Goal: Navigation & Orientation: Understand site structure

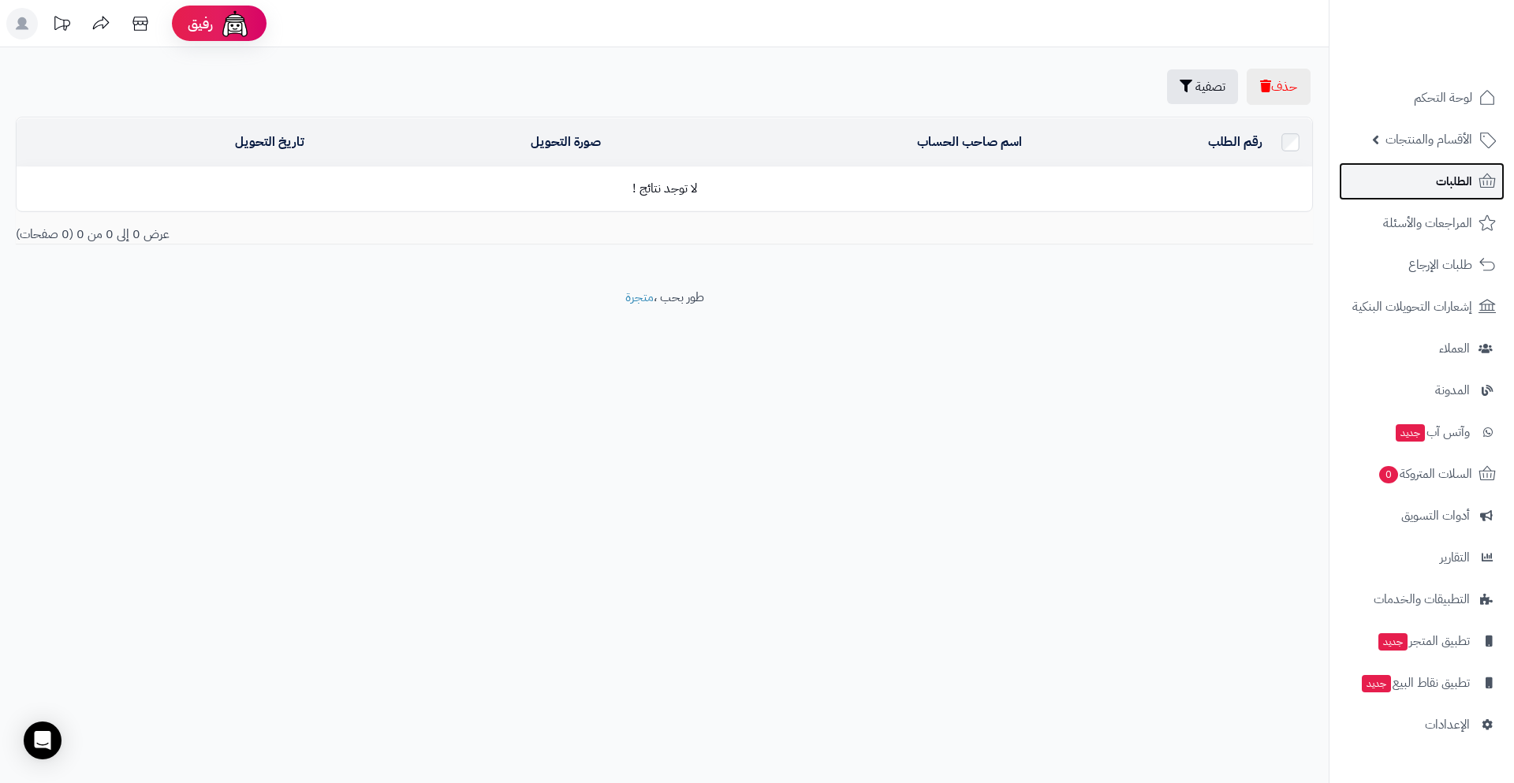
click at [1461, 193] on link "الطلبات" at bounding box center [1422, 181] width 166 height 38
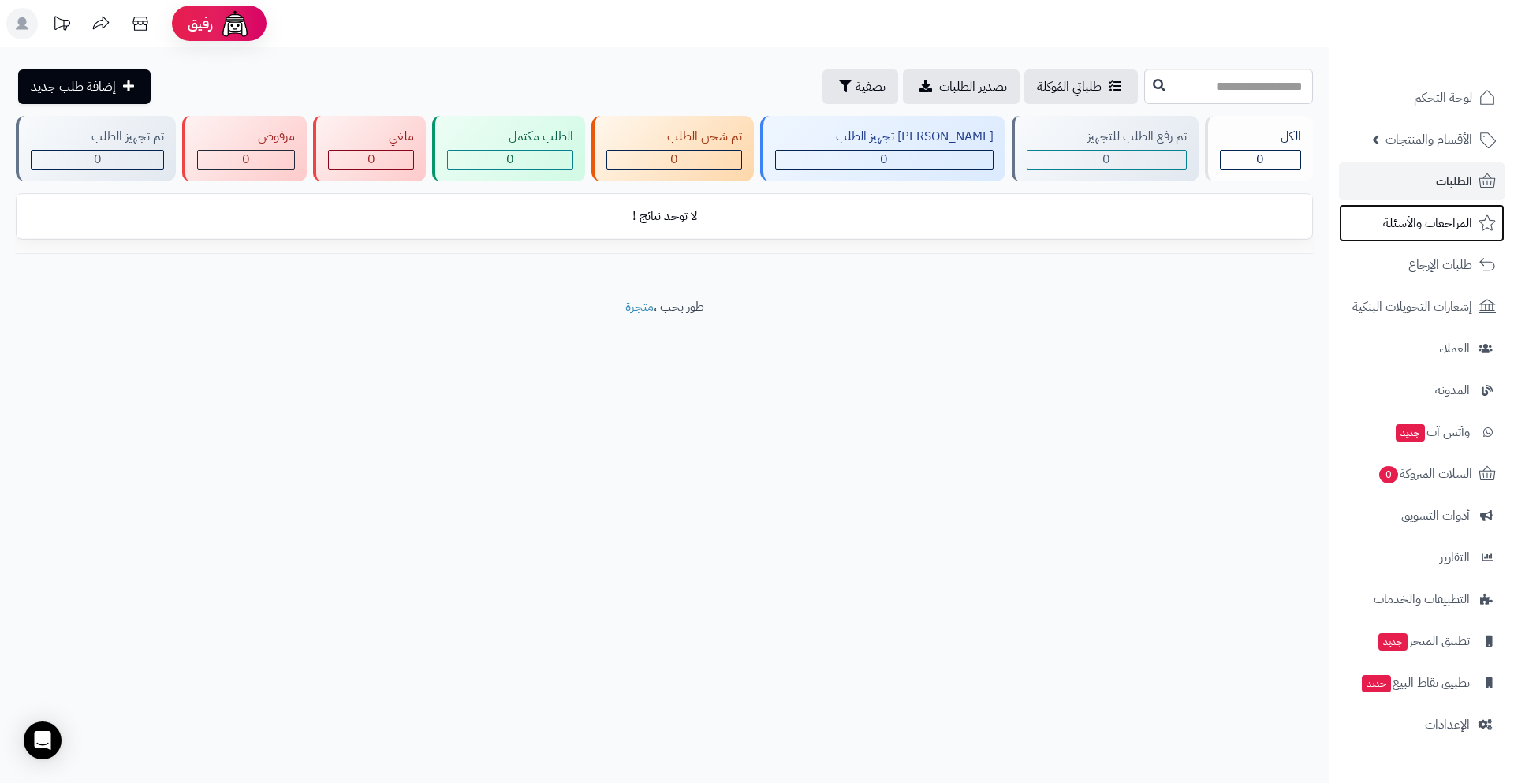
click at [1447, 216] on span "المراجعات والأسئلة" at bounding box center [1427, 223] width 89 height 22
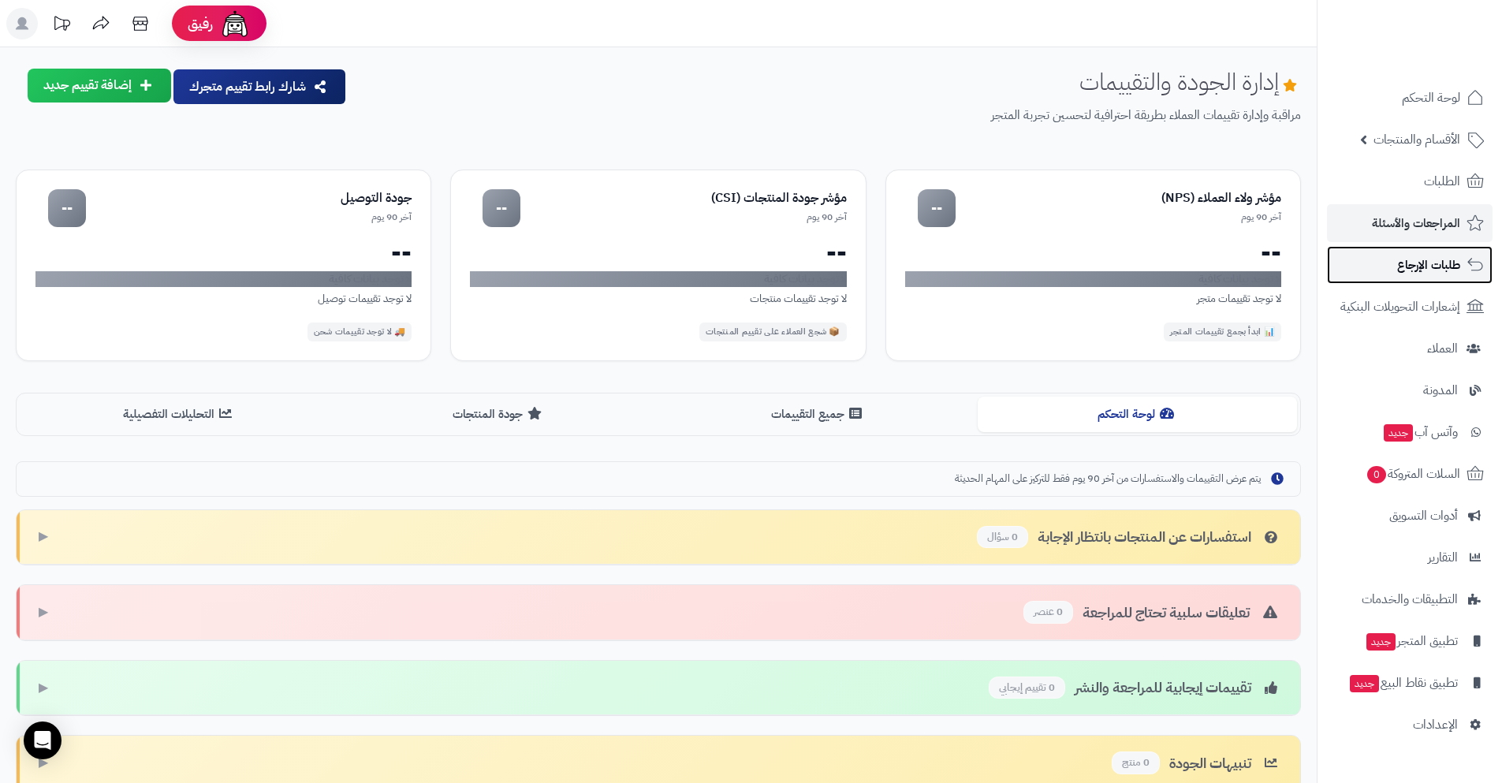
click at [1434, 255] on span "طلبات الإرجاع" at bounding box center [1429, 265] width 63 height 22
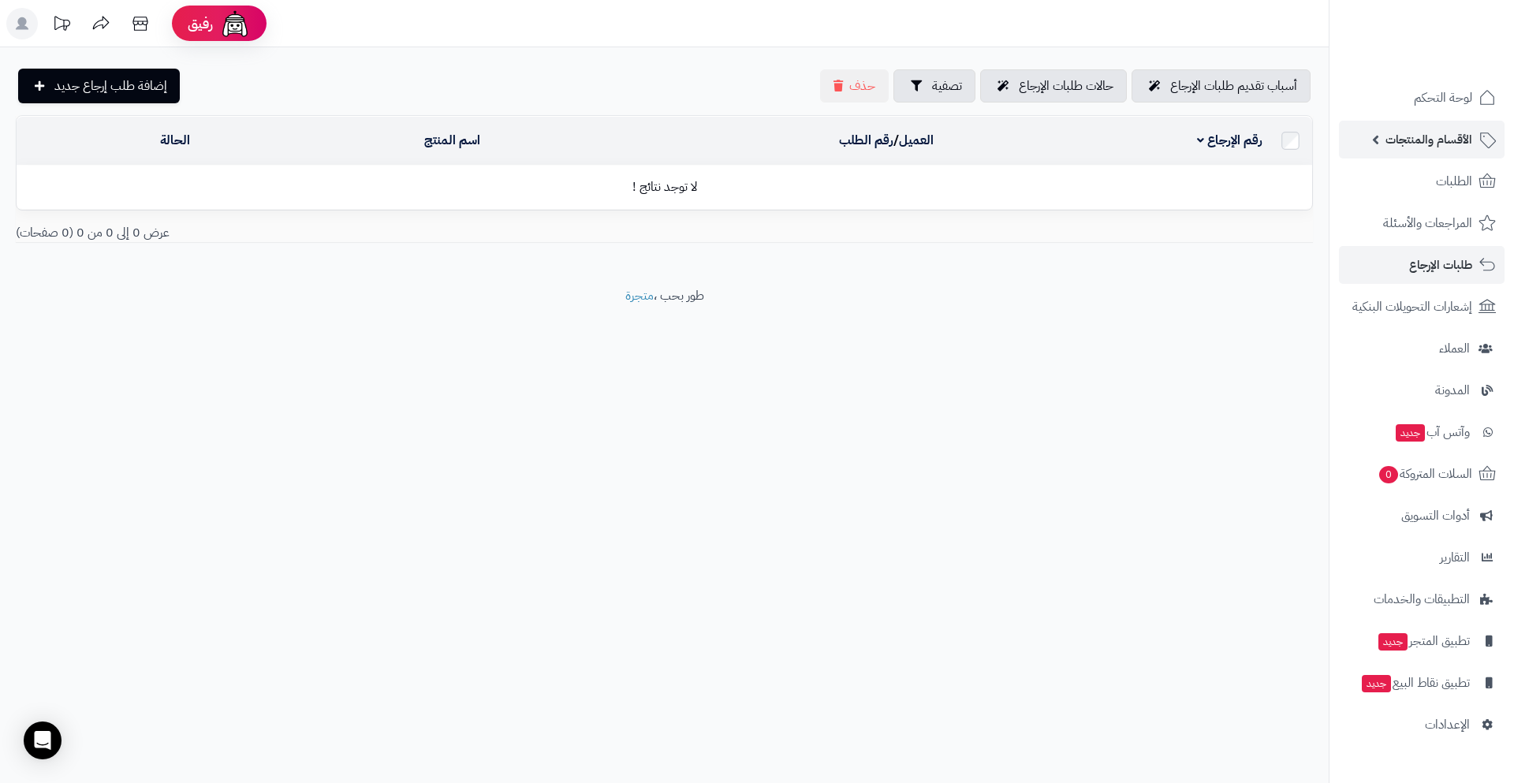
click at [1446, 135] on span "الأقسام والمنتجات" at bounding box center [1429, 140] width 87 height 22
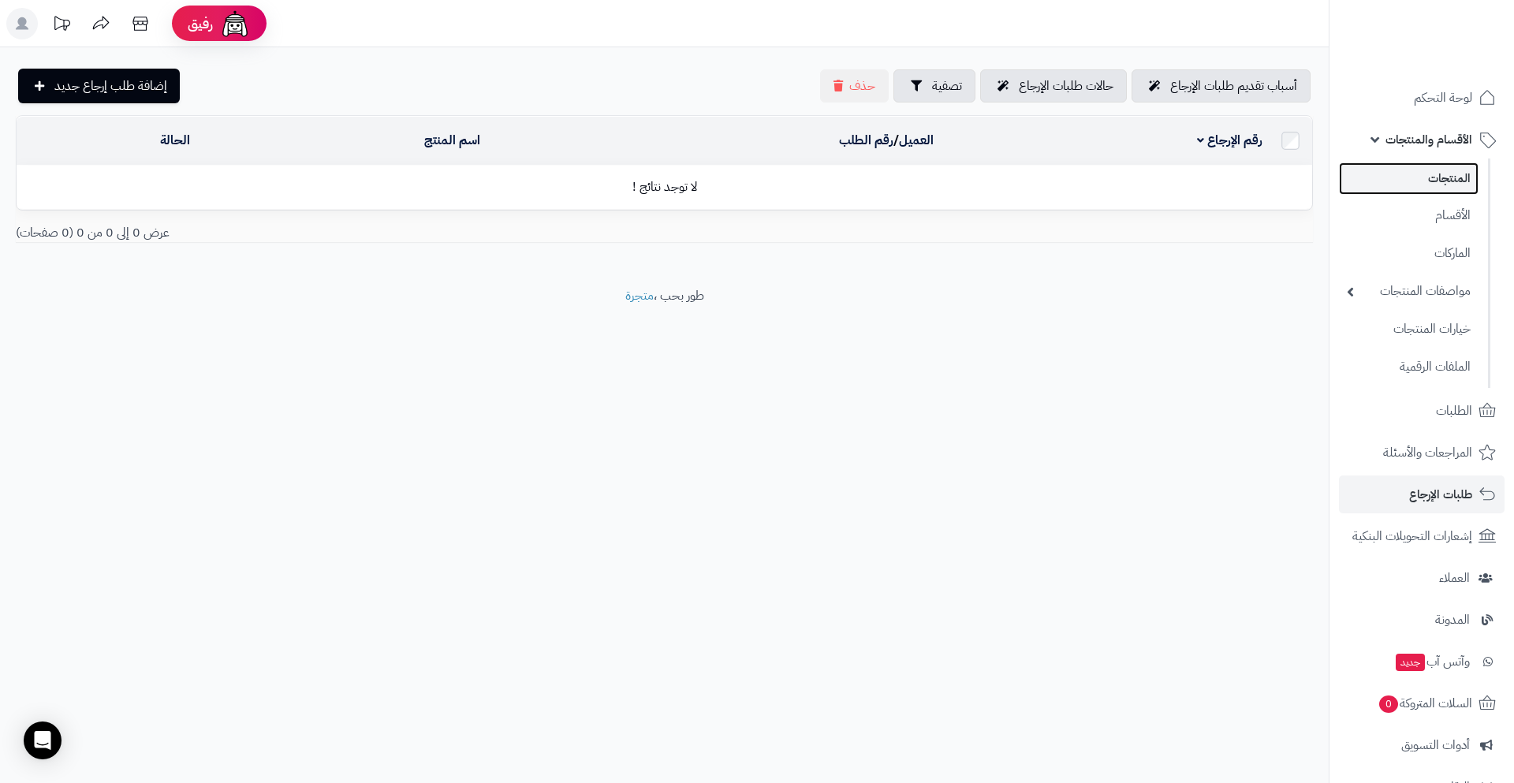
click at [1438, 177] on link "المنتجات" at bounding box center [1409, 178] width 140 height 32
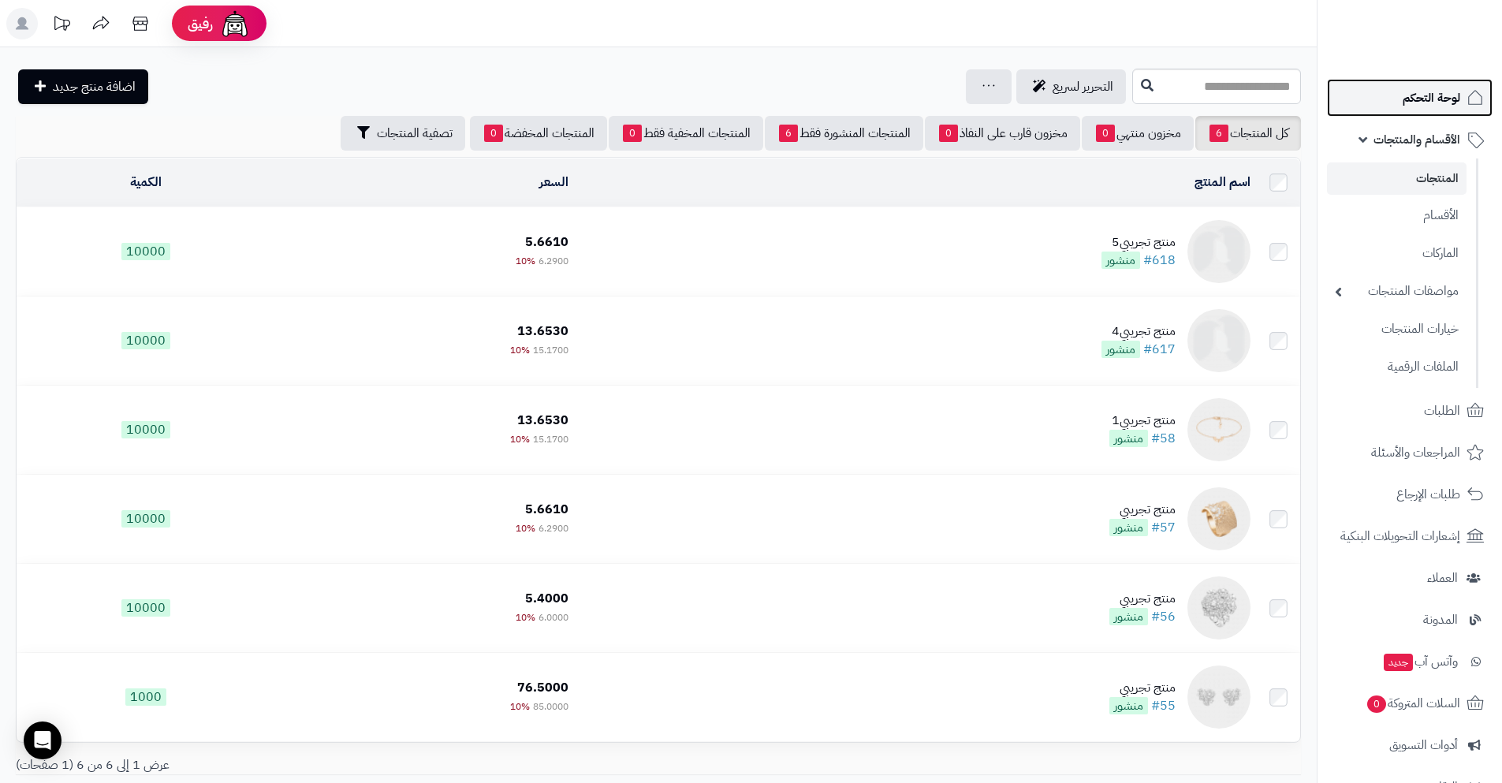
click at [1431, 116] on link "لوحة التحكم" at bounding box center [1410, 98] width 166 height 38
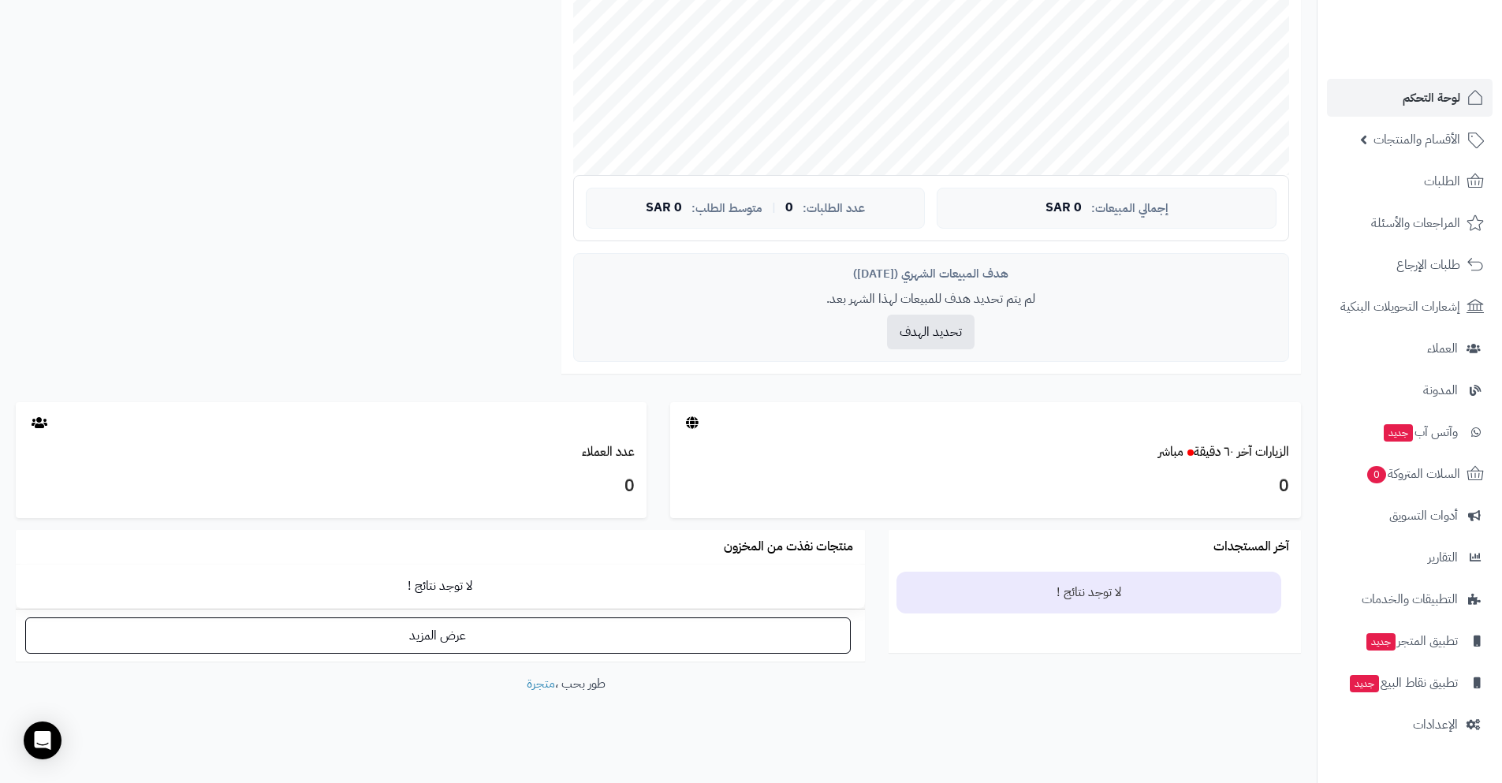
scroll to position [439, 0]
click at [1403, 646] on span "تطبيق المتجر جديد" at bounding box center [1411, 641] width 93 height 22
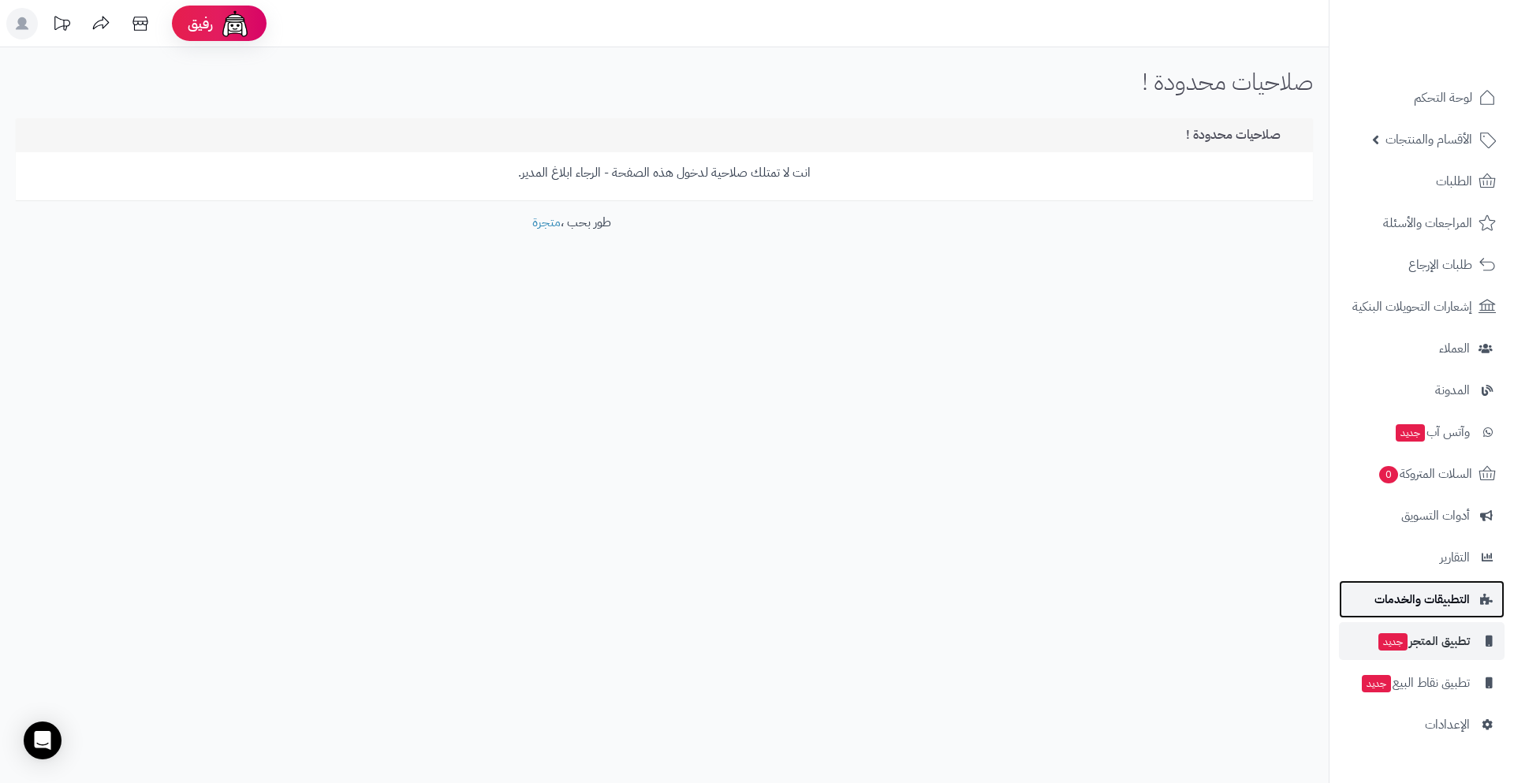
click at [1430, 584] on link "التطبيقات والخدمات" at bounding box center [1422, 599] width 166 height 38
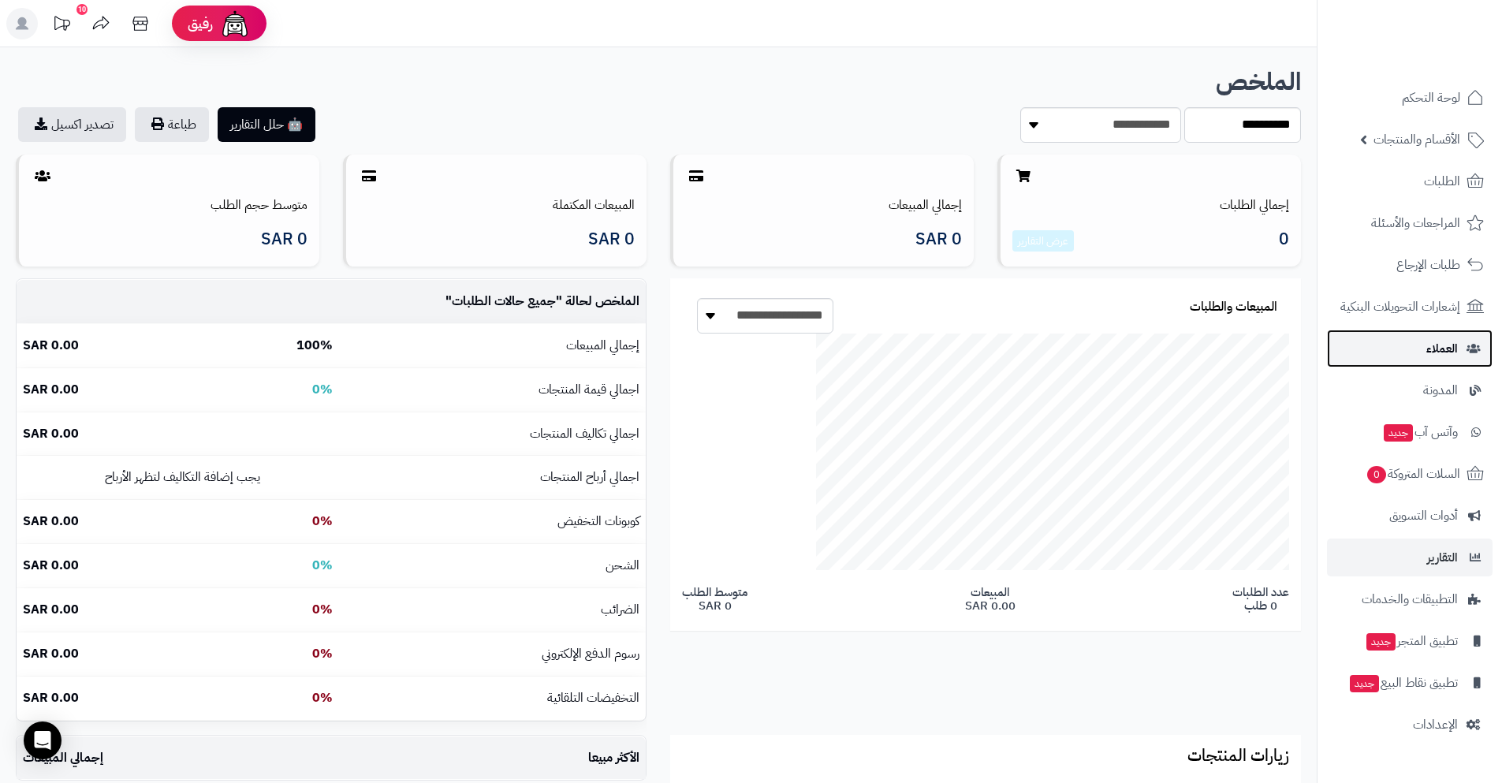
click at [1411, 349] on link "العملاء" at bounding box center [1410, 349] width 166 height 38
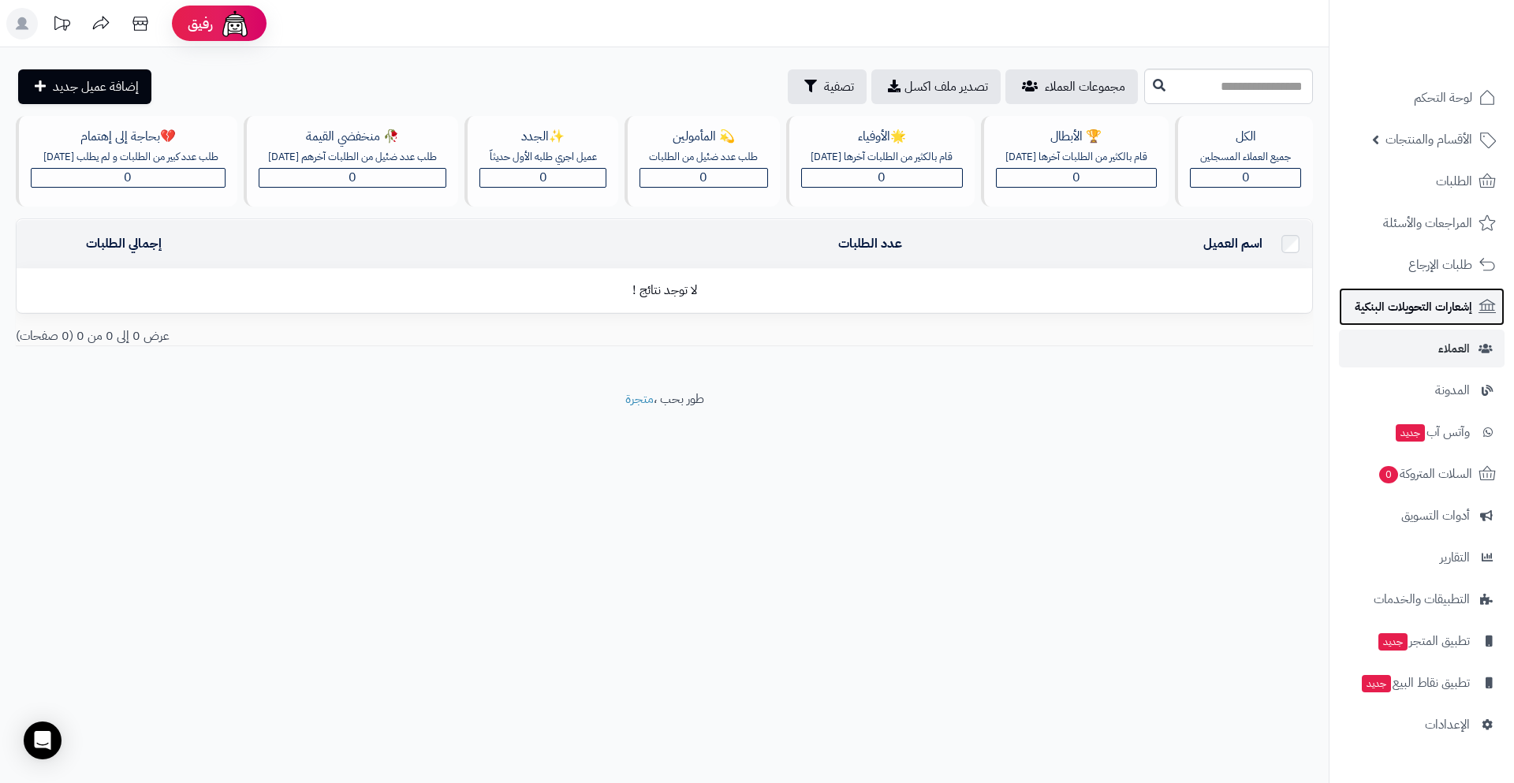
click at [1411, 308] on span "إشعارات التحويلات البنكية" at bounding box center [1414, 307] width 118 height 22
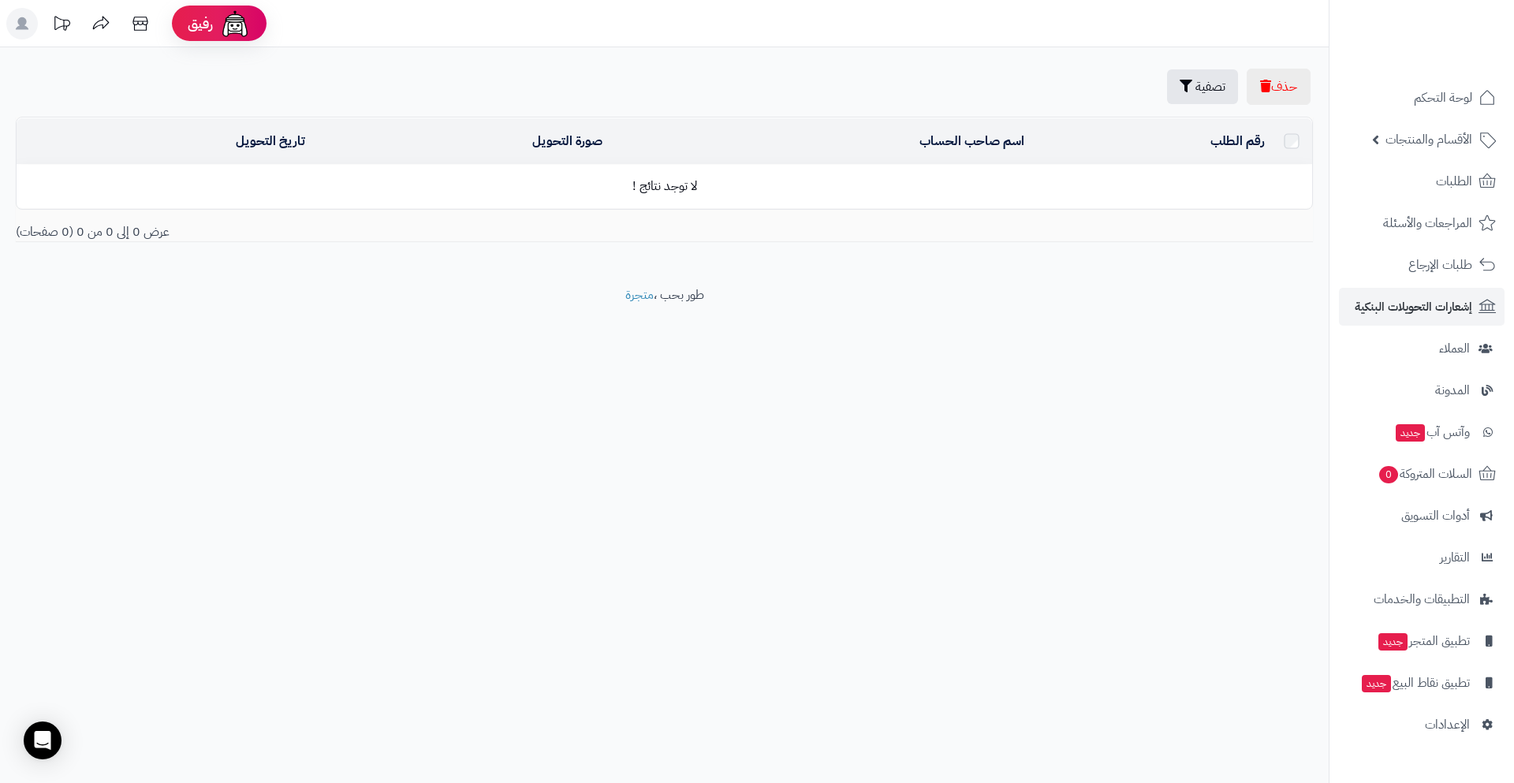
click at [1411, 267] on span "طلبات الإرجاع" at bounding box center [1441, 265] width 64 height 22
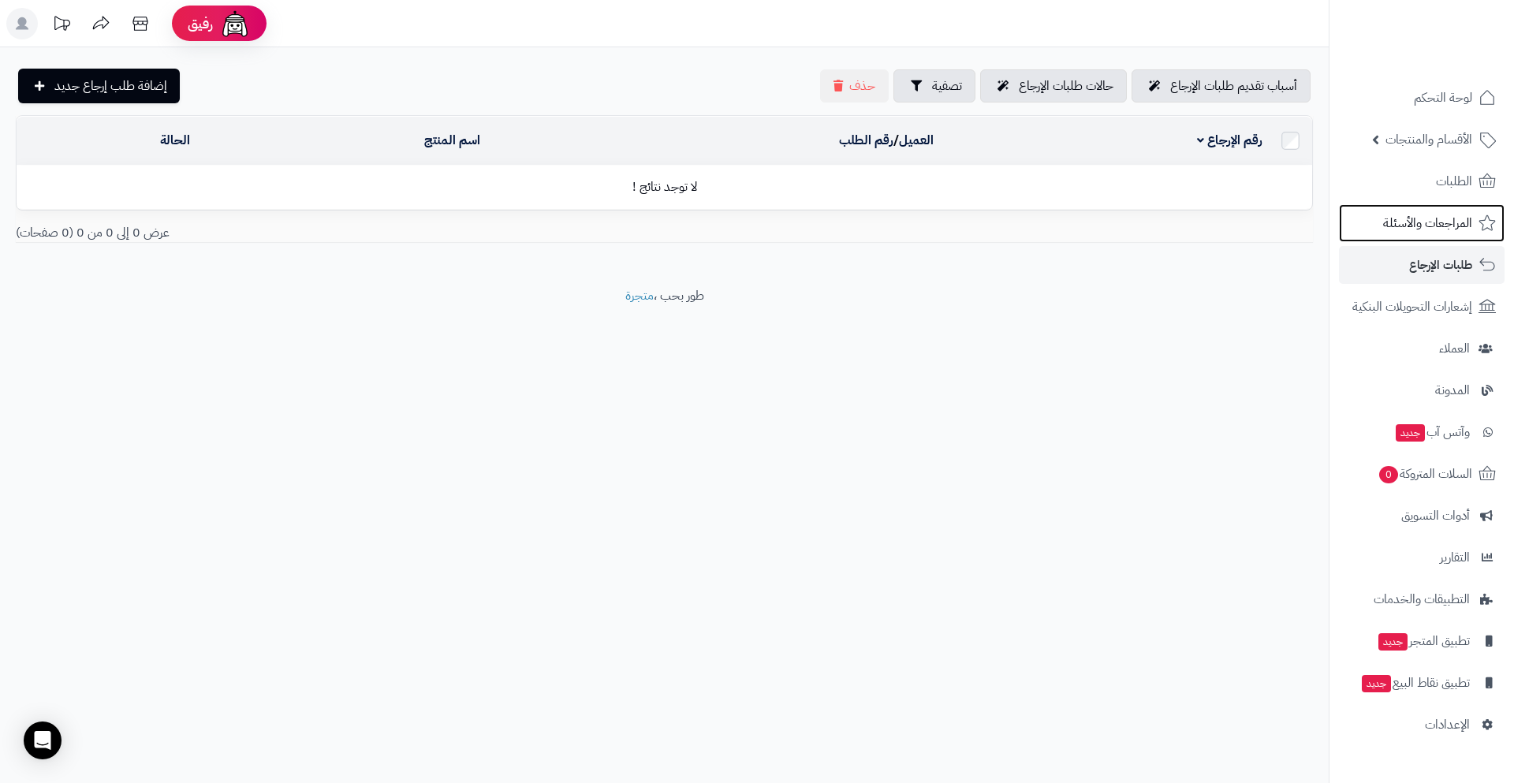
click at [1393, 221] on span "المراجعات والأسئلة" at bounding box center [1427, 223] width 89 height 22
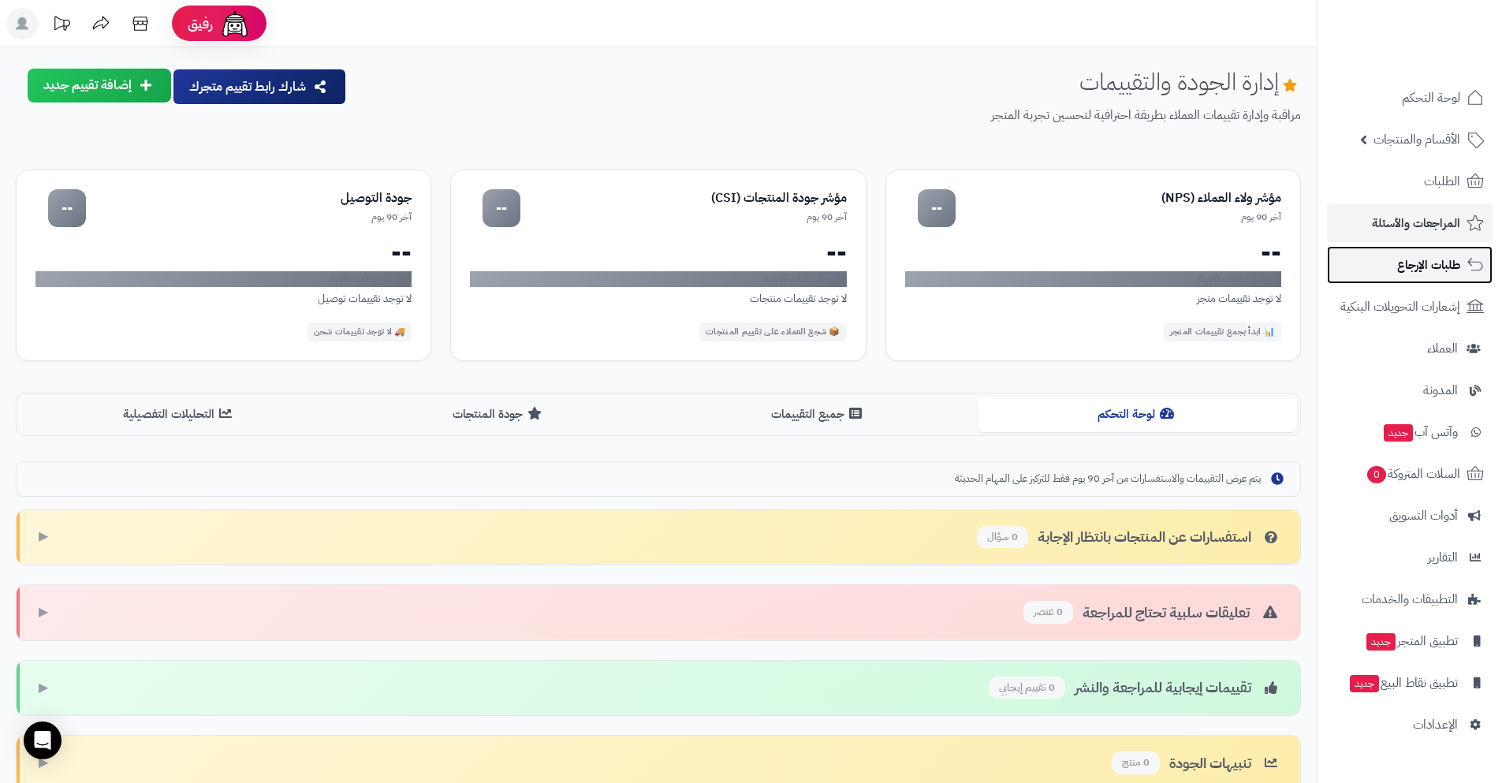
click at [1412, 274] on span "طلبات الإرجاع" at bounding box center [1429, 265] width 63 height 22
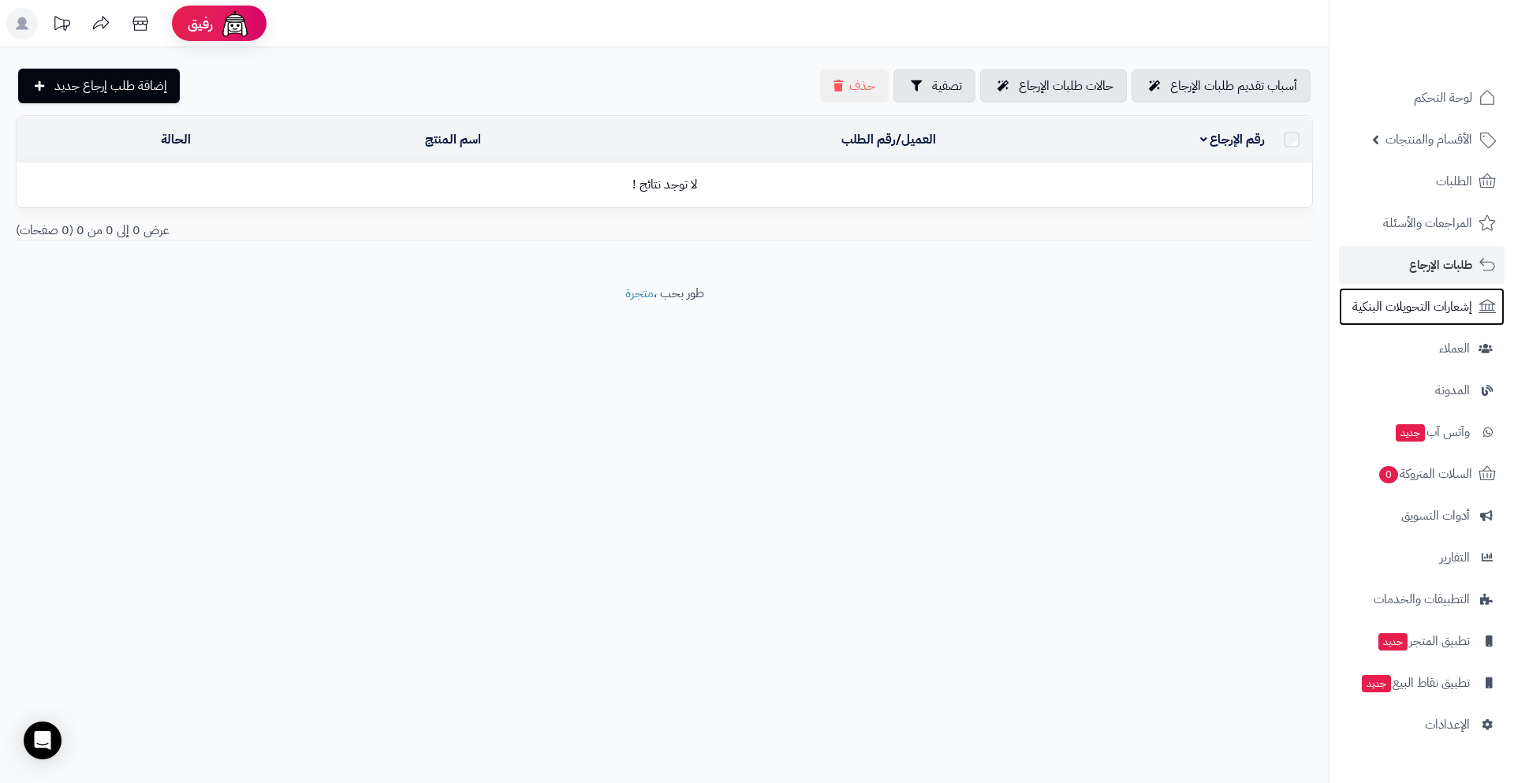
click at [1405, 316] on span "إشعارات التحويلات البنكية" at bounding box center [1413, 307] width 120 height 22
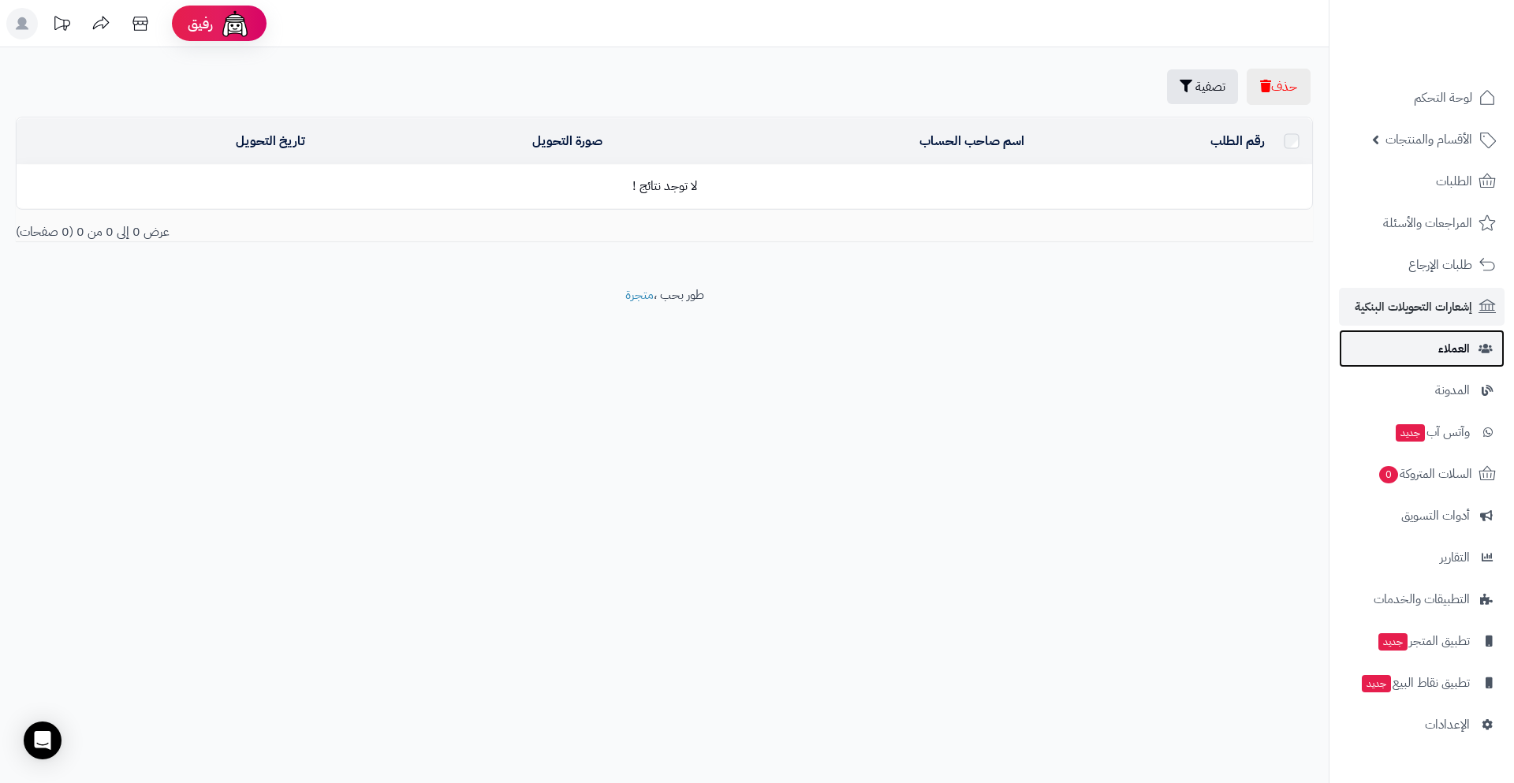
click at [1404, 365] on link "العملاء" at bounding box center [1422, 349] width 166 height 38
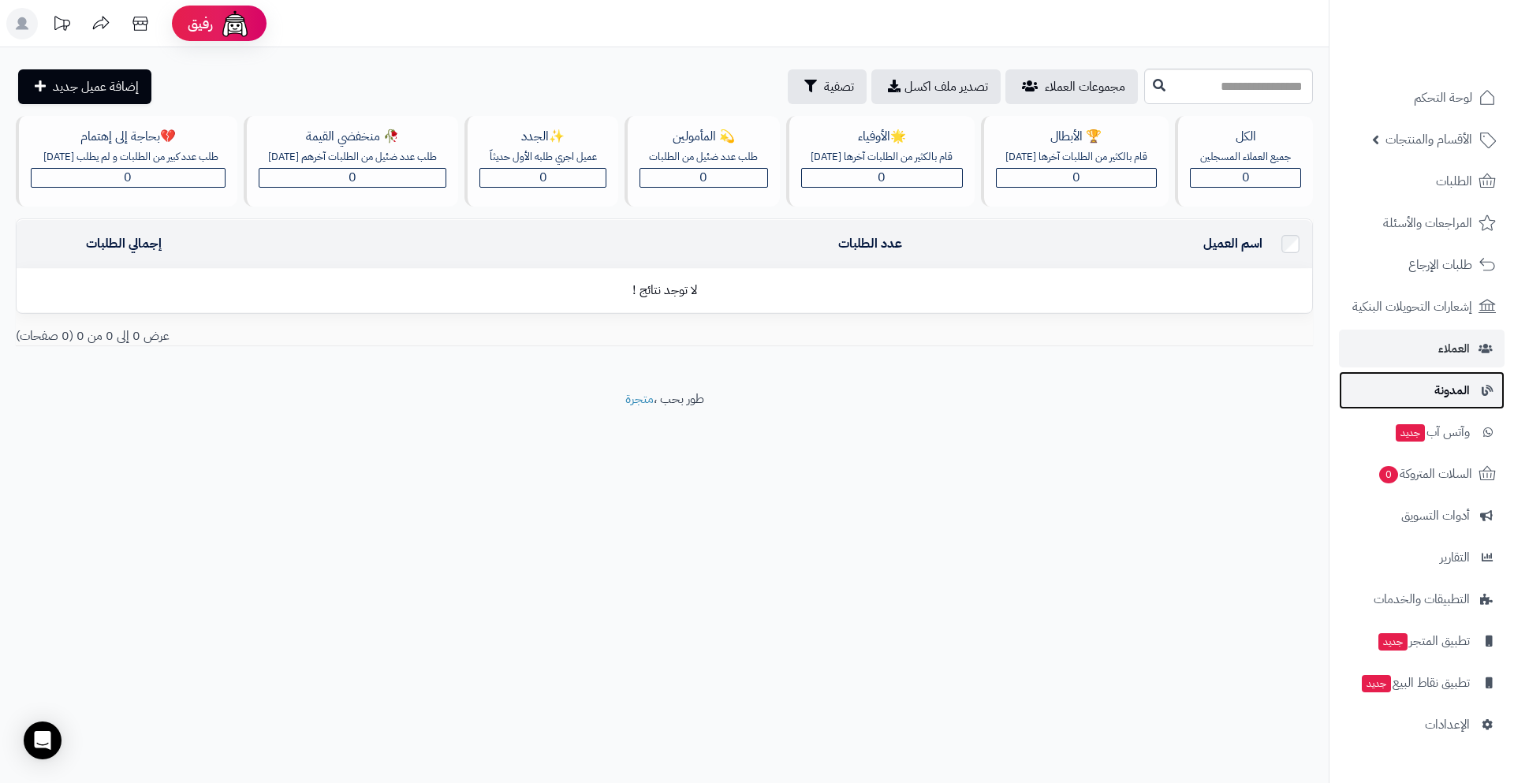
click at [1395, 383] on link "المدونة" at bounding box center [1422, 390] width 166 height 38
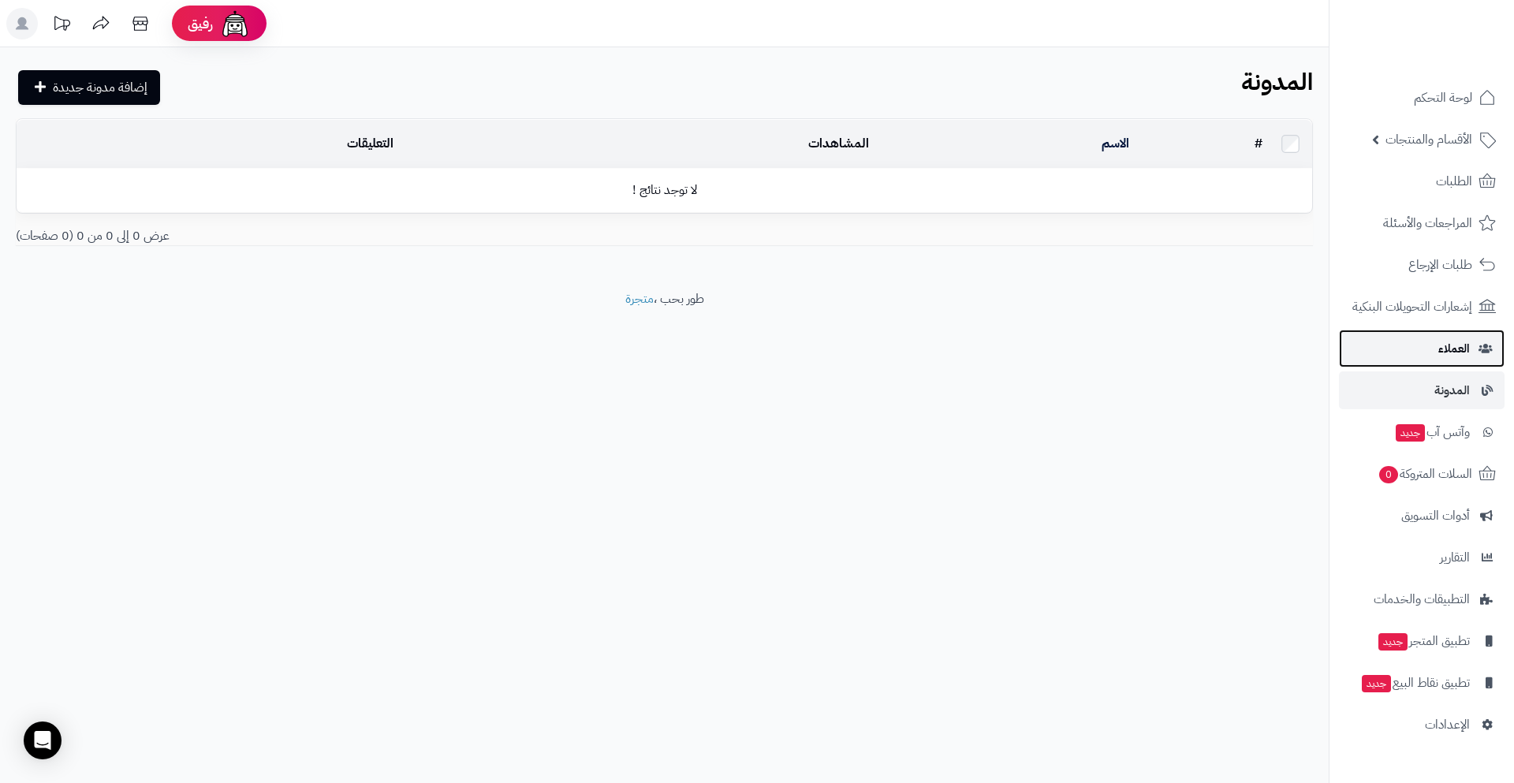
click at [1411, 336] on link "العملاء" at bounding box center [1422, 349] width 166 height 38
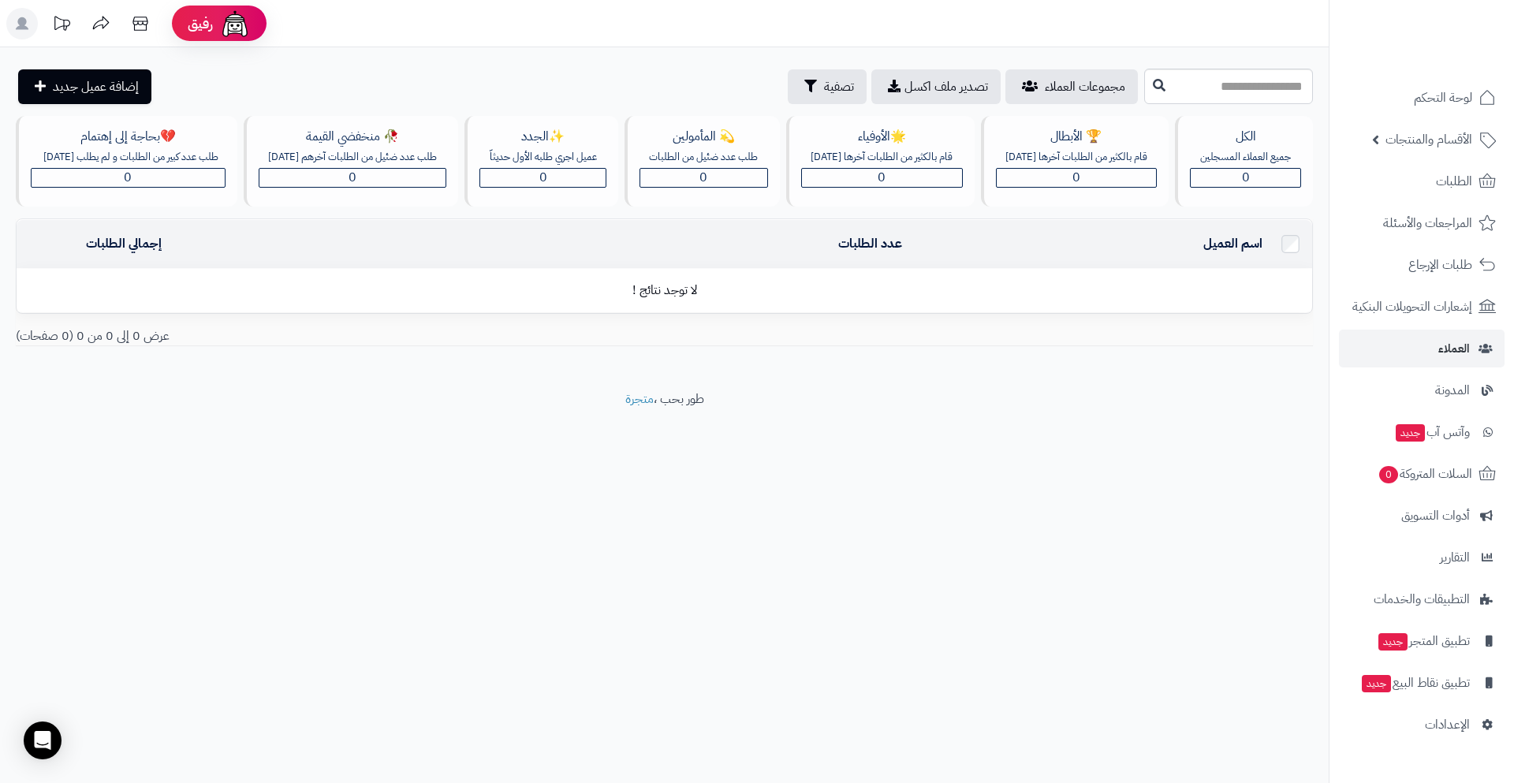
click at [1281, 342] on div "عرض 0 إلى 0 من 0 (0 صفحات)" at bounding box center [664, 336] width 1321 height 18
click at [1438, 304] on span "إشعارات التحويلات البنكية" at bounding box center [1414, 307] width 118 height 22
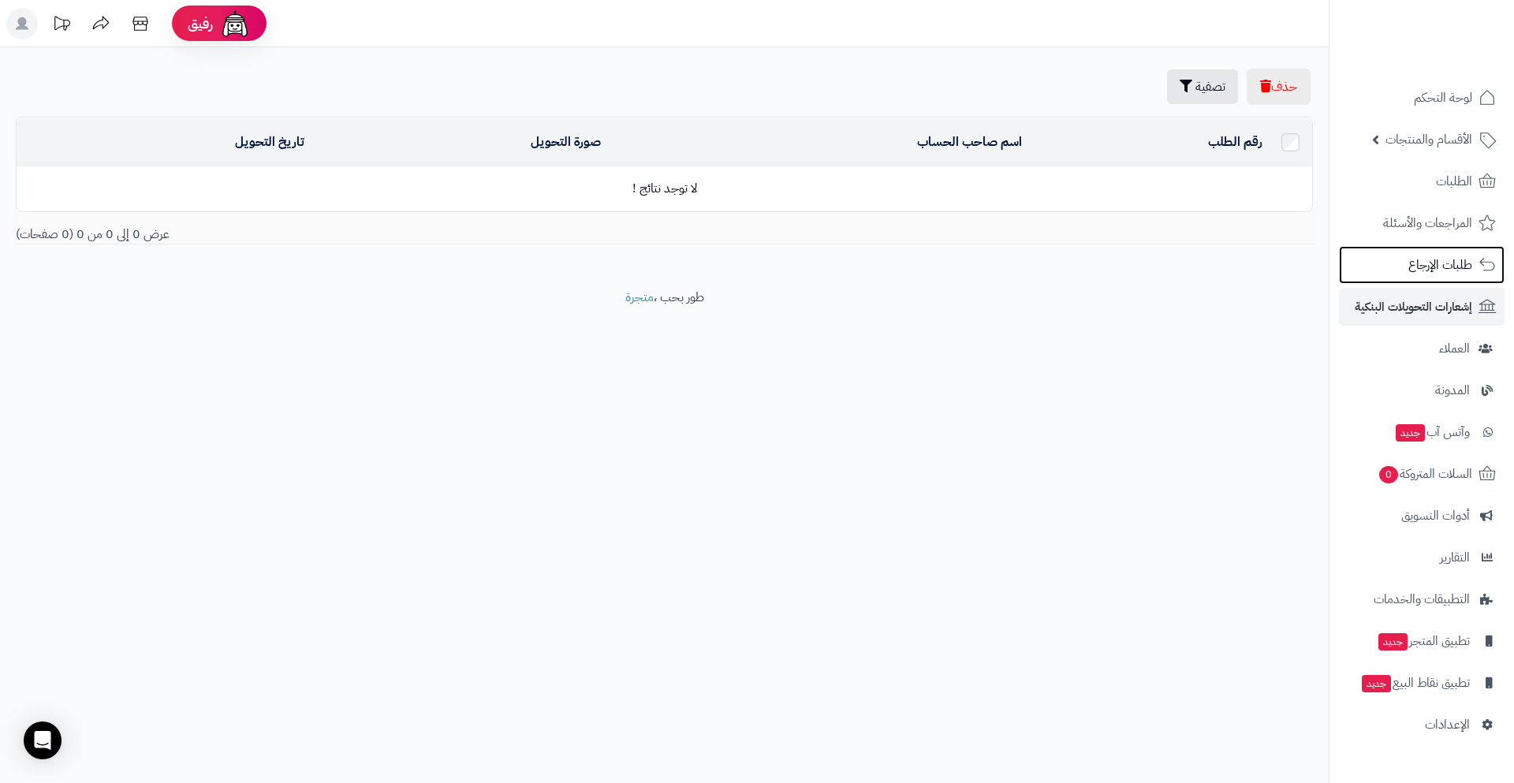
click at [1429, 263] on span "طلبات الإرجاع" at bounding box center [1441, 265] width 64 height 22
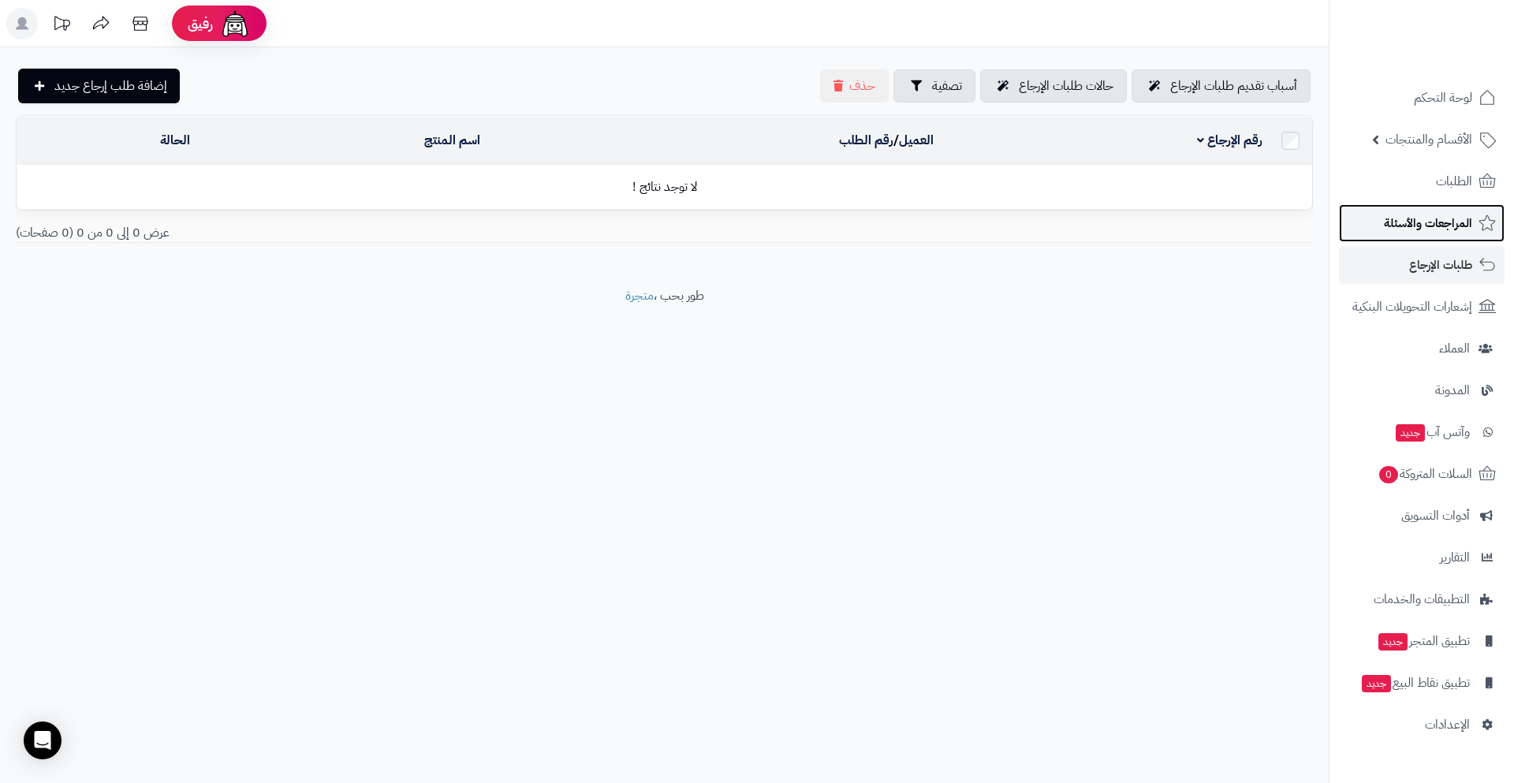
click at [1428, 236] on link "المراجعات والأسئلة" at bounding box center [1422, 223] width 166 height 38
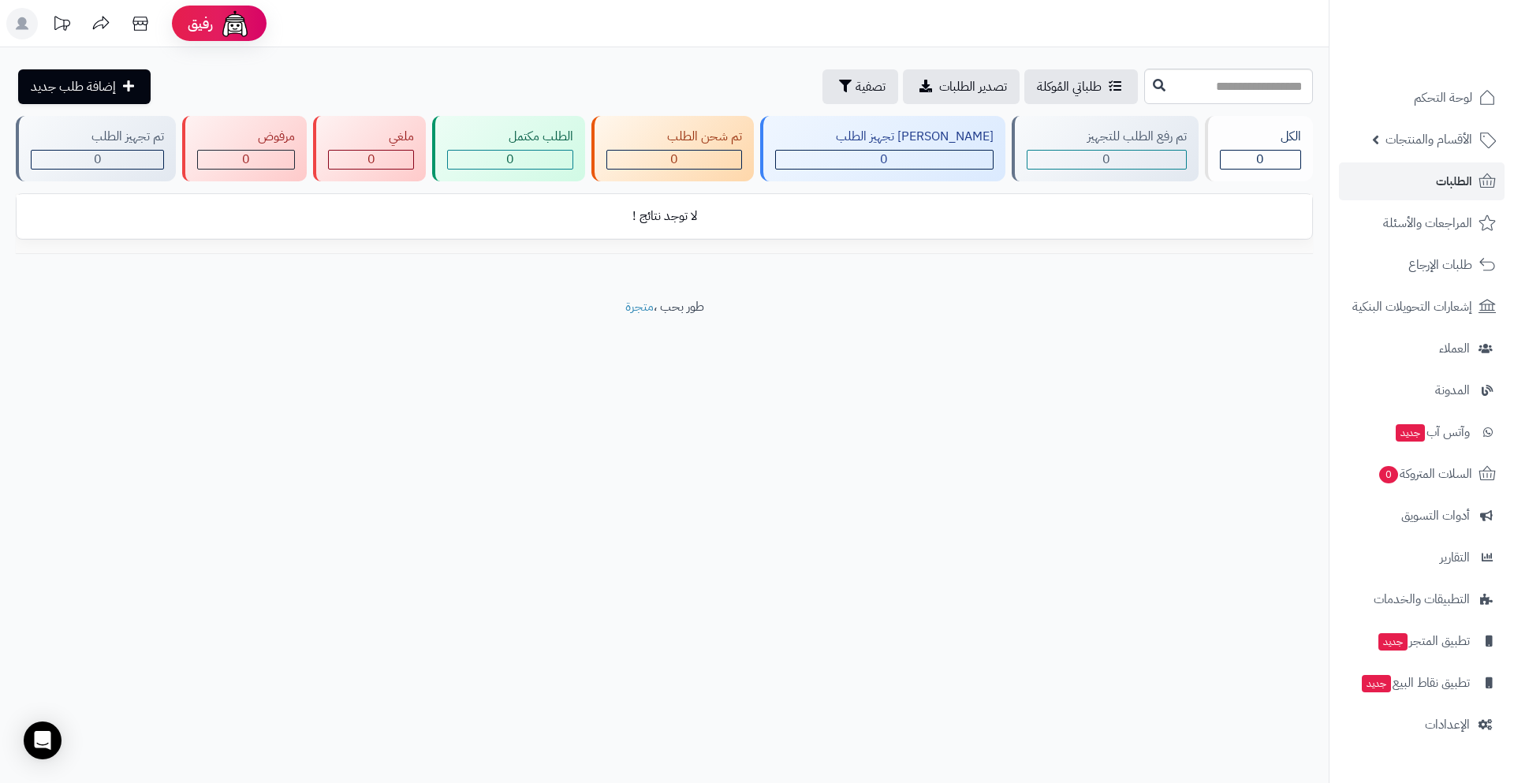
click at [1065, 375] on footer "طور بحب ، متجرة" at bounding box center [664, 337] width 1329 height 79
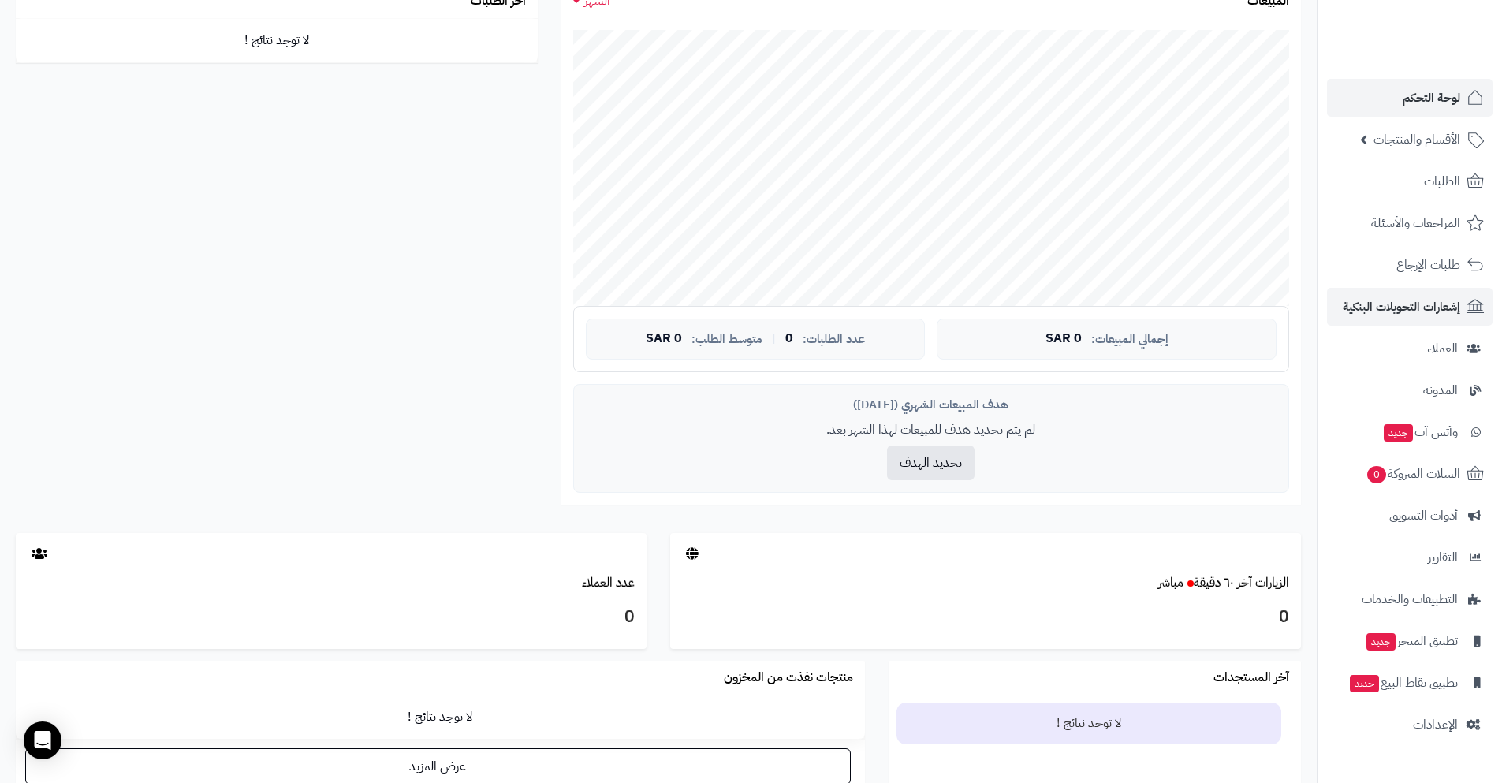
scroll to position [315, 0]
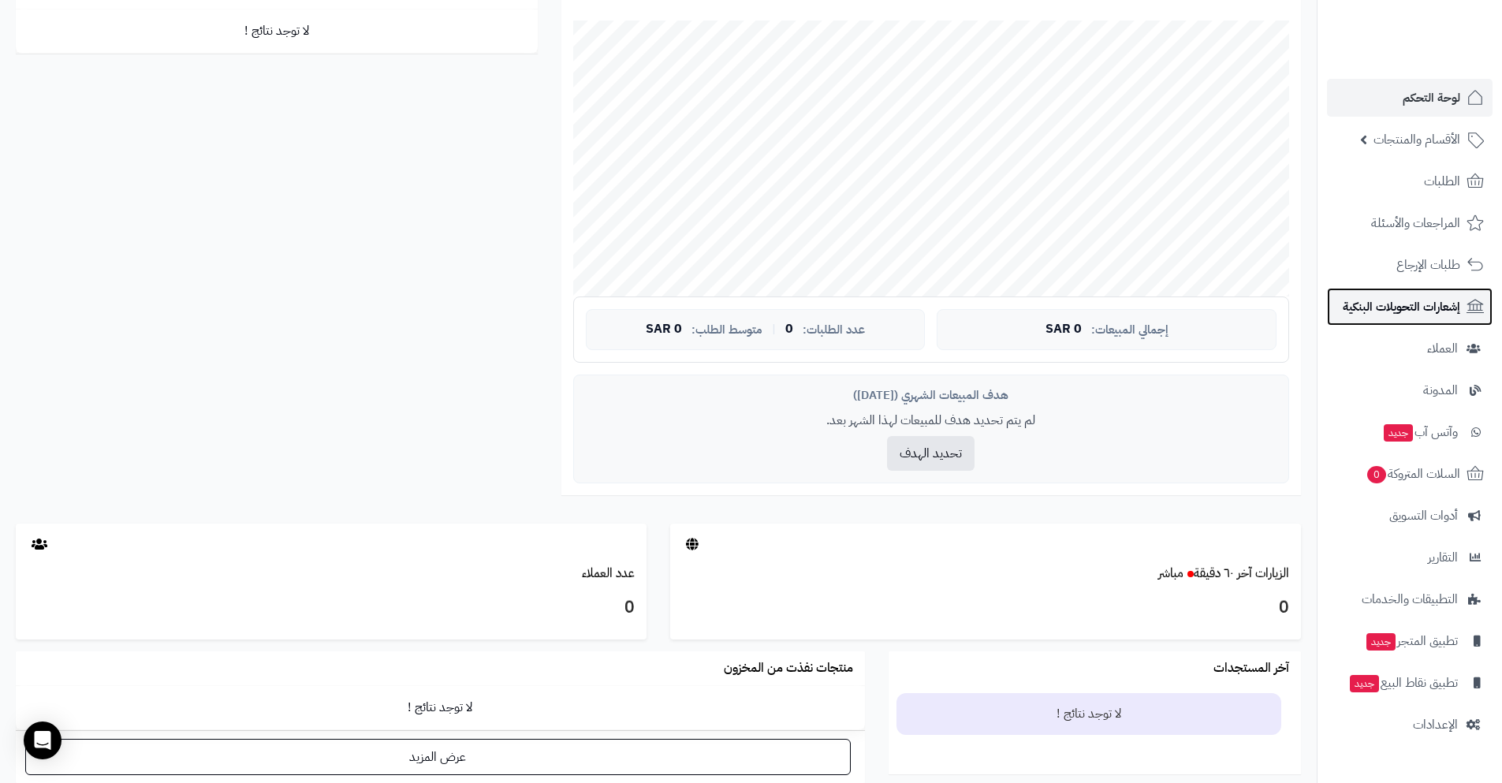
click at [1427, 313] on span "إشعارات التحويلات البنكية" at bounding box center [1402, 307] width 118 height 22
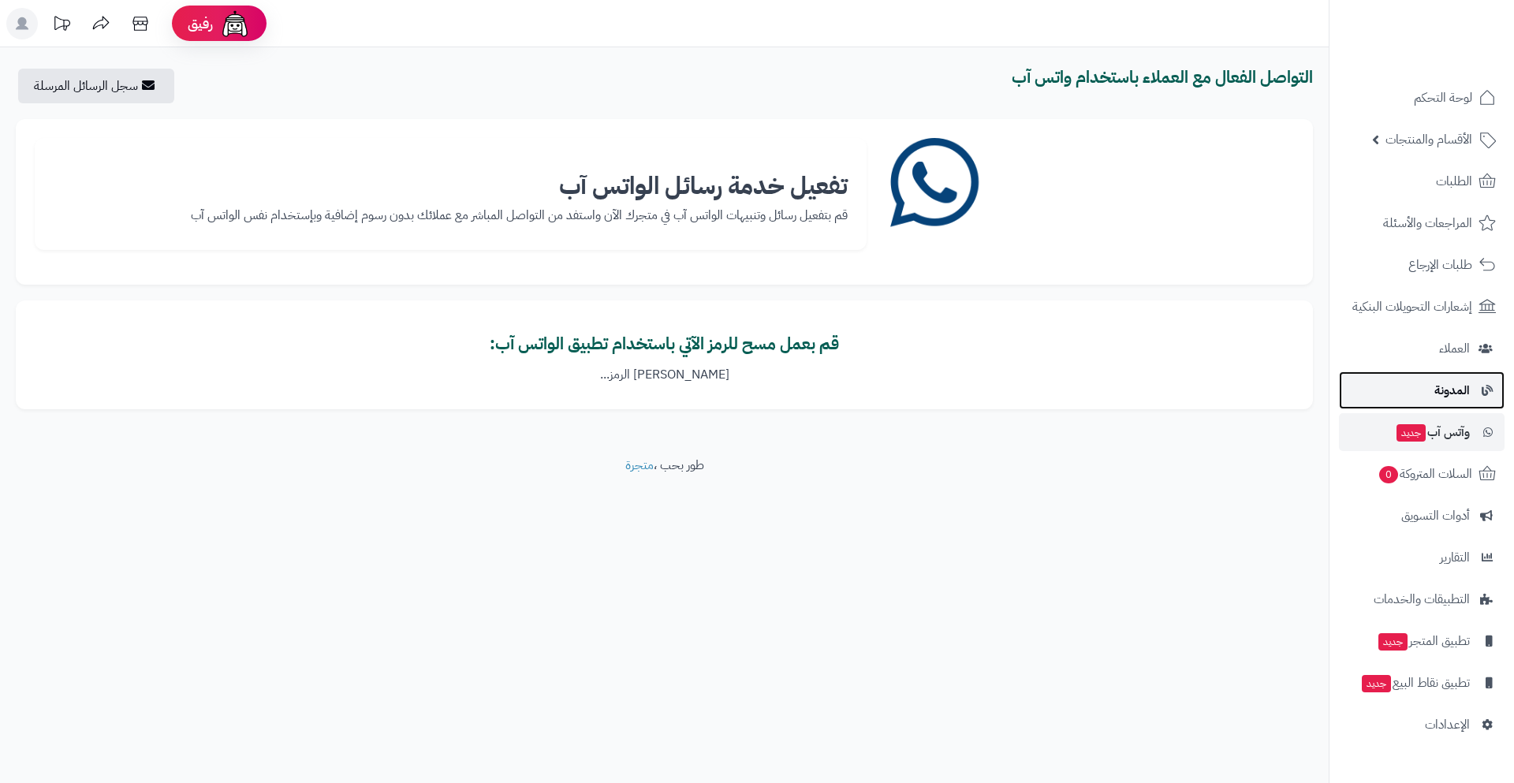
click at [1426, 401] on link "المدونة" at bounding box center [1422, 390] width 166 height 38
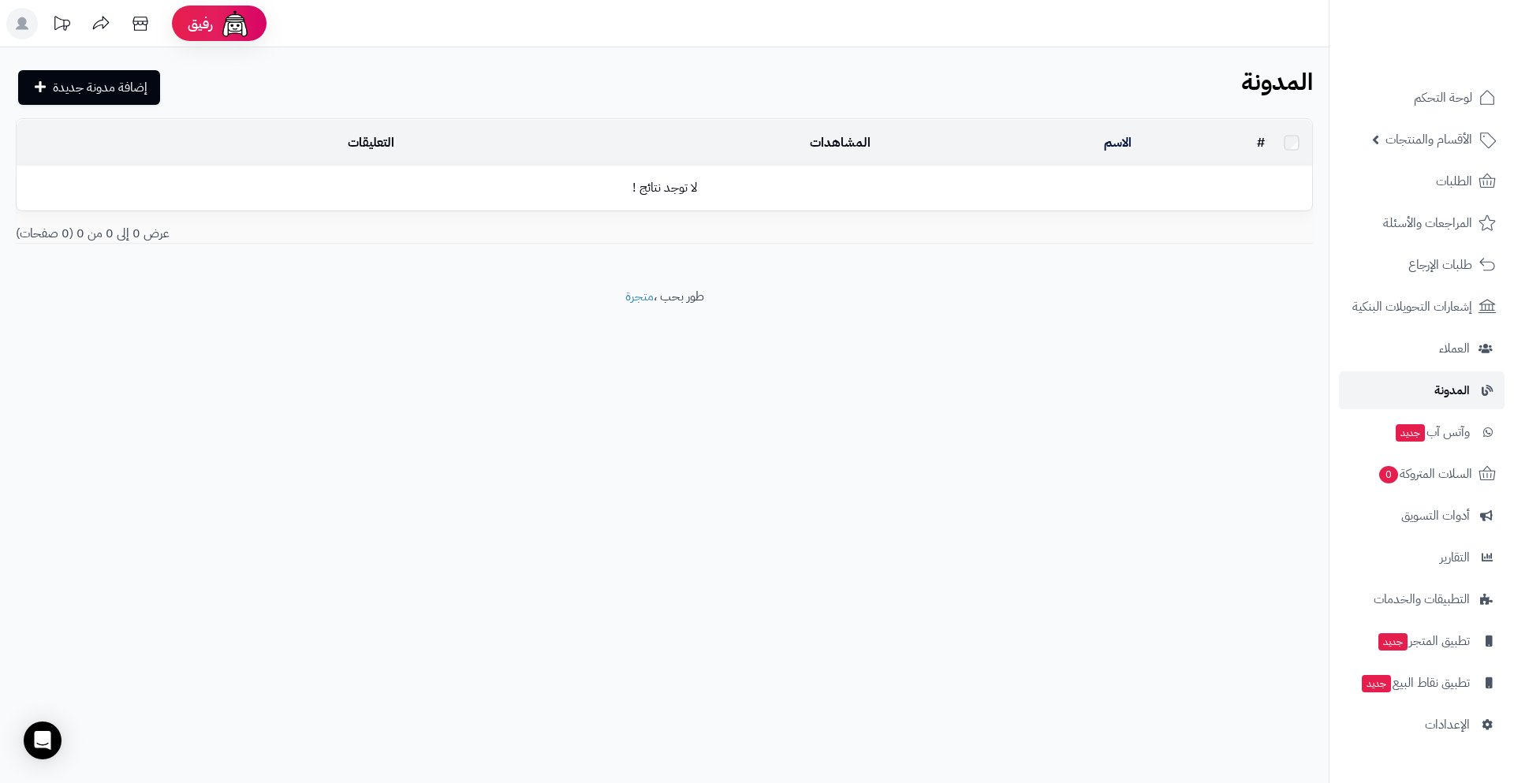
click at [1423, 372] on link "المدونة" at bounding box center [1422, 390] width 166 height 38
click at [1421, 353] on link "العملاء" at bounding box center [1422, 349] width 166 height 38
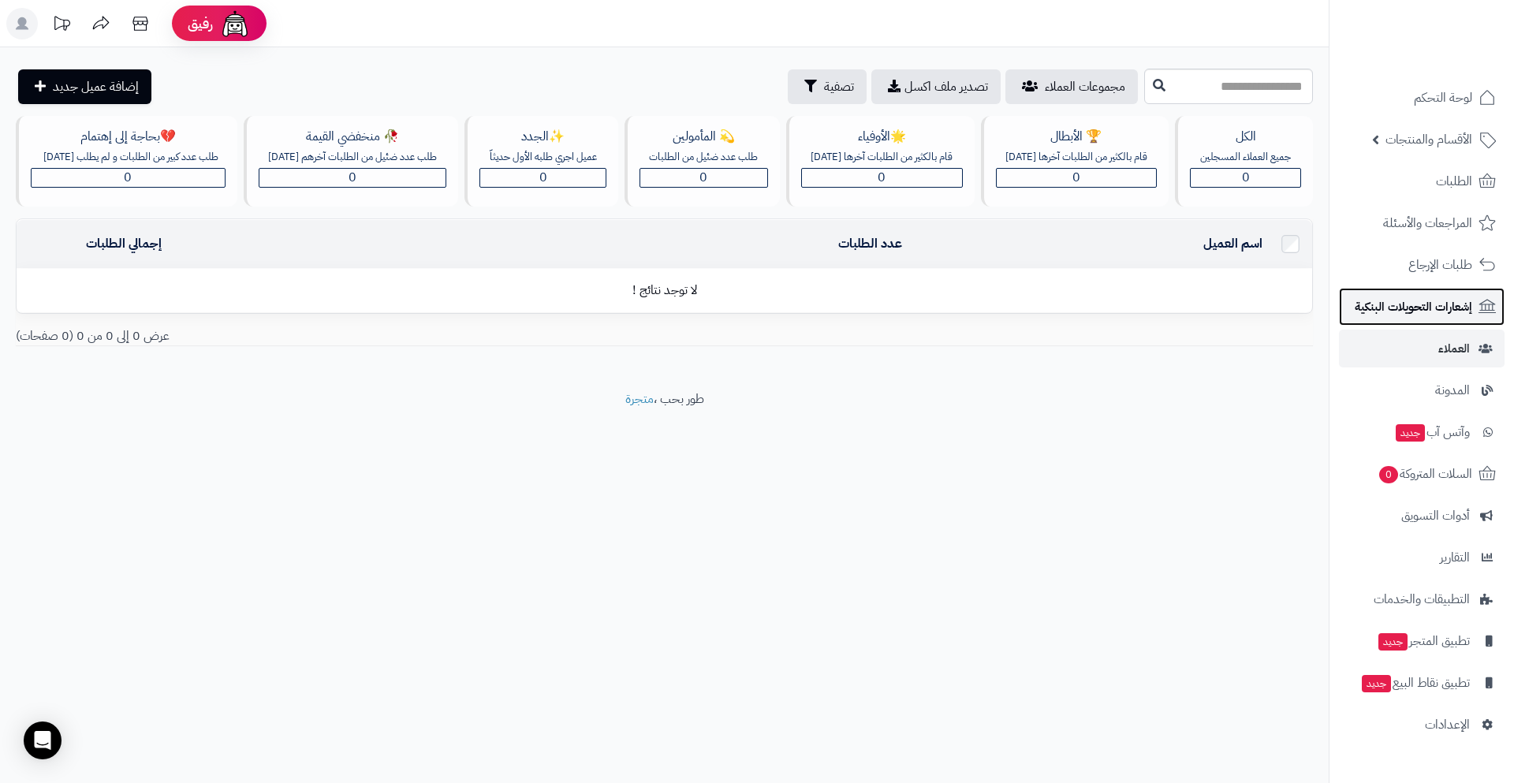
click at [1427, 305] on span "إشعارات التحويلات البنكية" at bounding box center [1414, 307] width 118 height 22
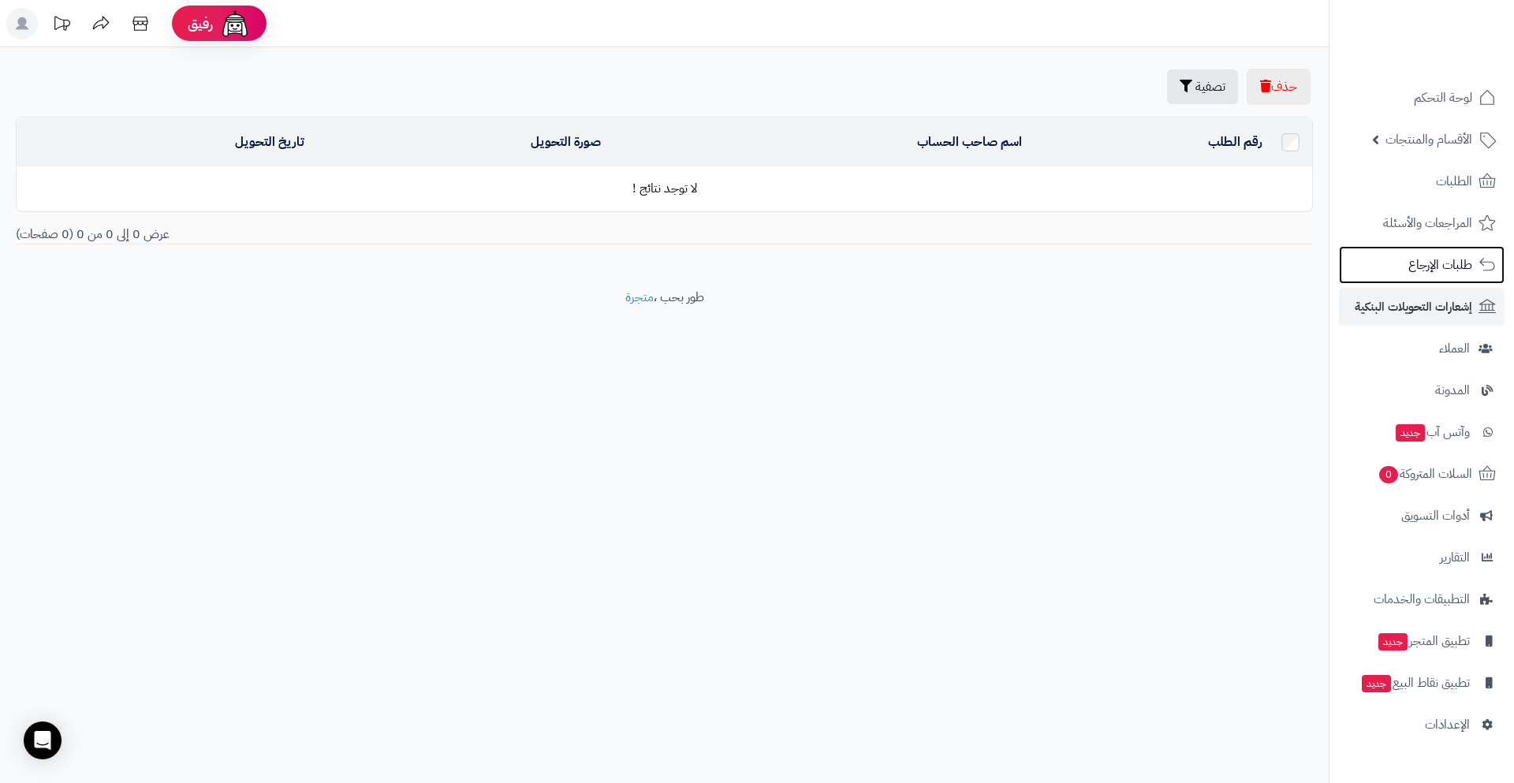
click at [1424, 278] on link "طلبات الإرجاع" at bounding box center [1422, 265] width 166 height 38
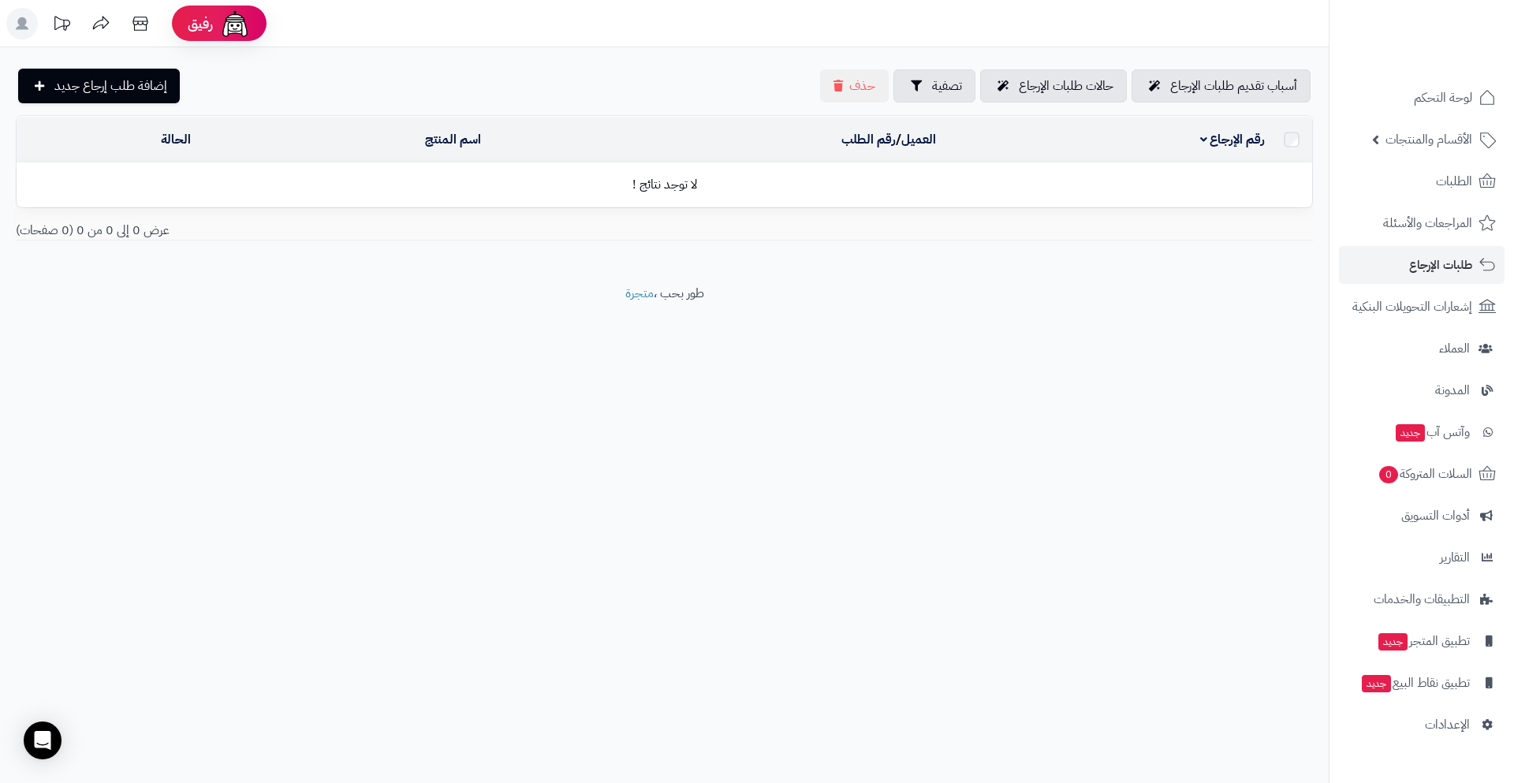
click at [1405, 215] on span "المراجعات والأسئلة" at bounding box center [1427, 223] width 89 height 22
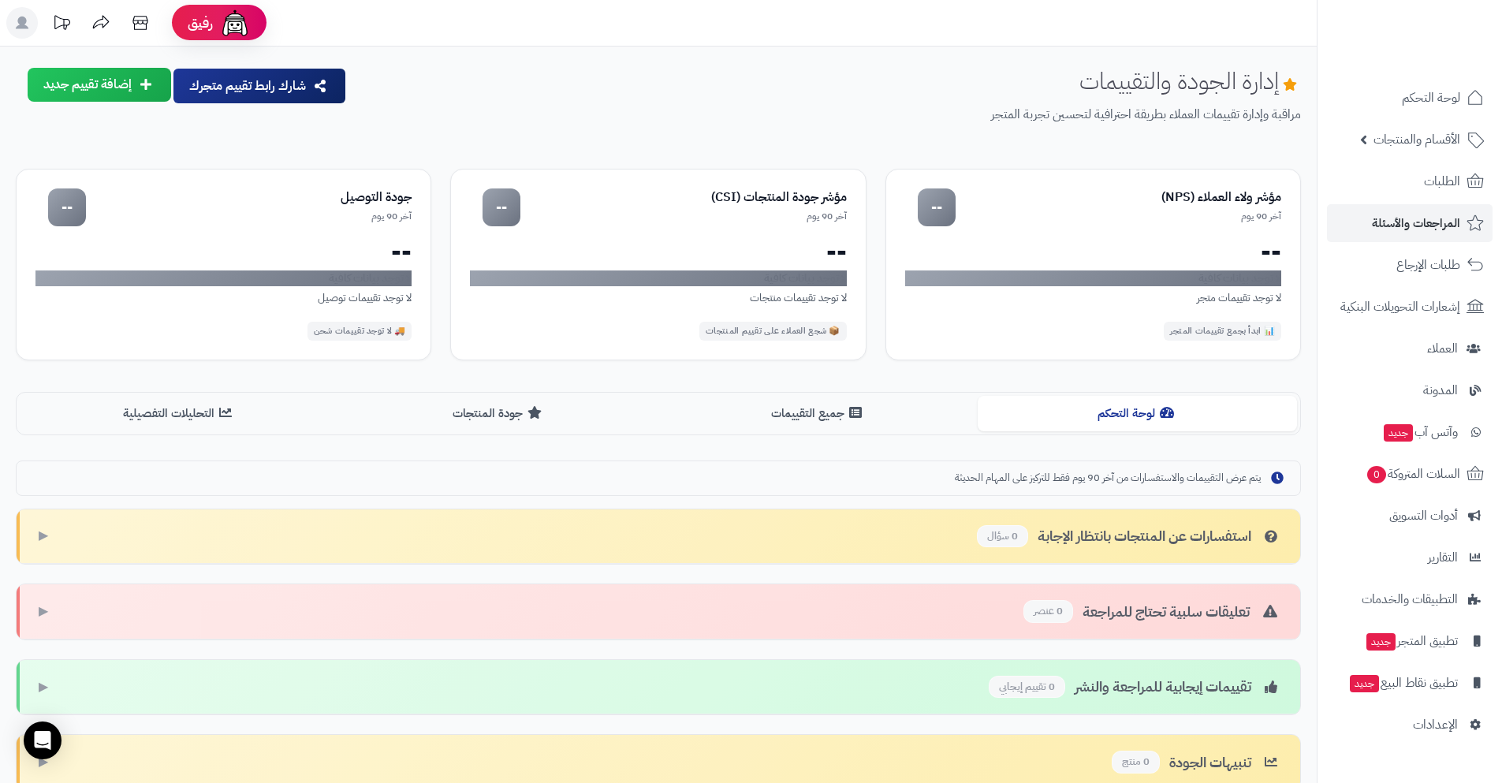
scroll to position [138, 0]
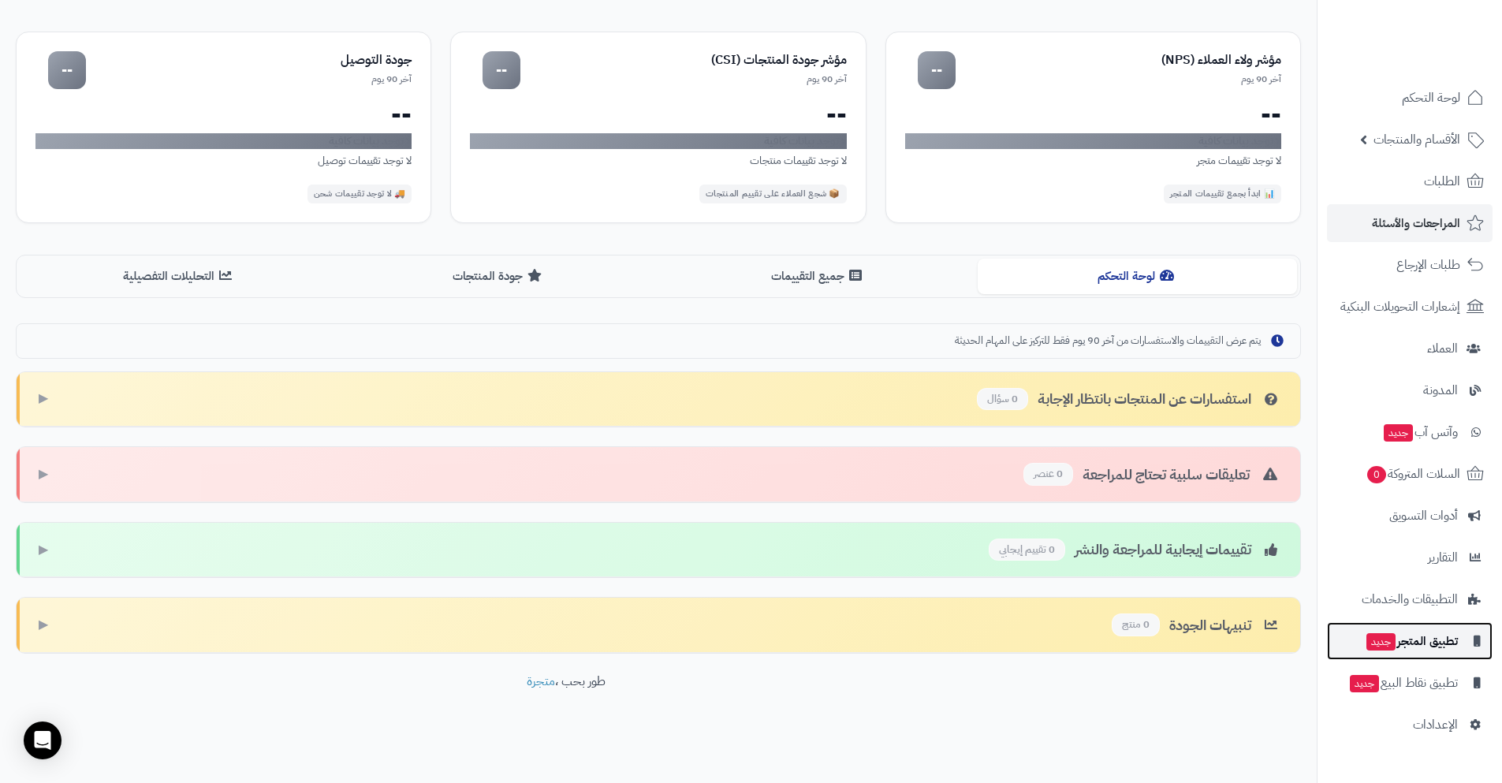
click at [1439, 641] on span "تطبيق المتجر جديد" at bounding box center [1411, 641] width 93 height 22
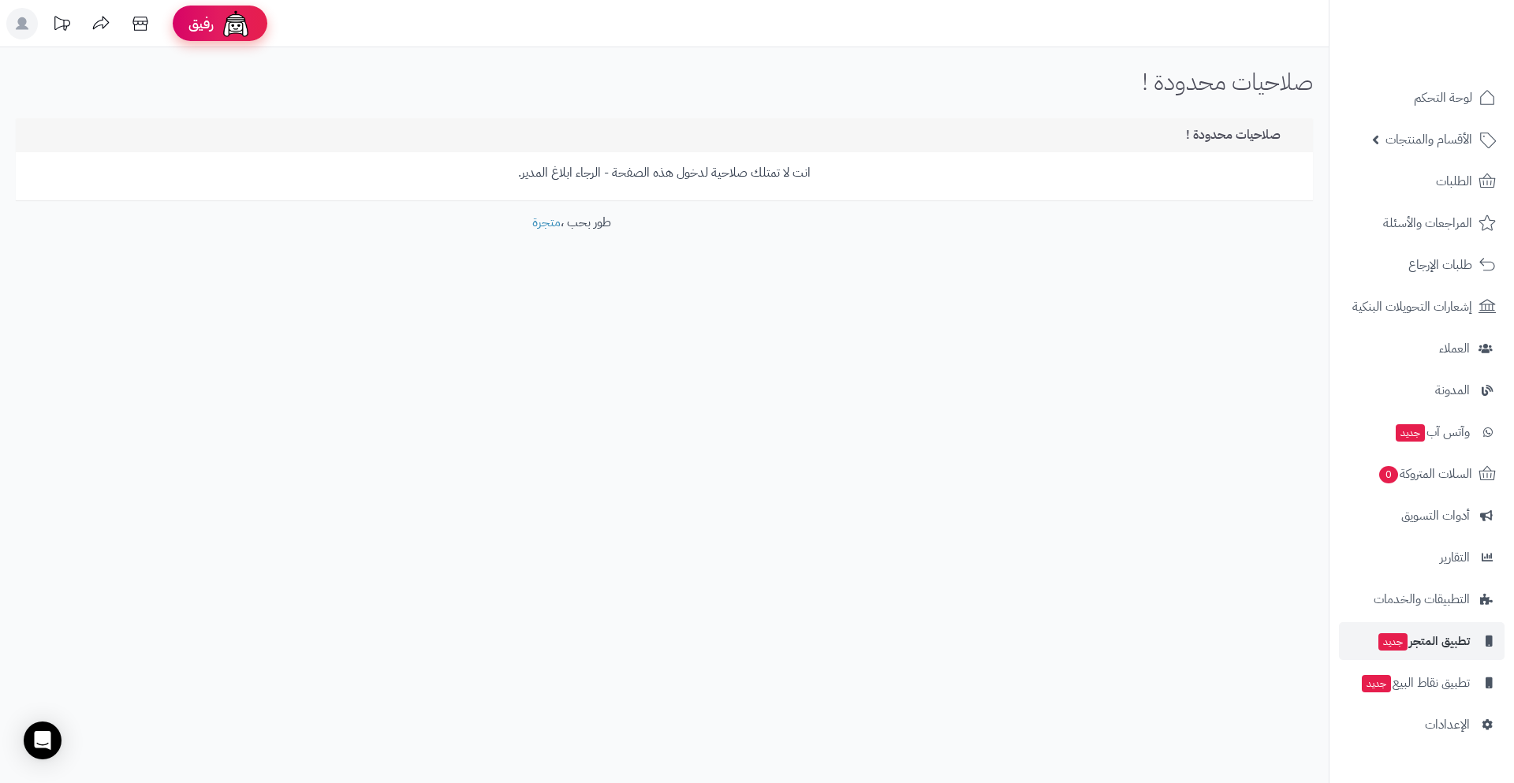
click at [218, 25] on div "رفيق" at bounding box center [219, 24] width 63 height 32
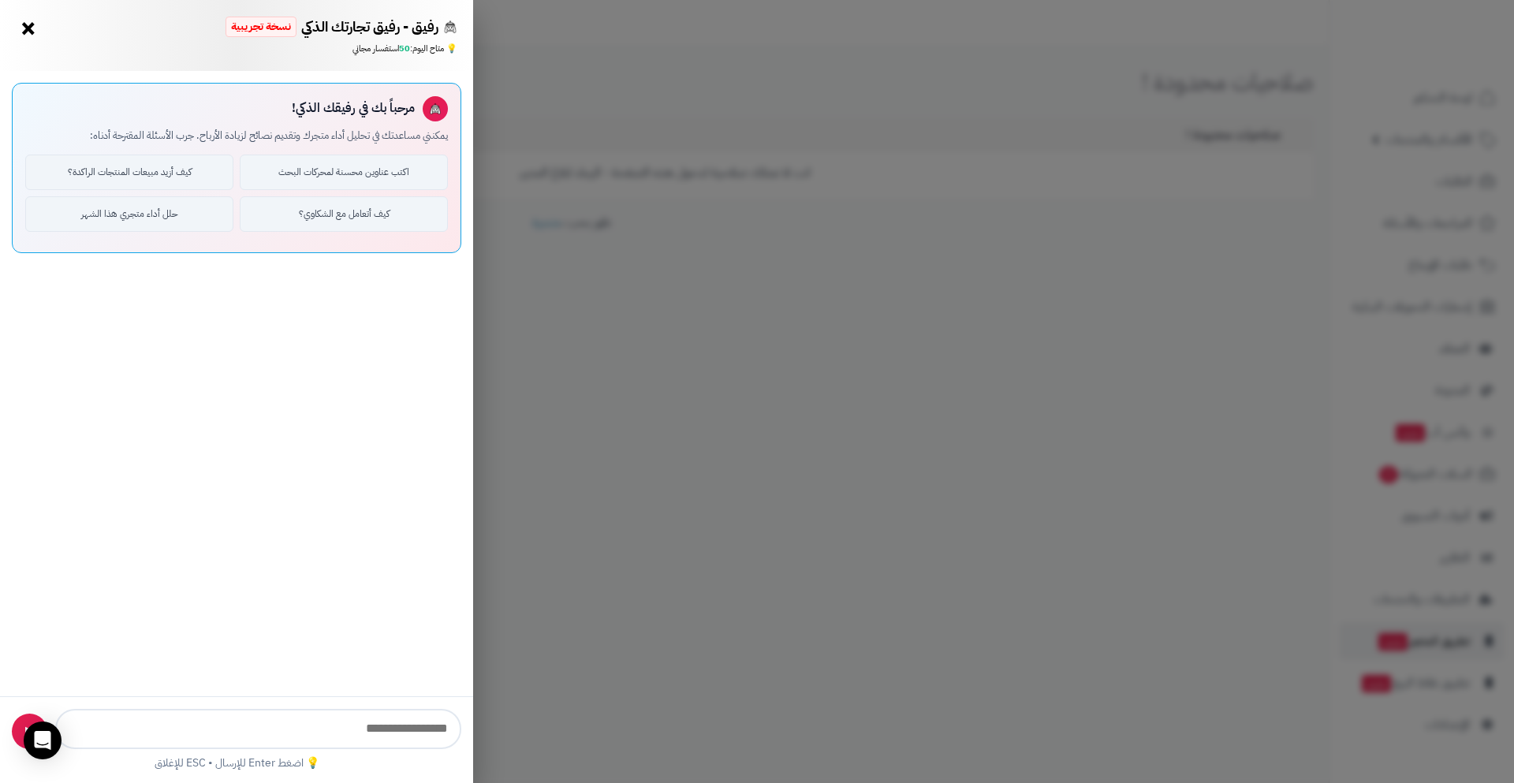
click at [551, 98] on div "رفيق - رفيق تجارتك الذكي نسخة تجريبية ⭐ تاجر متنامي × 💡 متاح اليوم: 50 استفسار …" at bounding box center [757, 391] width 1514 height 783
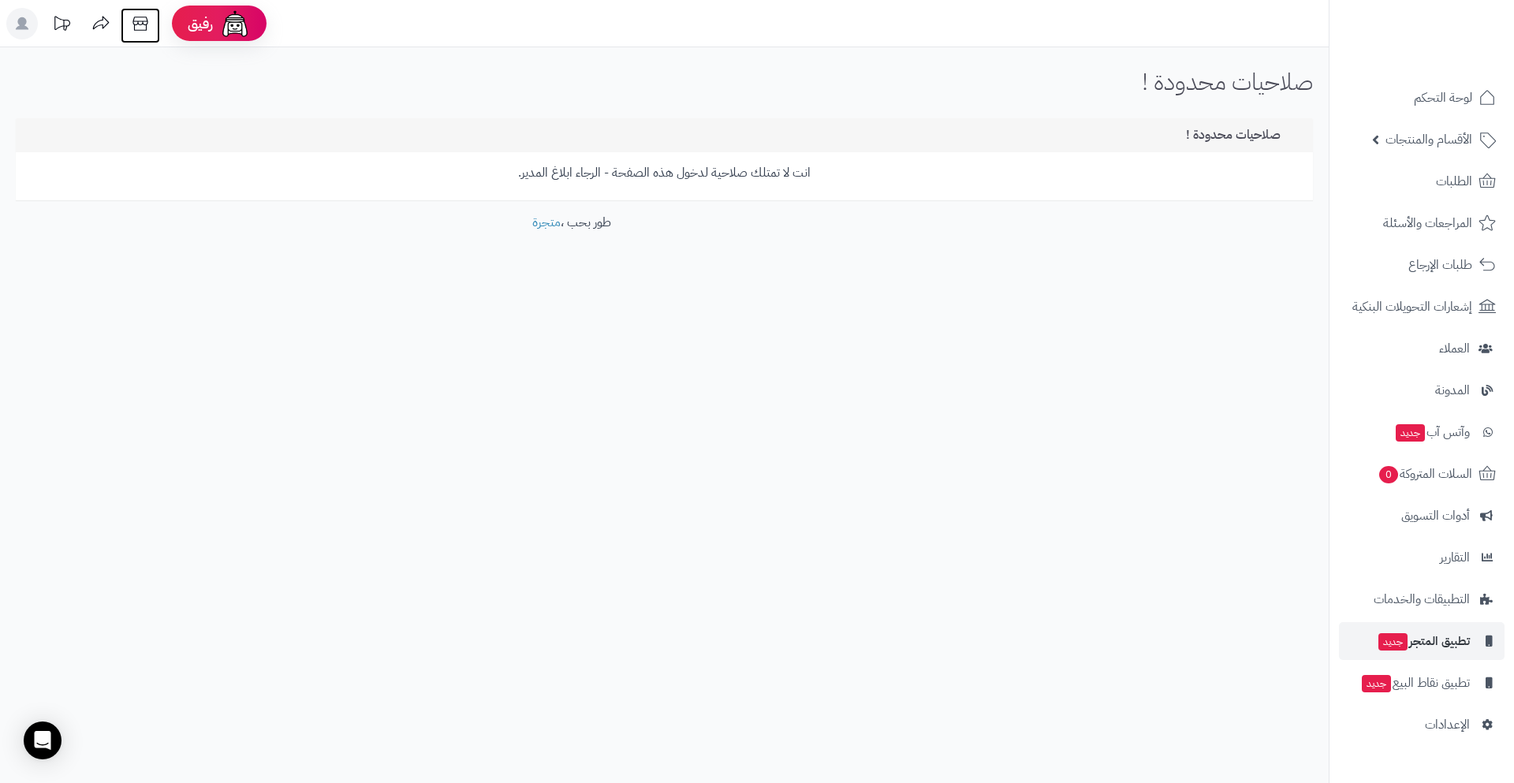
click at [140, 24] on icon at bounding box center [139, 24] width 15 height 14
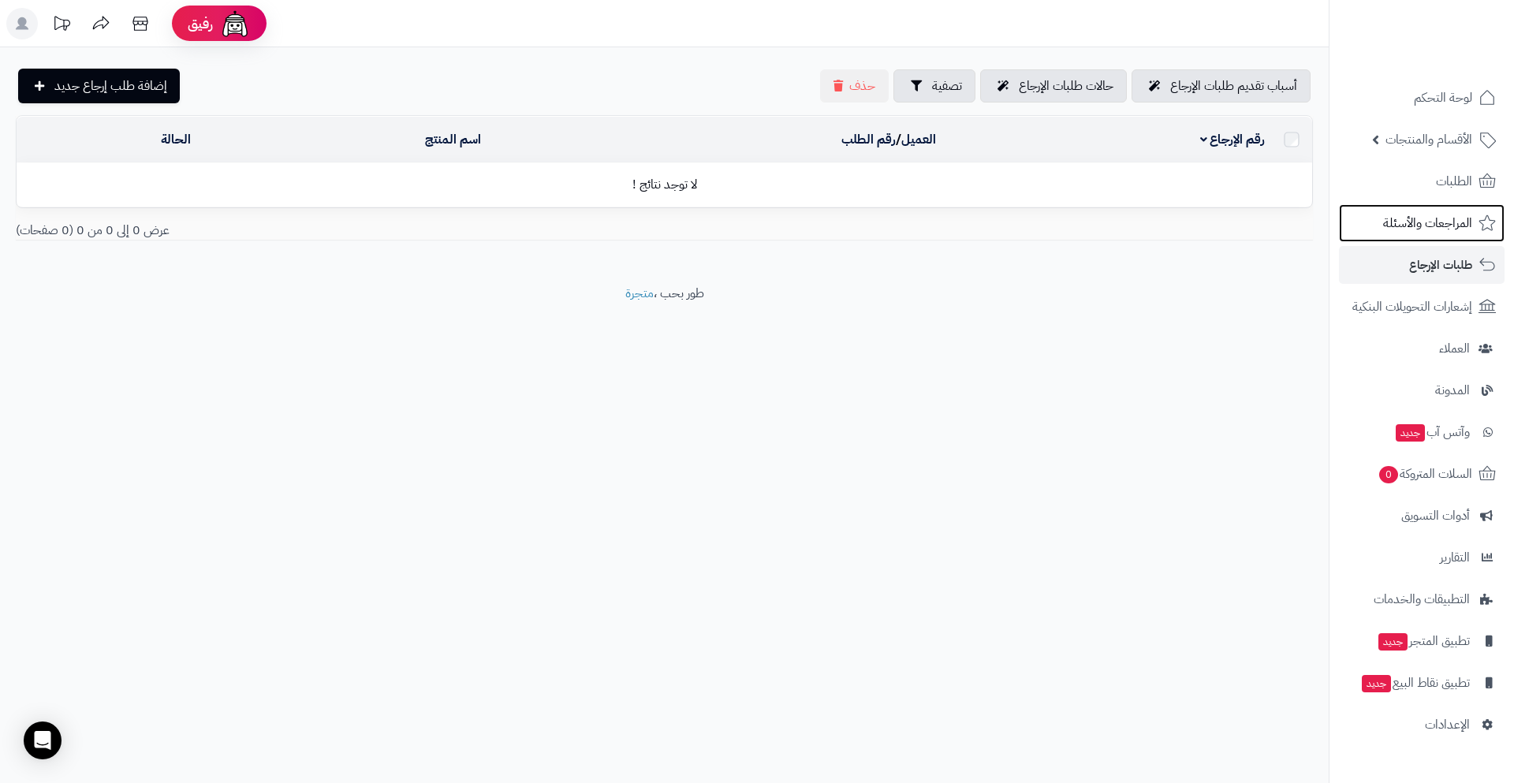
click at [1424, 220] on span "المراجعات والأسئلة" at bounding box center [1427, 223] width 89 height 22
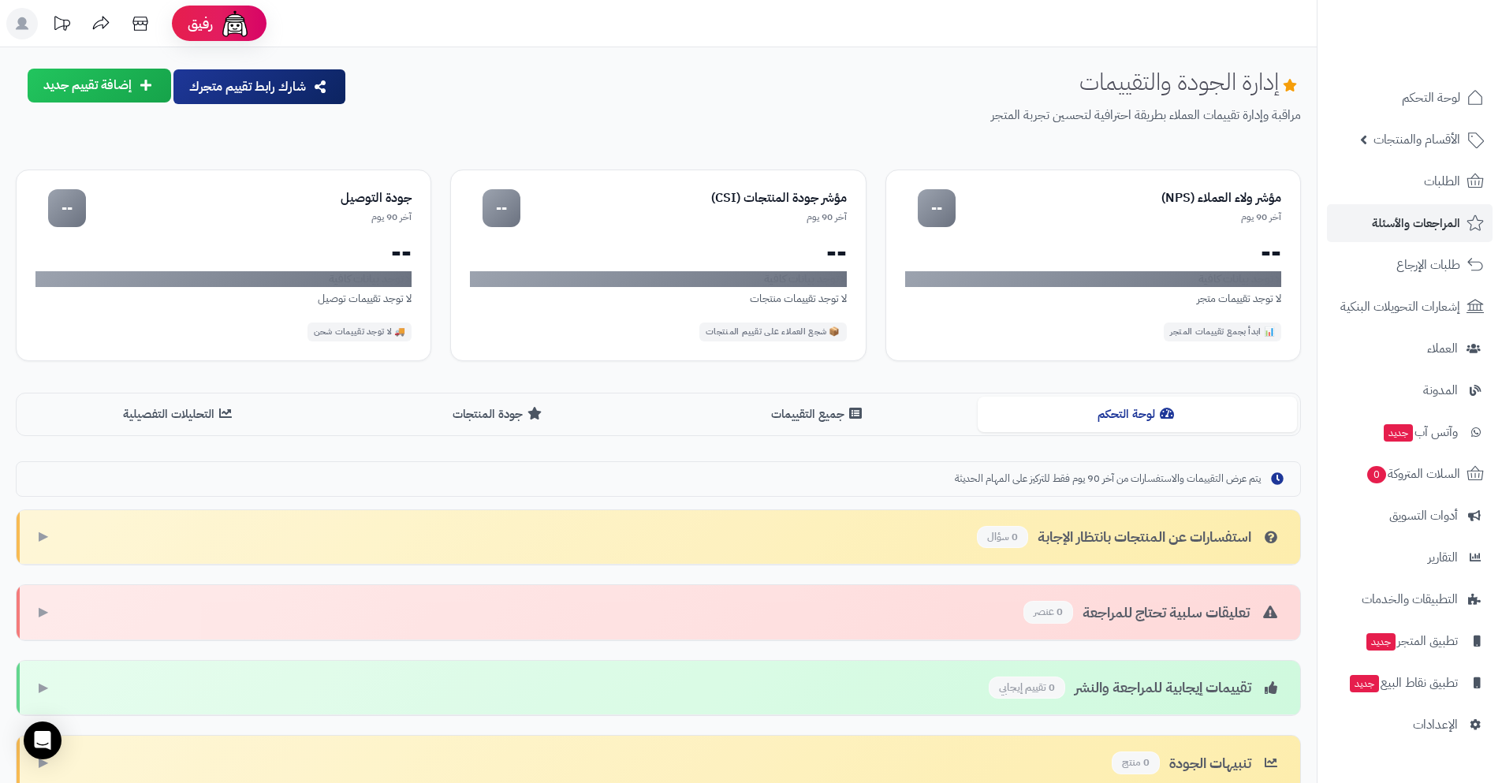
scroll to position [138, 0]
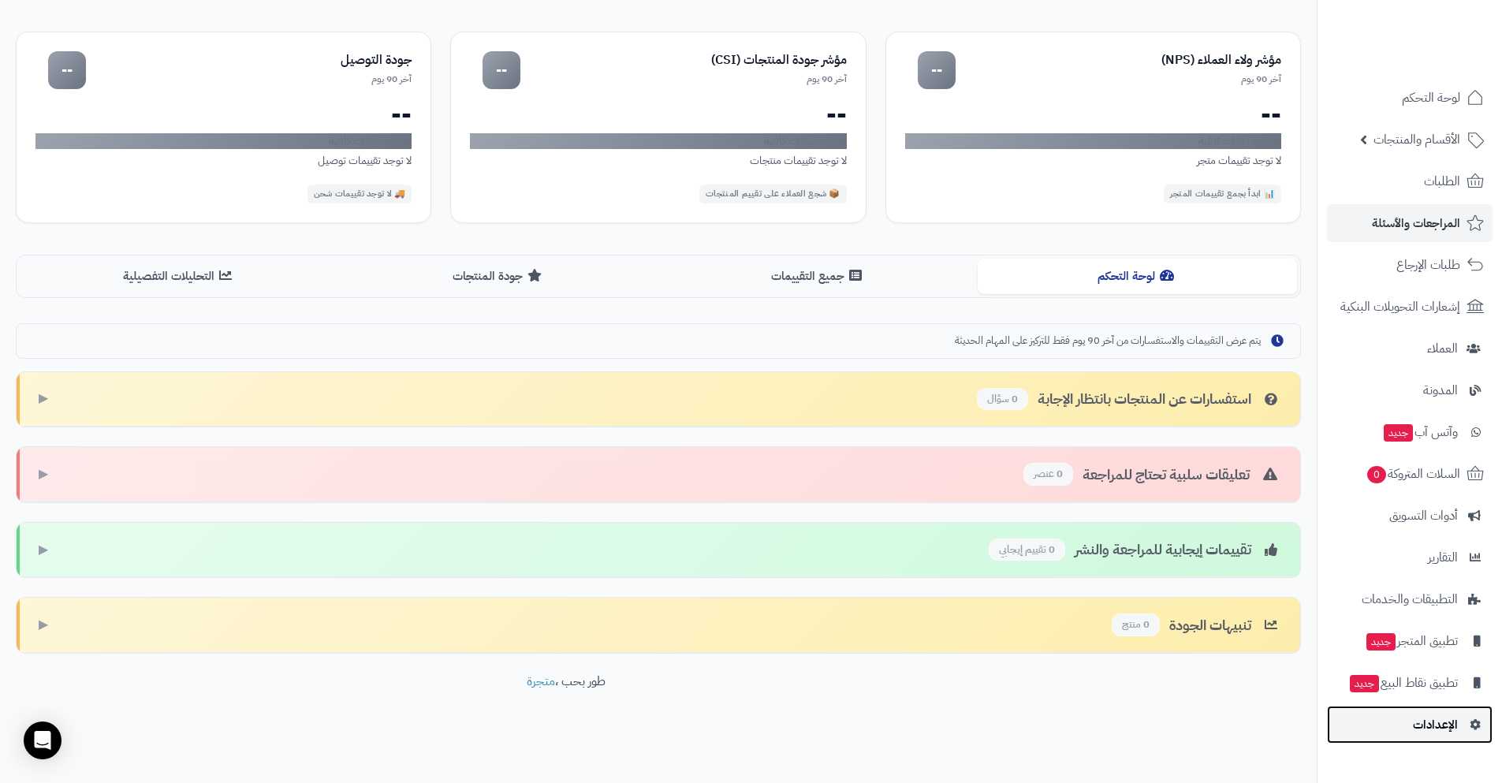
click at [1450, 728] on span "الإعدادات" at bounding box center [1435, 725] width 45 height 22
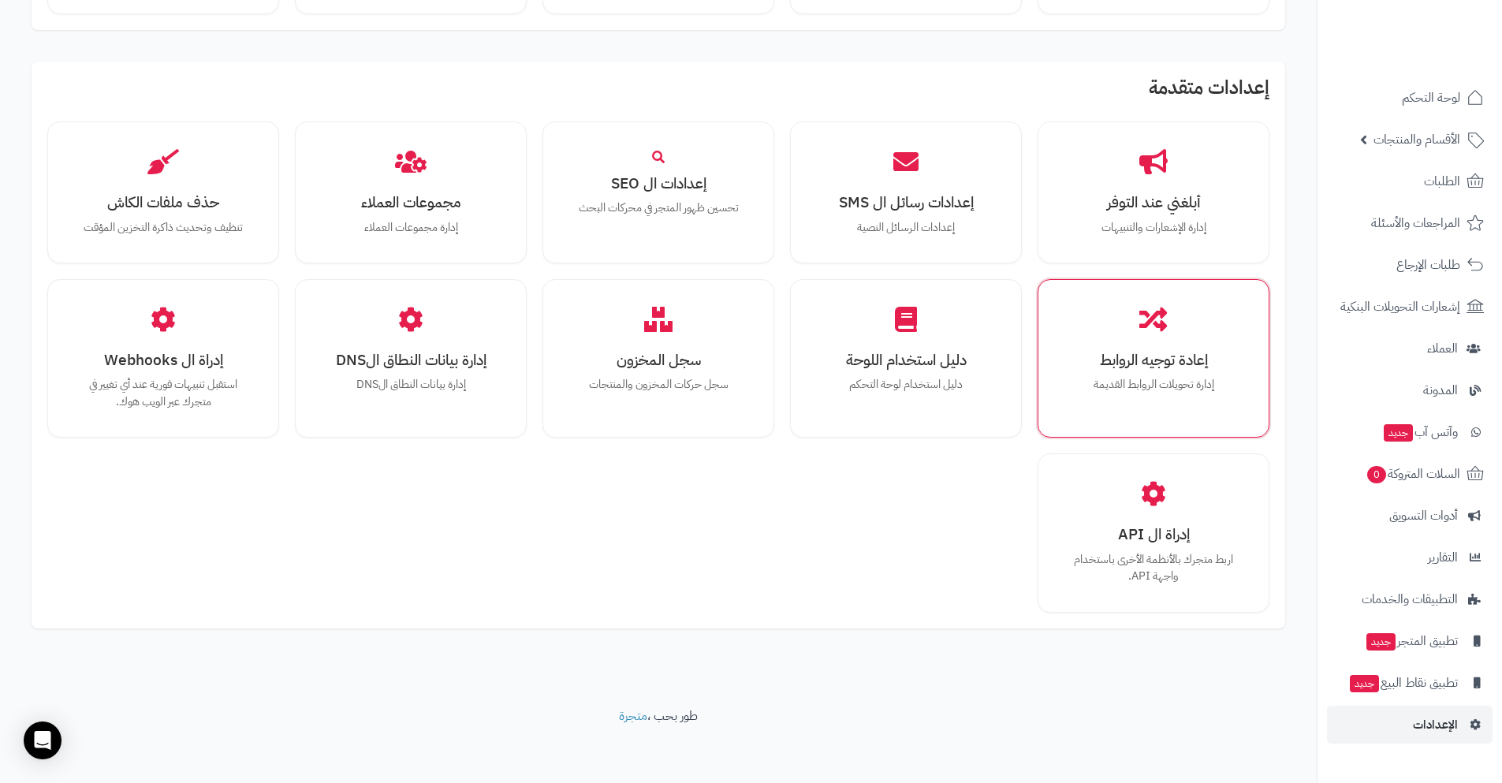
scroll to position [931, 0]
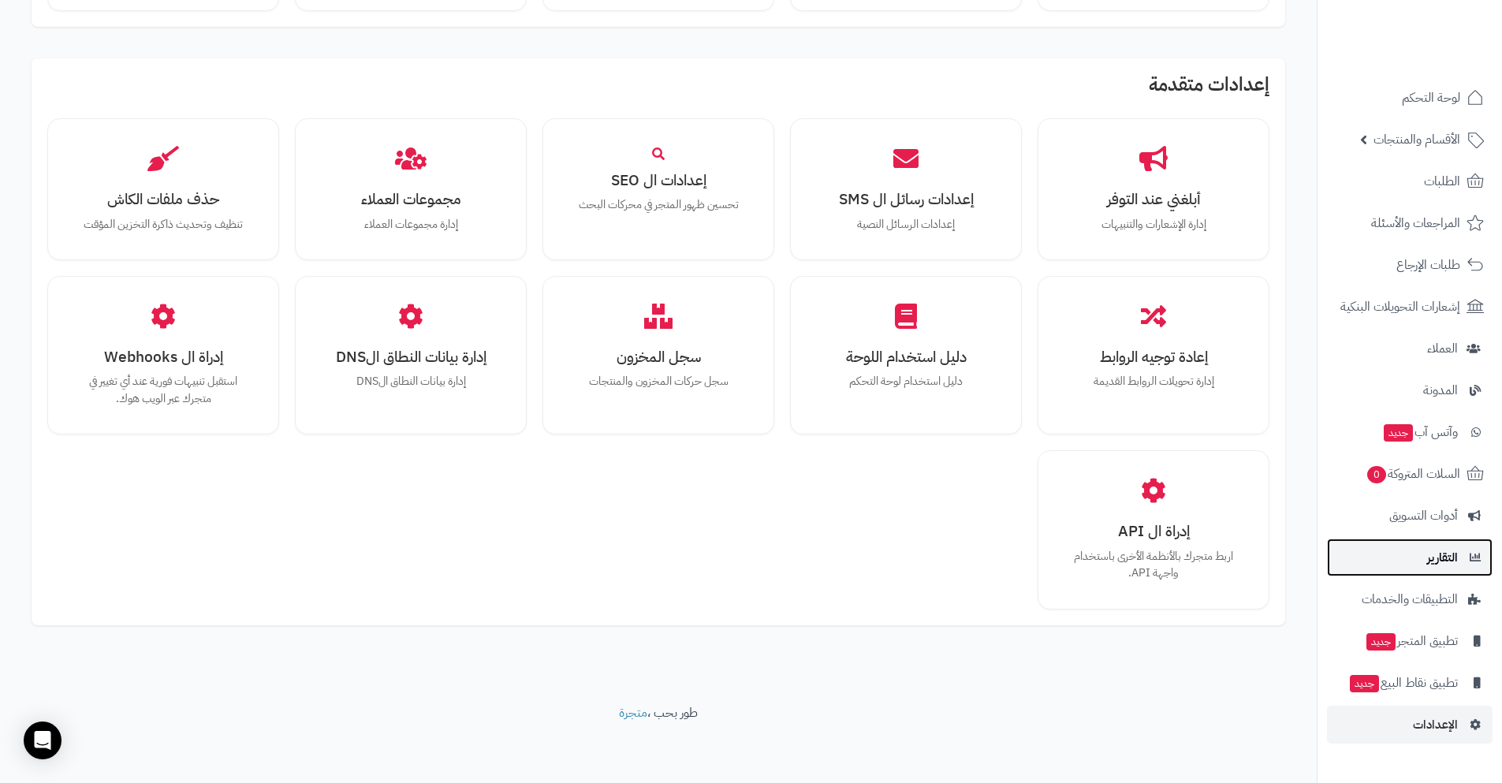
click at [1431, 563] on span "التقارير" at bounding box center [1443, 558] width 31 height 22
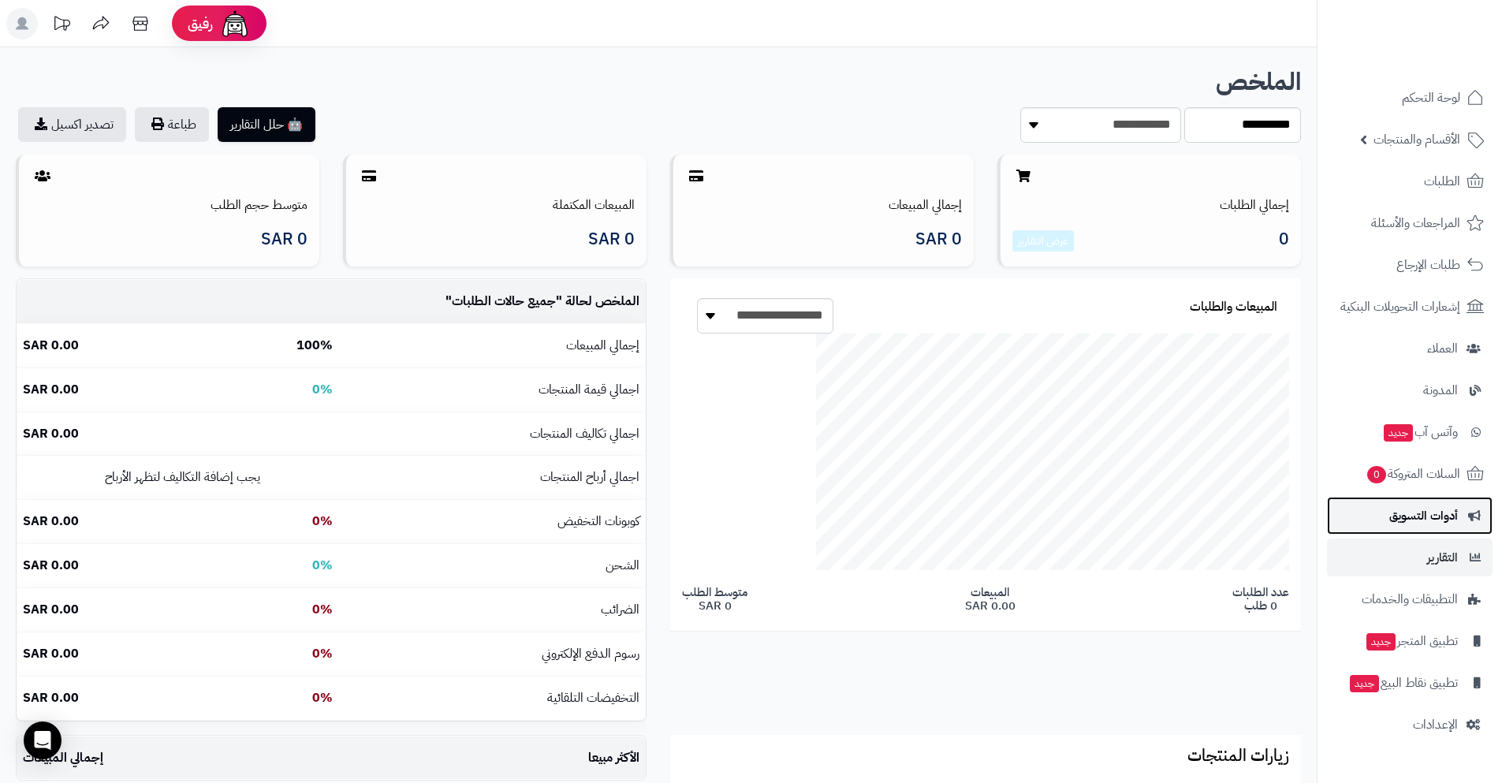
click at [1432, 532] on link "أدوات التسويق" at bounding box center [1410, 516] width 166 height 38
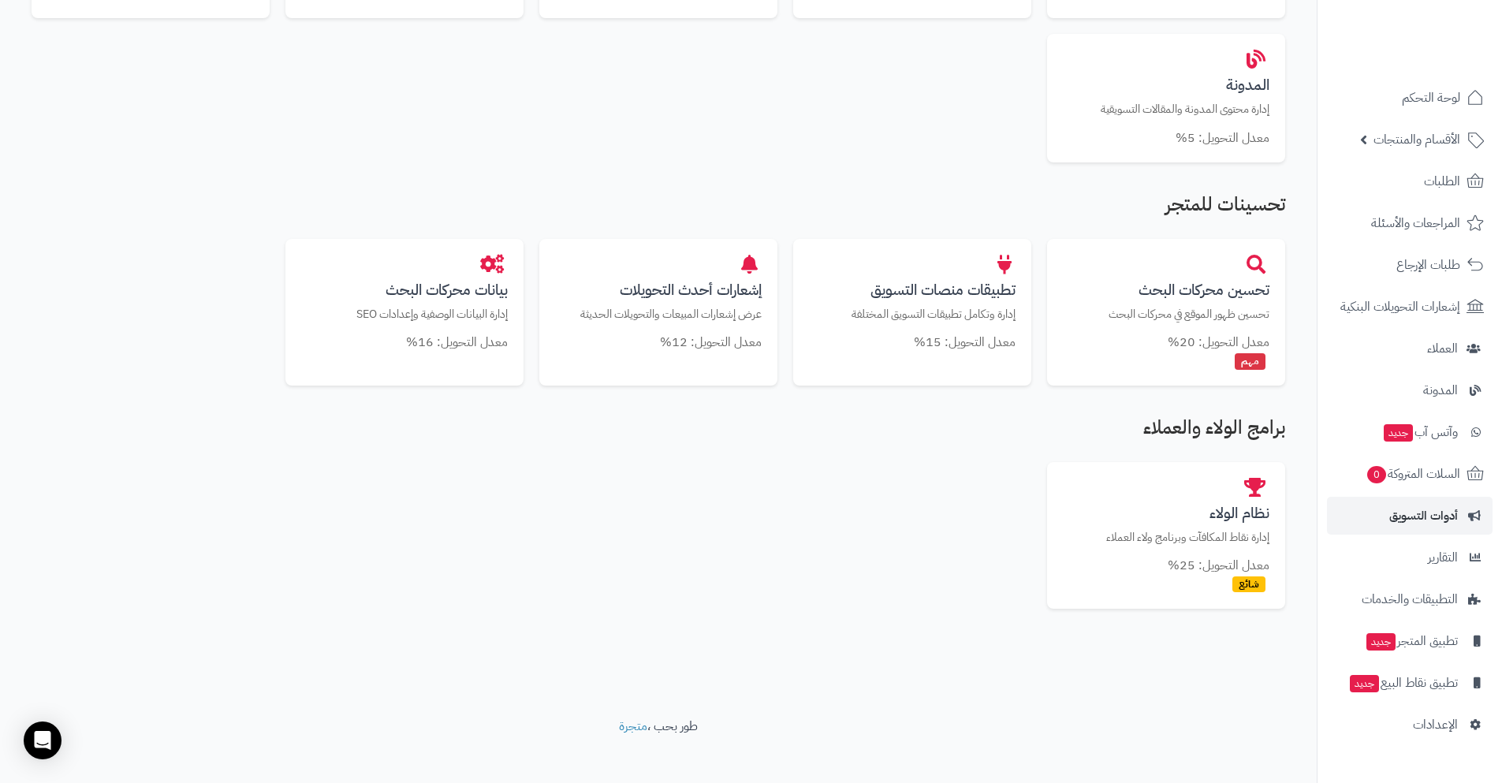
scroll to position [789, 0]
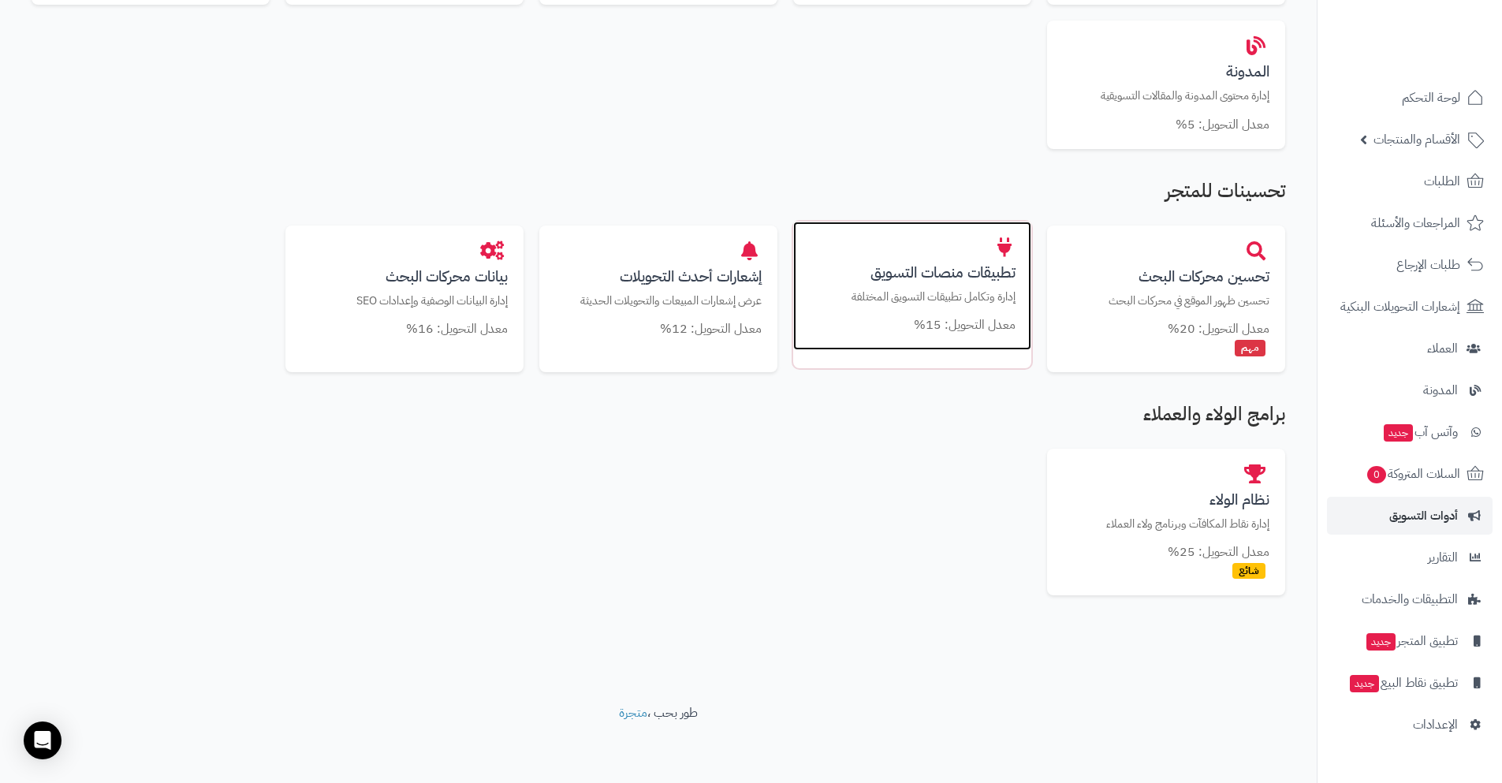
click at [1006, 318] on small "معدل التحويل: 15%" at bounding box center [965, 324] width 102 height 19
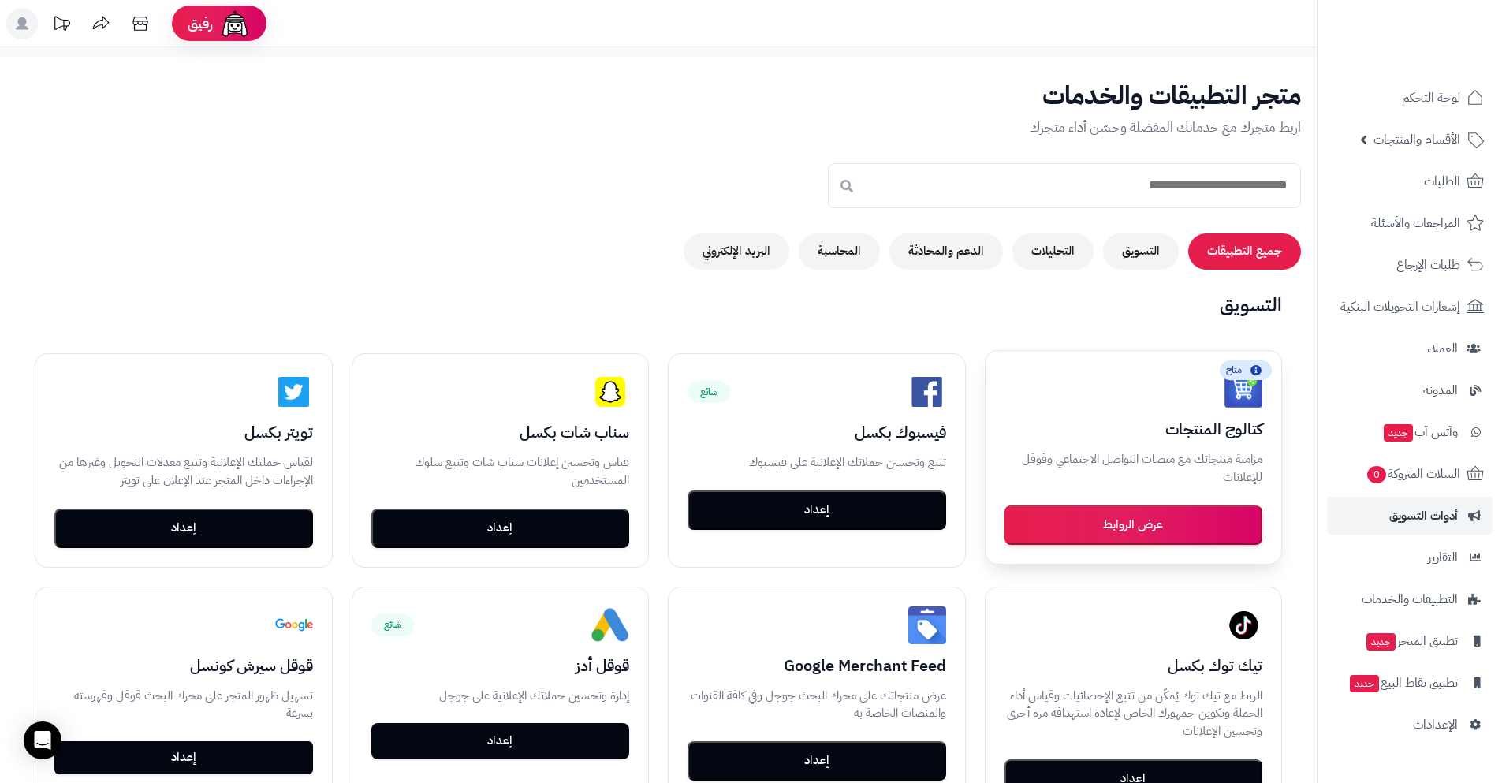
drag, startPoint x: 0, startPoint y: 0, endPoint x: 996, endPoint y: 410, distance: 1077.2
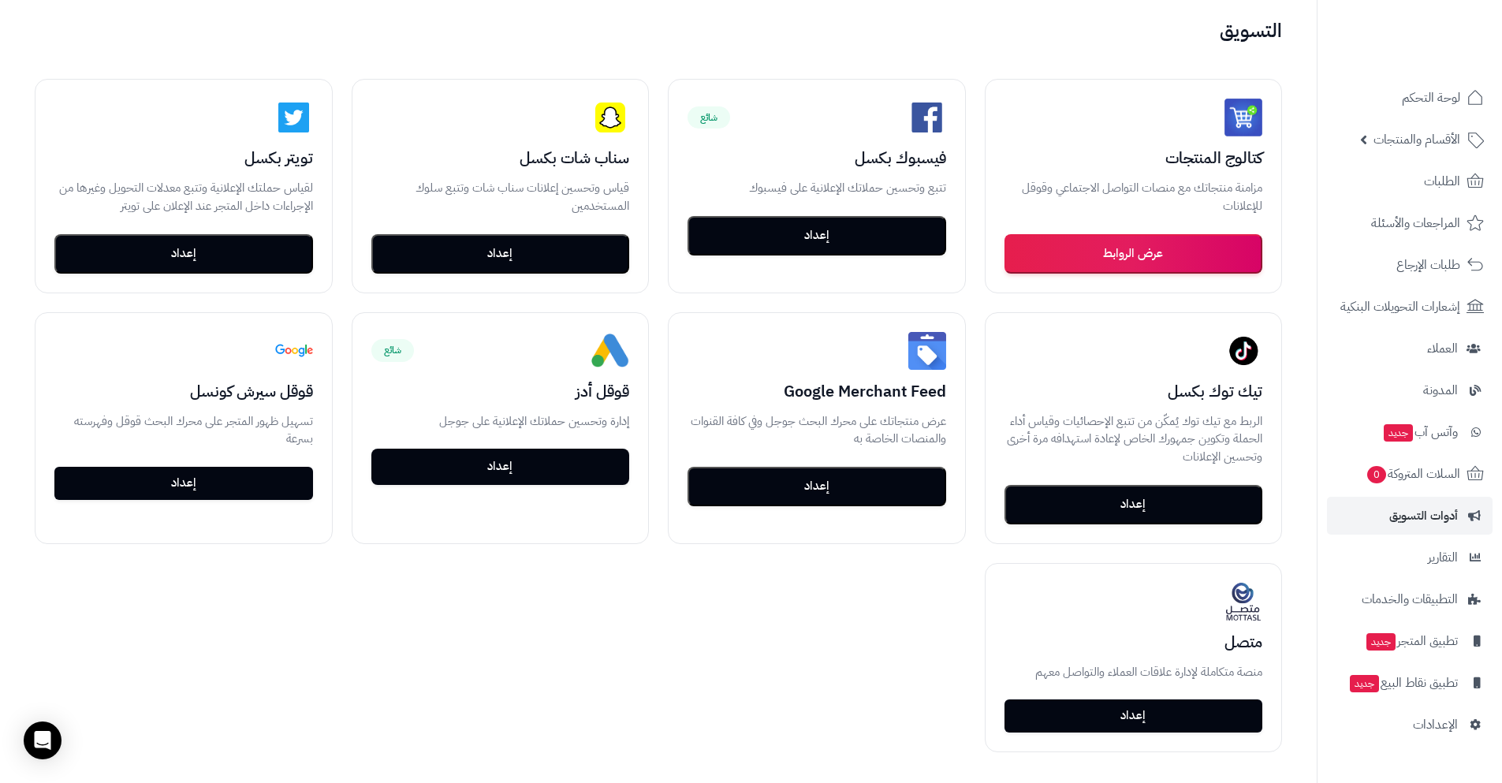
scroll to position [273, 0]
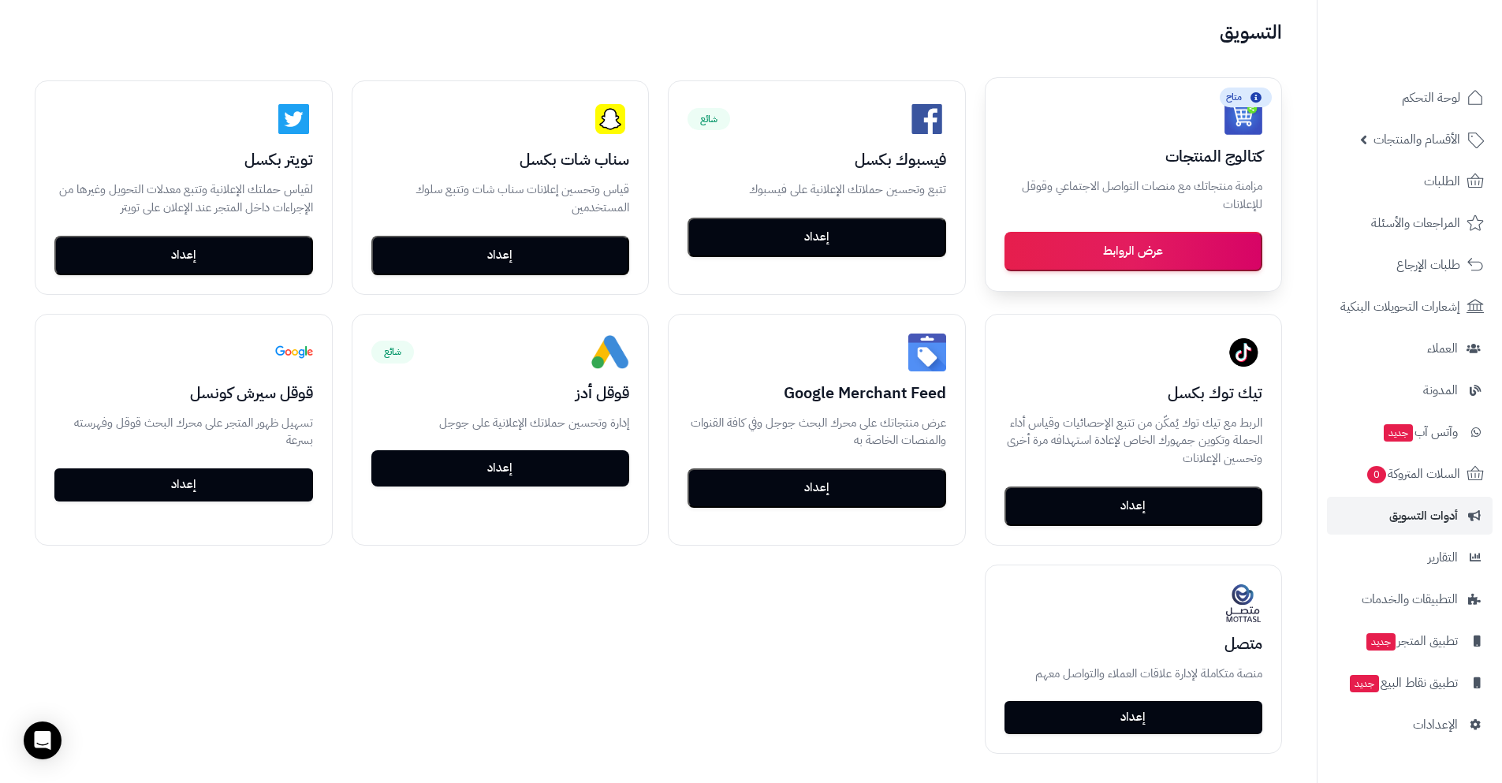
click at [1160, 248] on button "عرض الروابط" at bounding box center [1134, 251] width 259 height 39
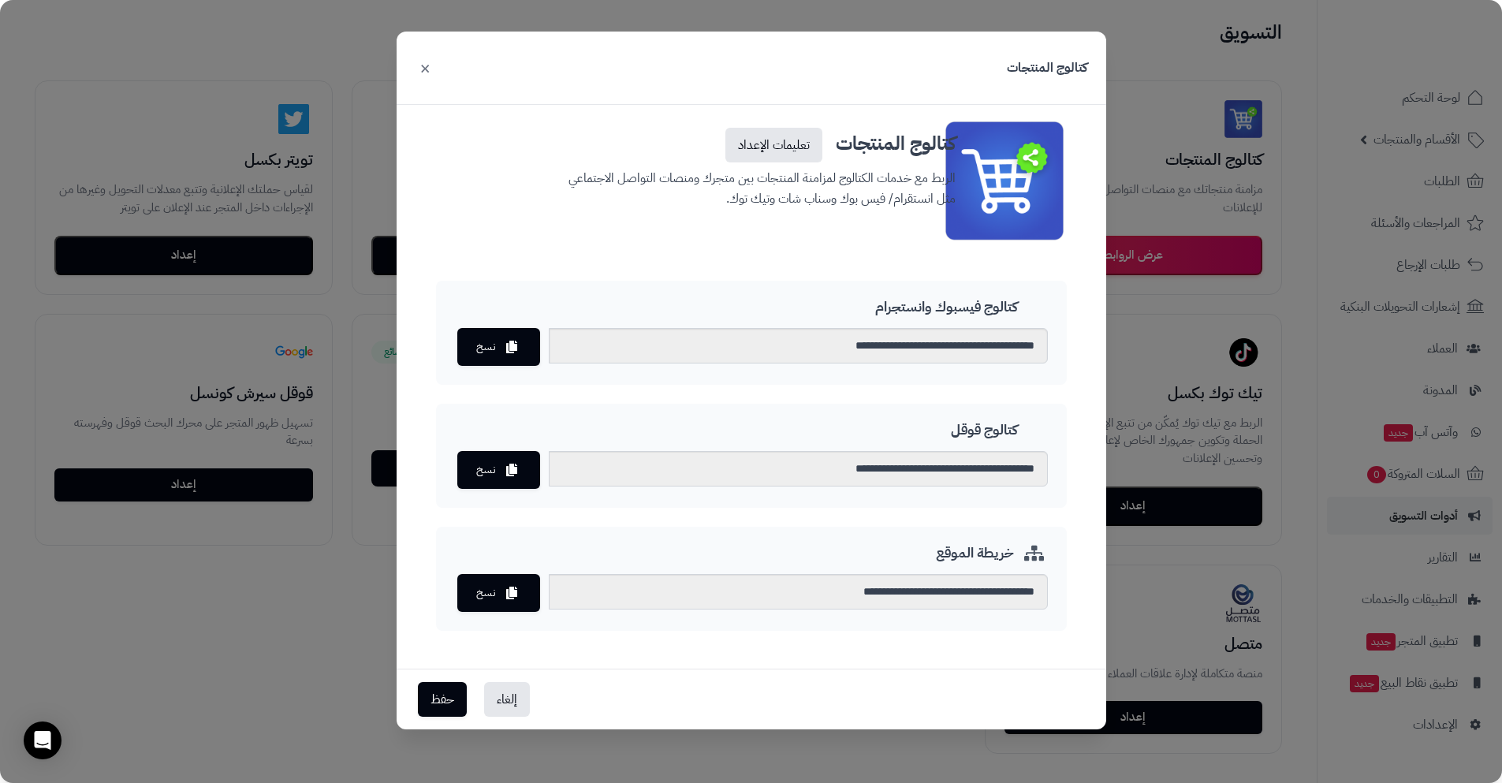
scroll to position [42, 0]
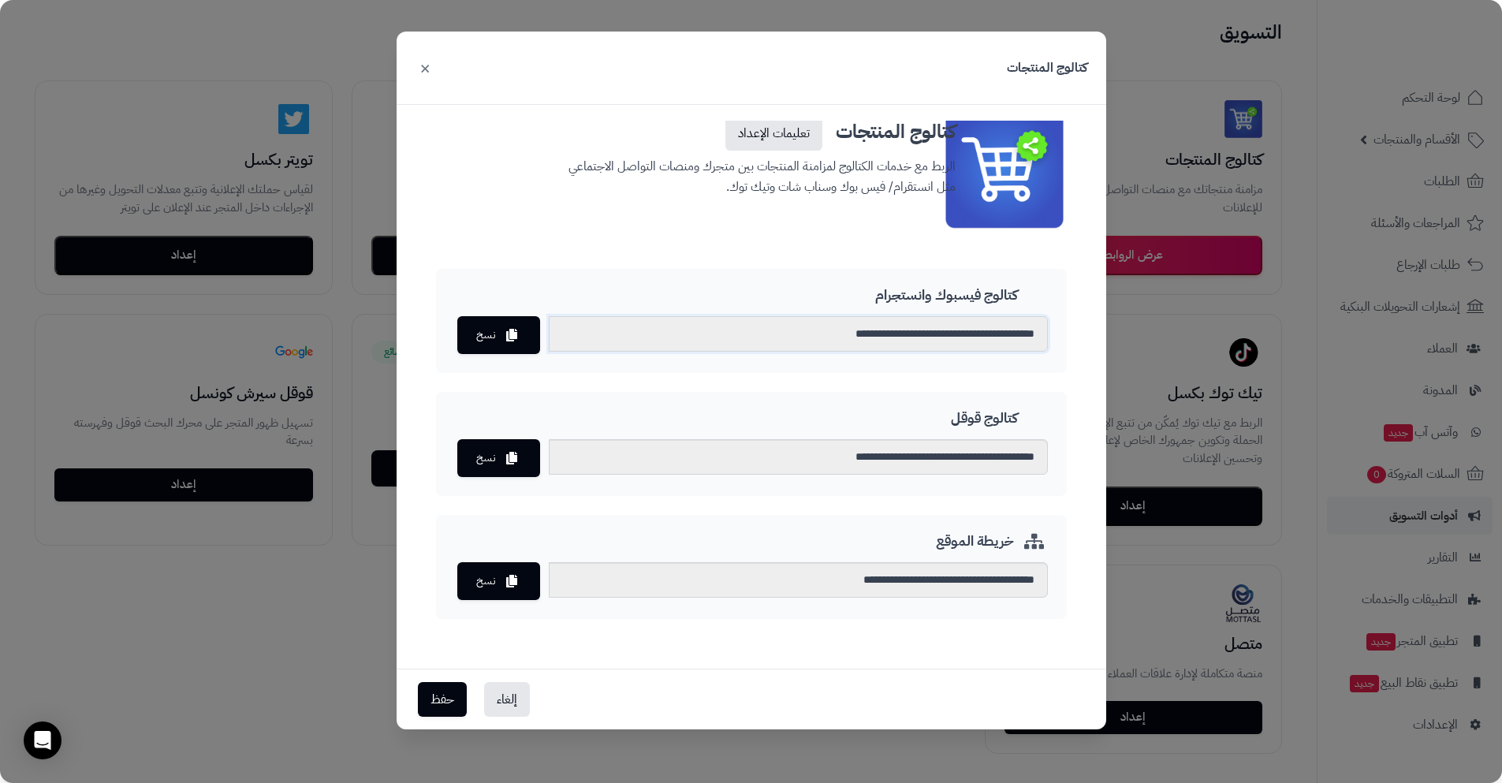
click at [1005, 324] on input "**********" at bounding box center [798, 333] width 499 height 35
click at [1280, 161] on div "**********" at bounding box center [751, 391] width 1502 height 783
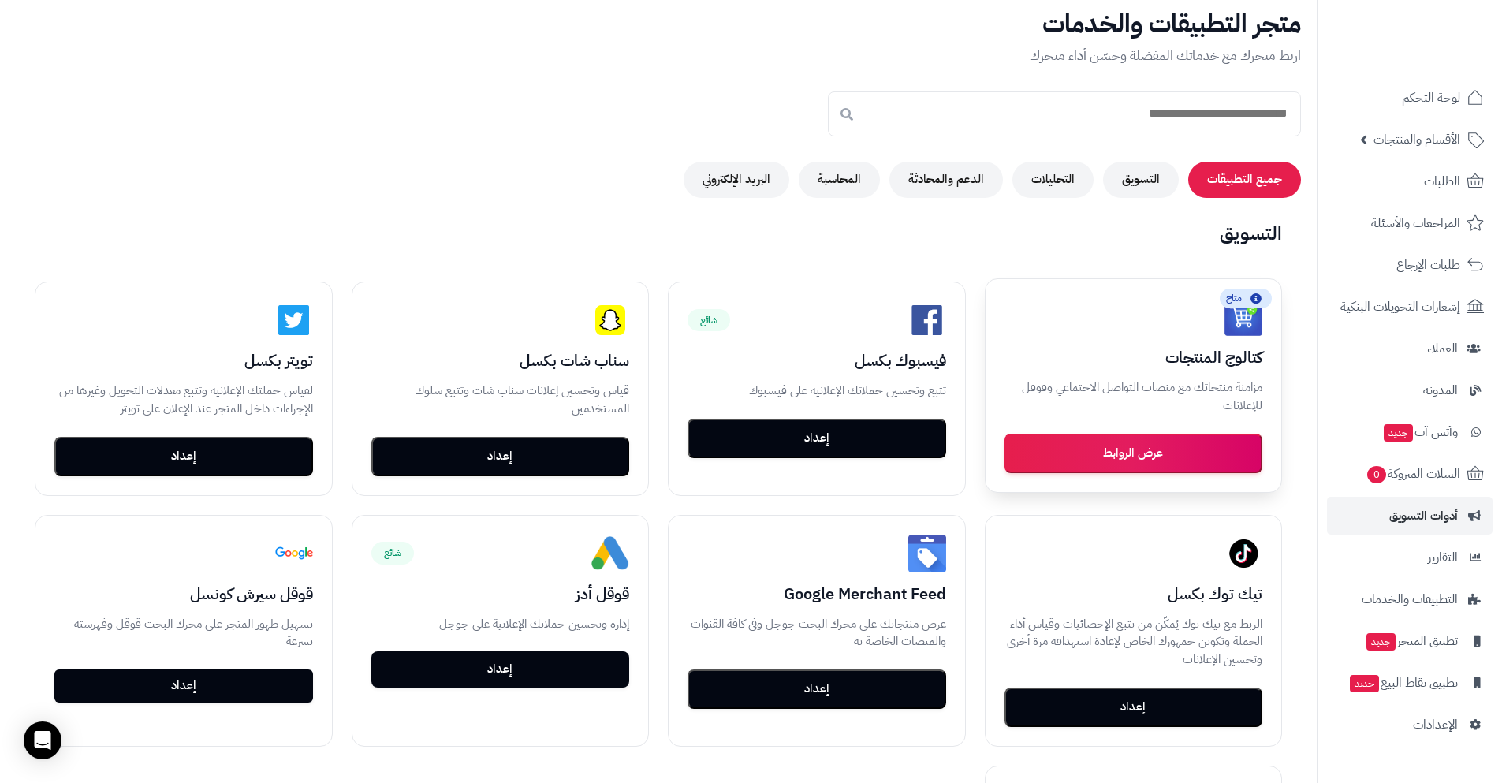
scroll to position [36, 0]
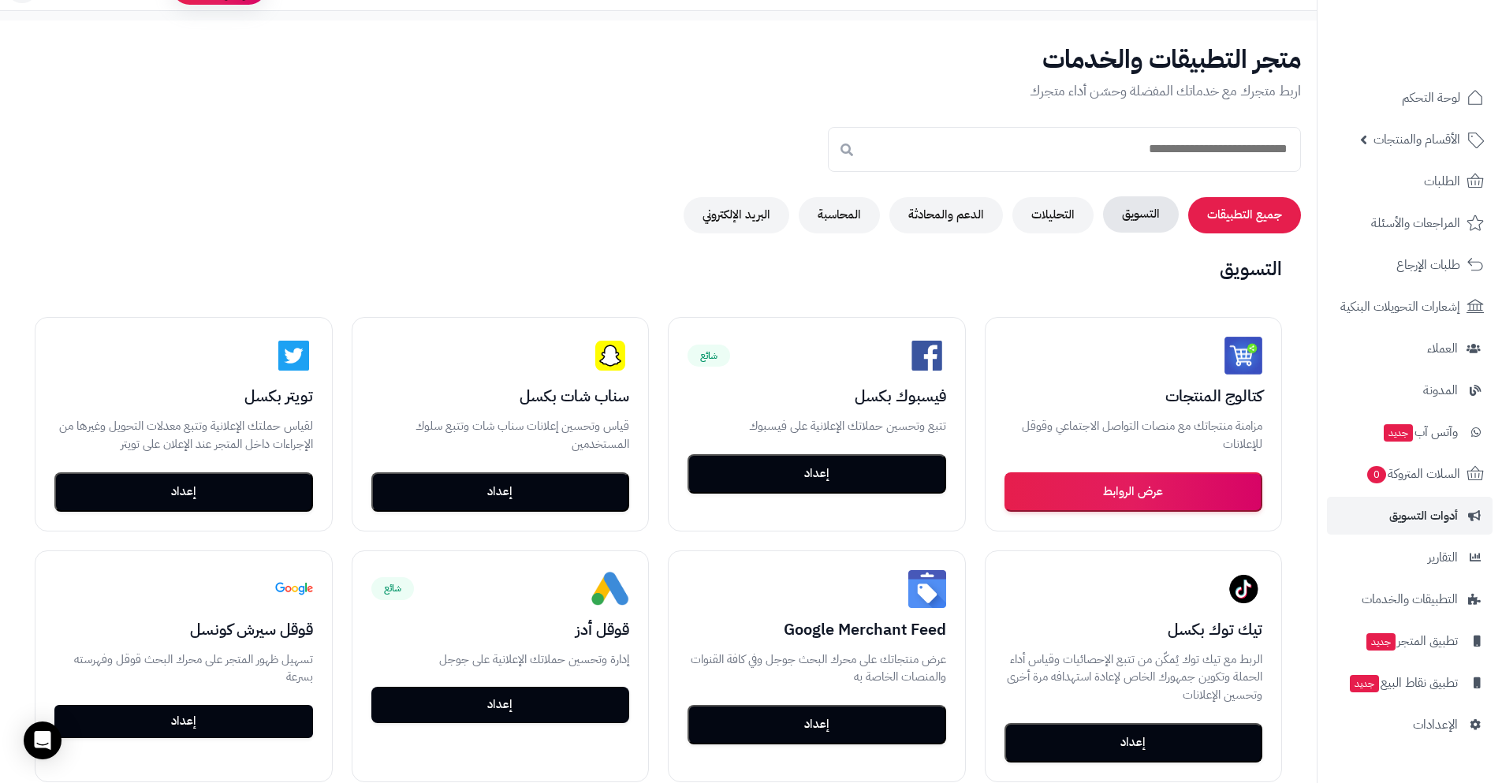
click at [1125, 220] on button "التسويق" at bounding box center [1141, 214] width 76 height 36
click at [1066, 212] on button "التحليلات" at bounding box center [1053, 214] width 81 height 36
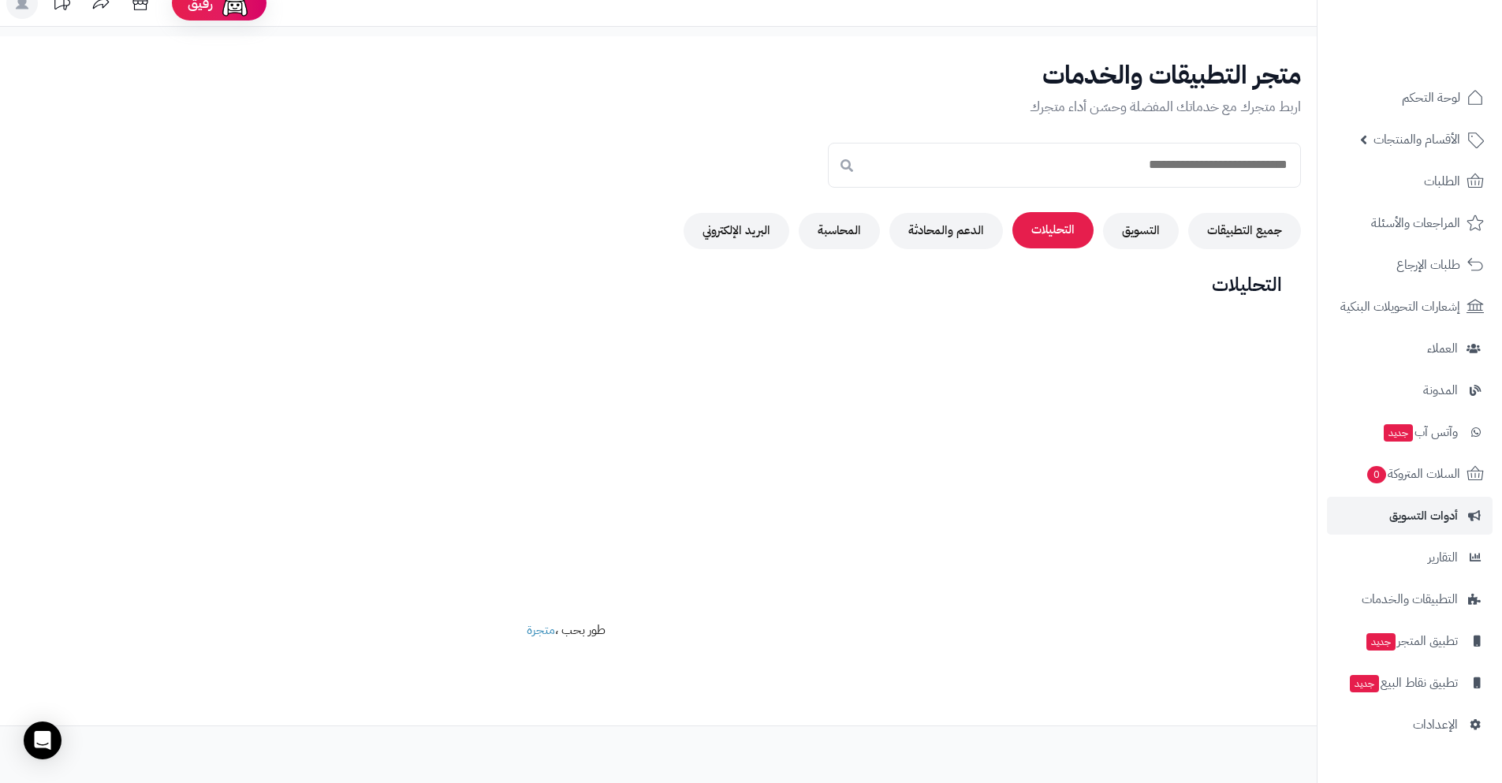
scroll to position [21, 0]
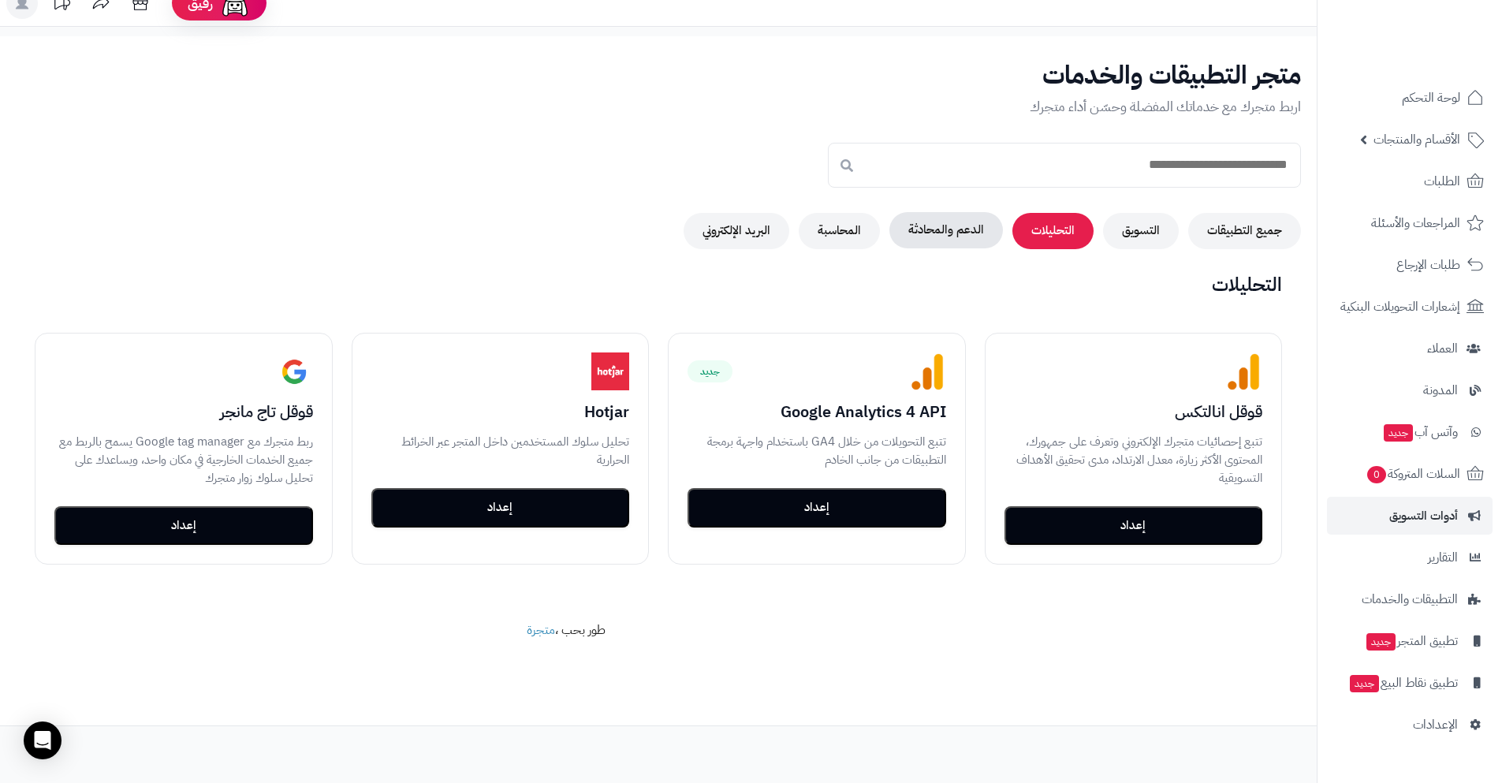
click at [973, 228] on button "الدعم والمحادثة" at bounding box center [947, 230] width 114 height 36
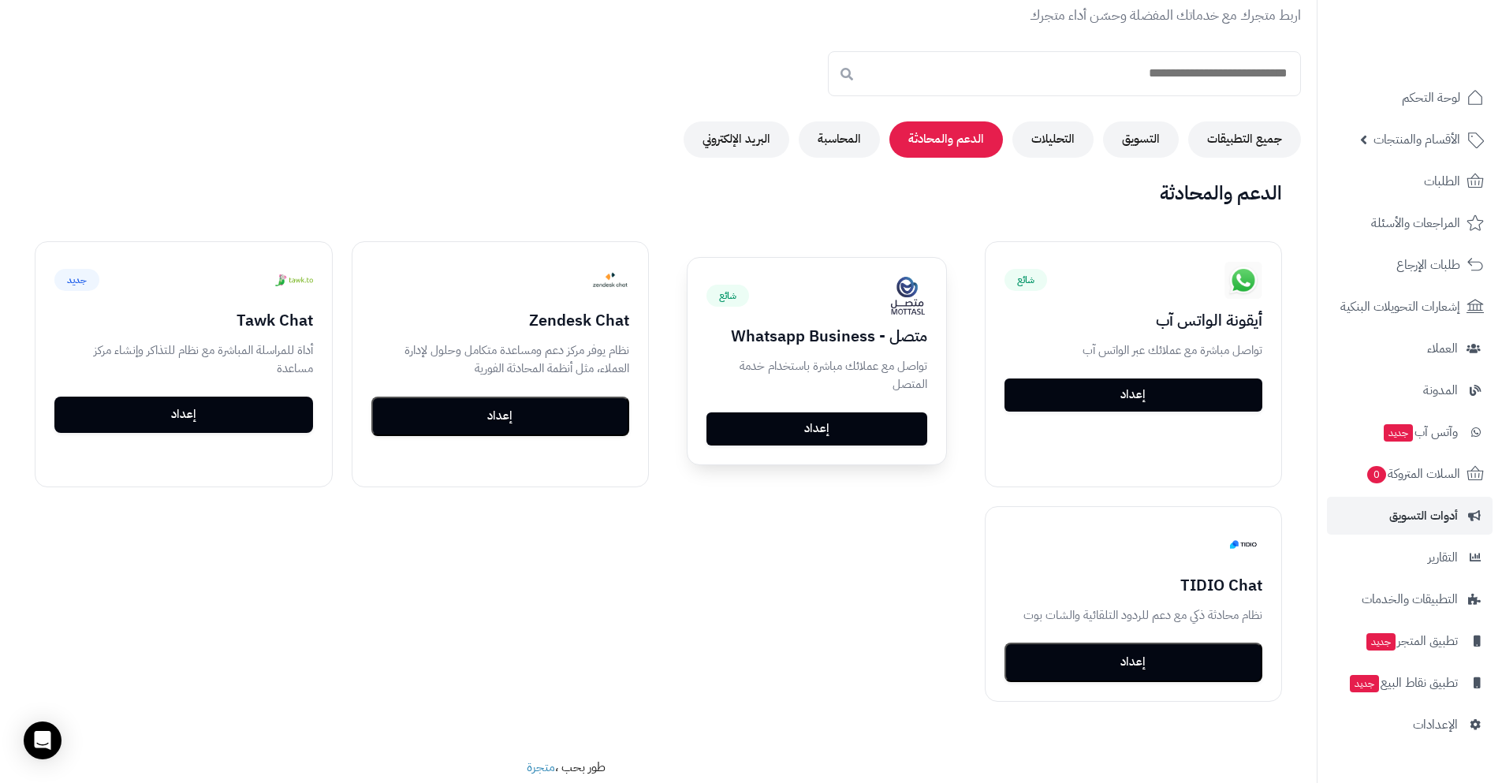
scroll to position [0, 0]
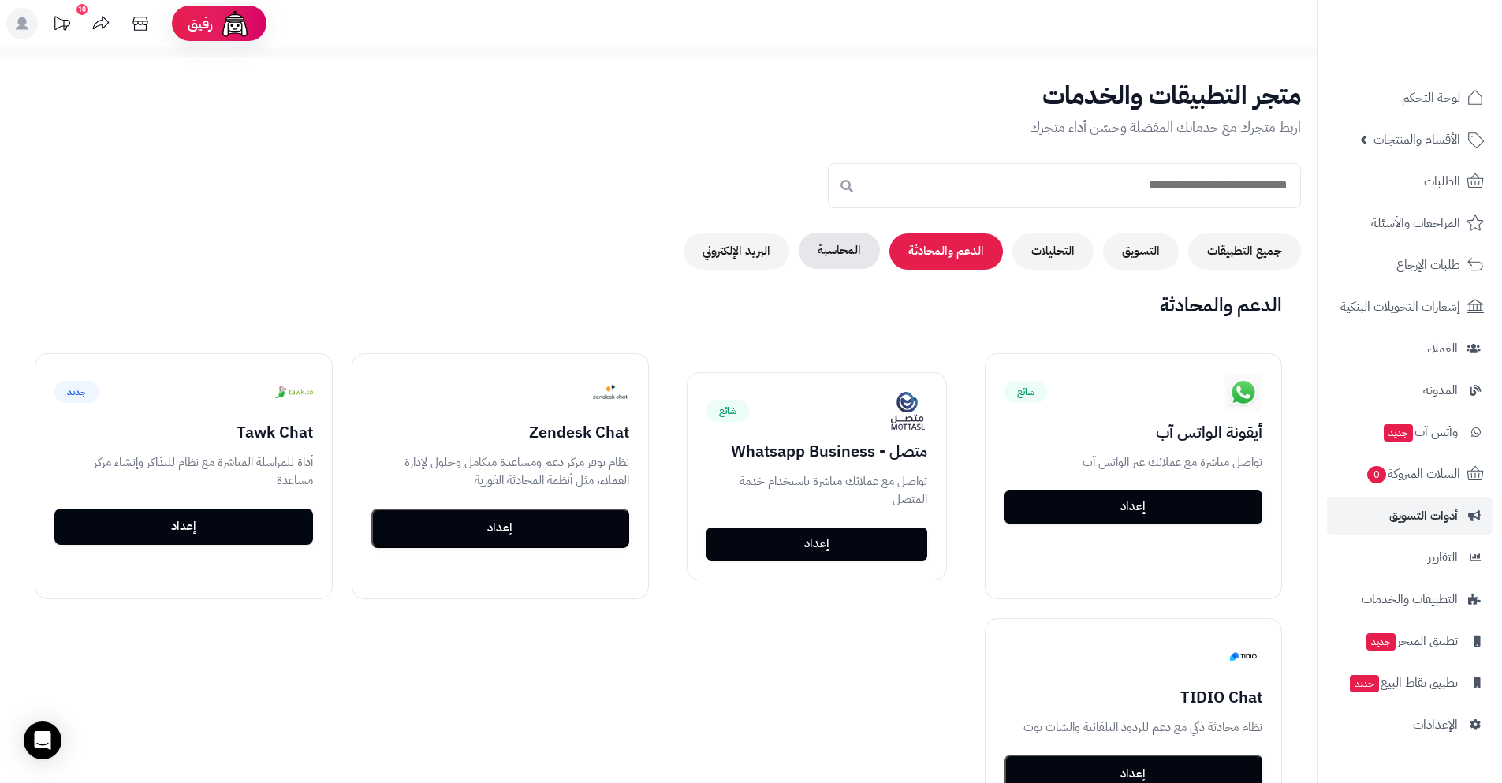
click at [868, 253] on button "المحاسبة" at bounding box center [839, 251] width 81 height 36
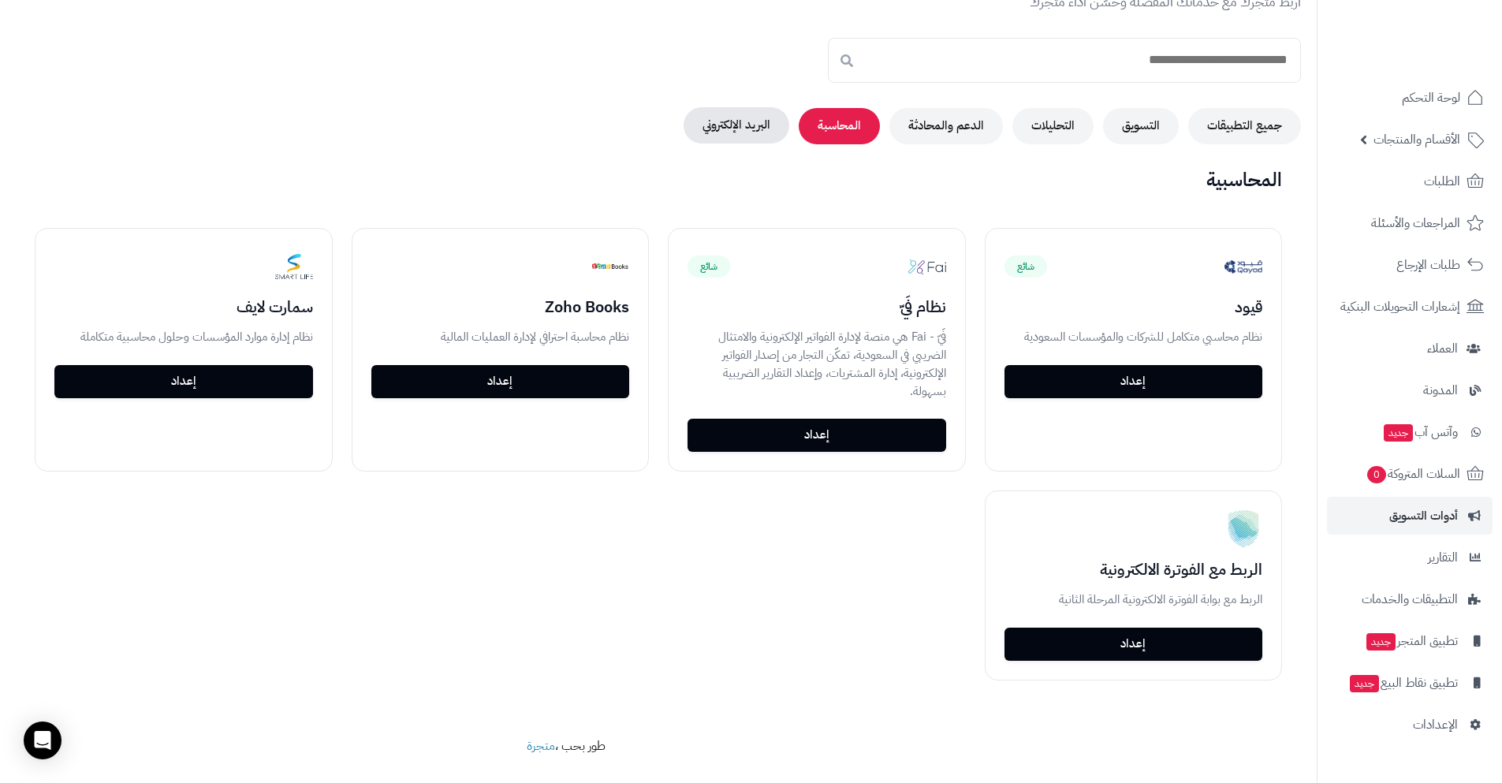
scroll to position [120, 0]
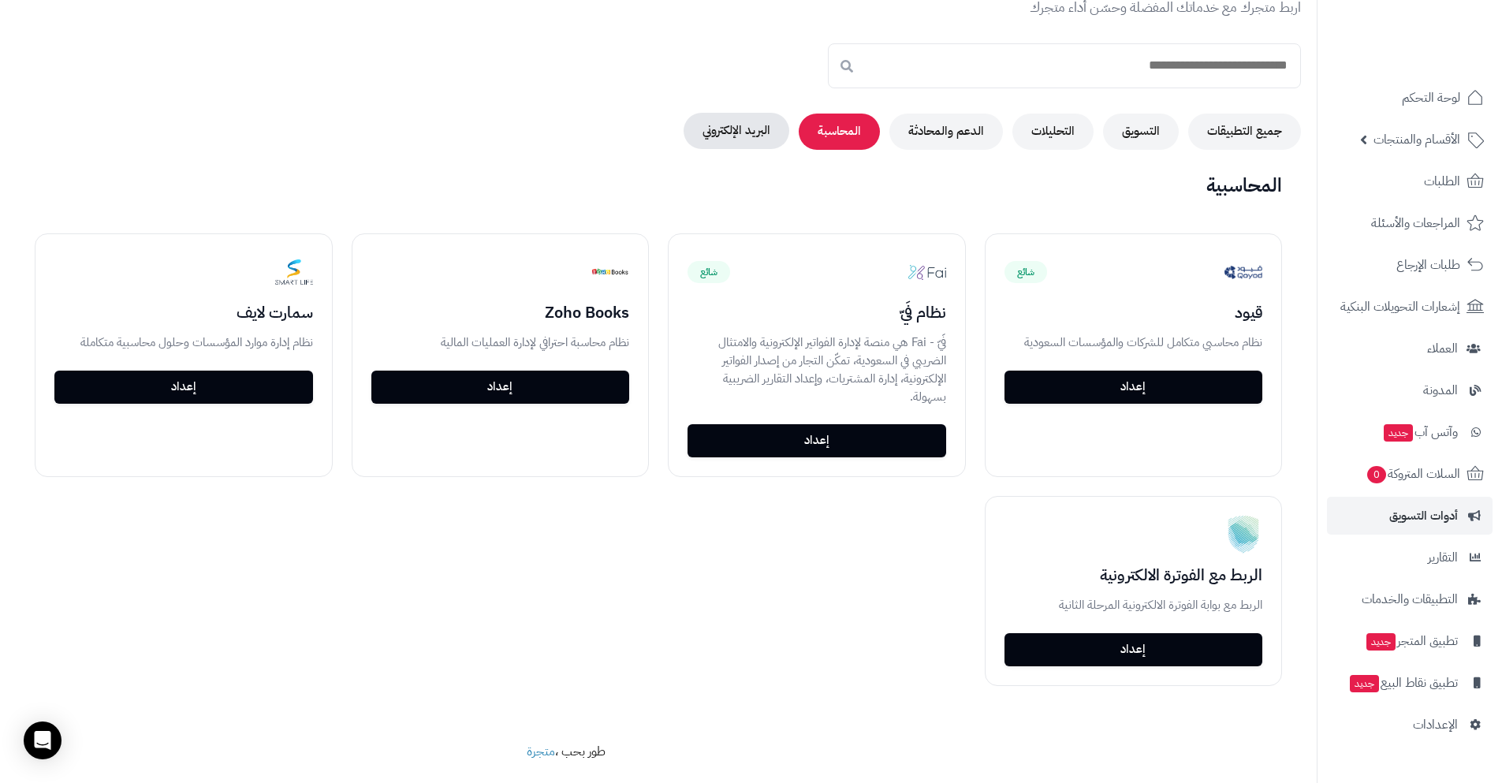
click at [768, 144] on div "جميع التطبيقات التسويق التحليلات الدعم والمحادثة المحاسبة البريد الإلكتروني" at bounding box center [659, 132] width 1286 height 36
click at [771, 130] on button "البريد الإلكتروني" at bounding box center [737, 131] width 106 height 36
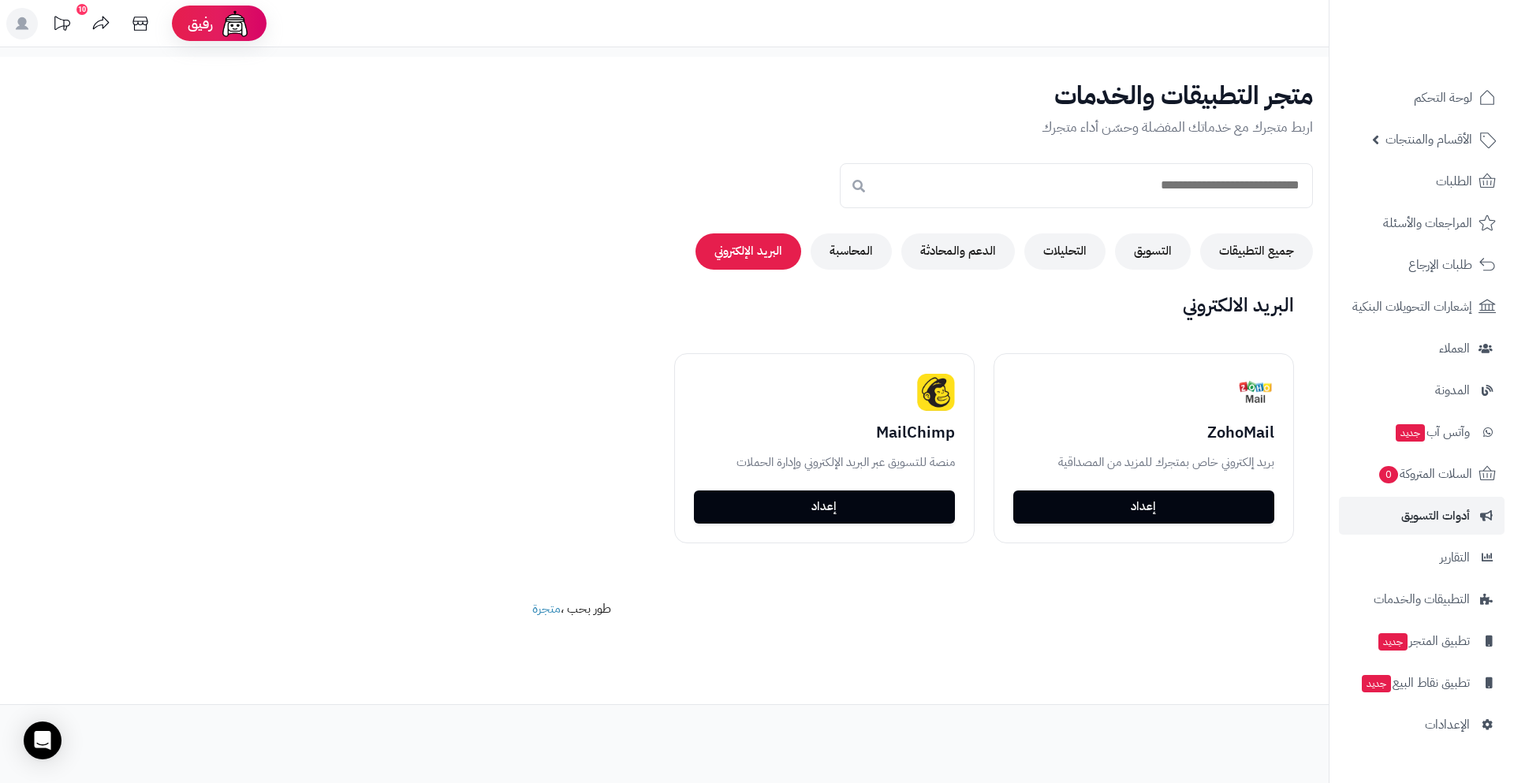
click at [983, 286] on div "متجر التطبيقات والخدمات اربط متجرك مع خدماتك المفضلة وحسّن أداء متجرك جميع التط…" at bounding box center [664, 381] width 1329 height 648
click at [977, 258] on button "الدعم والمحادثة" at bounding box center [958, 251] width 114 height 36
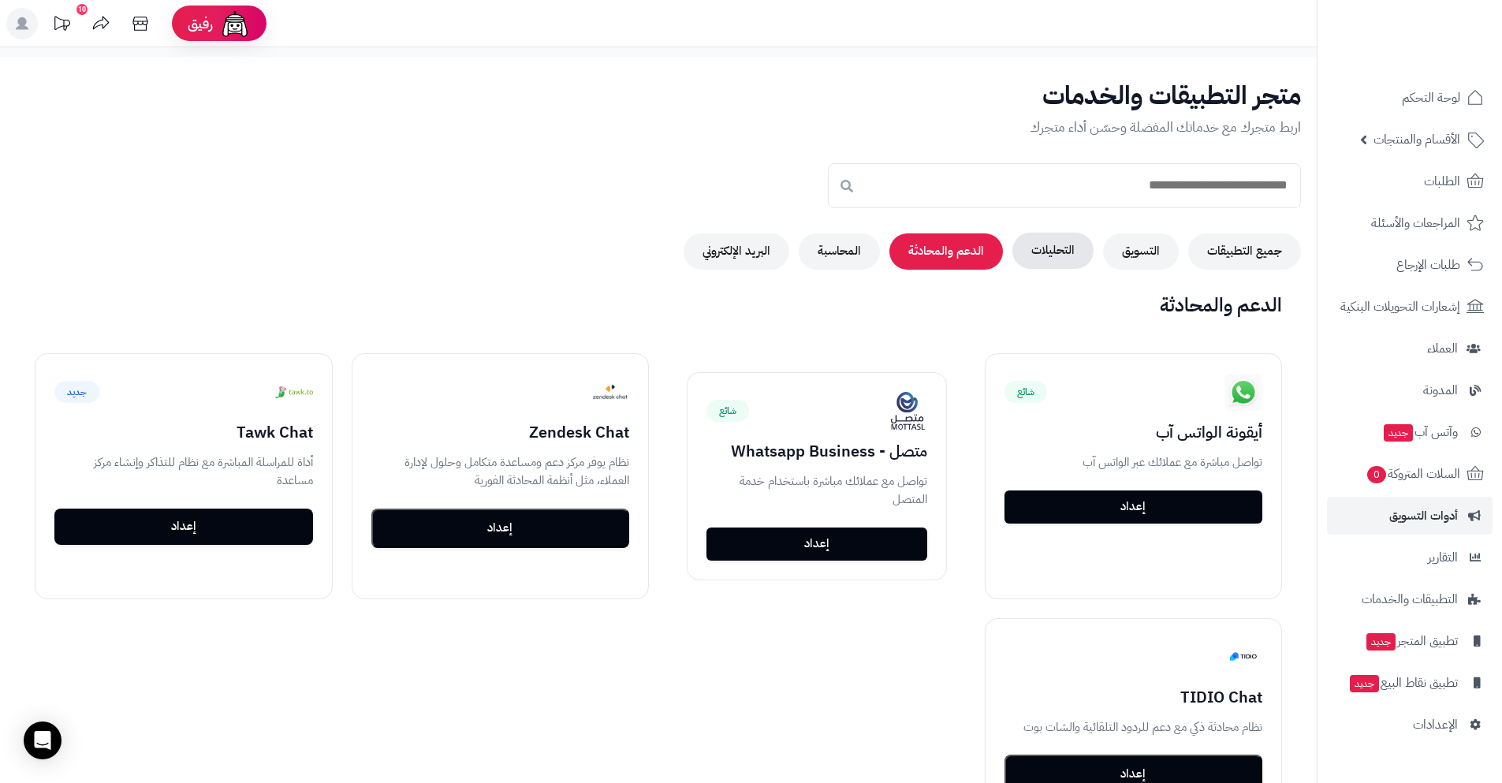
click at [1053, 254] on button "التحليلات" at bounding box center [1053, 251] width 81 height 36
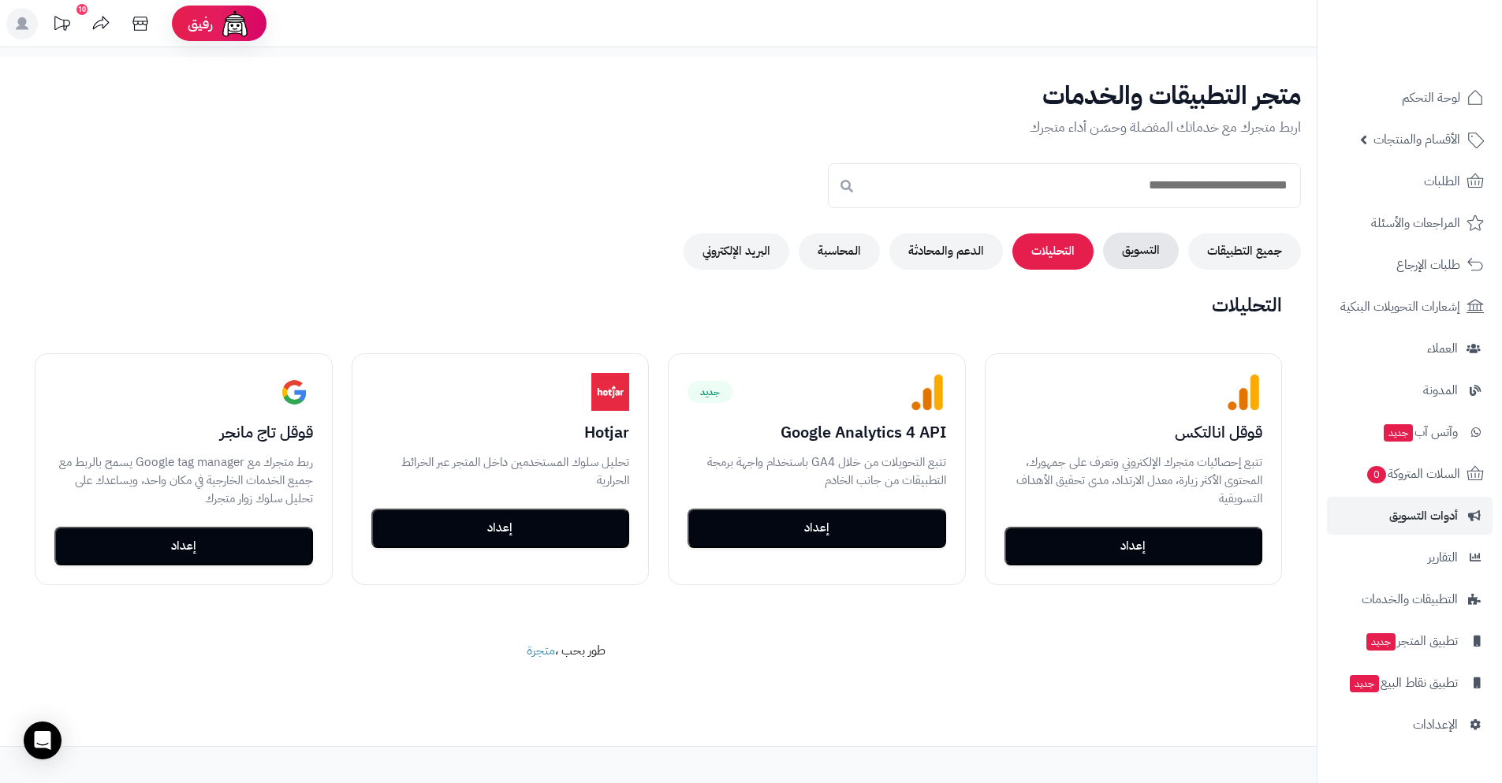
click at [1179, 252] on button "التسويق" at bounding box center [1141, 251] width 76 height 36
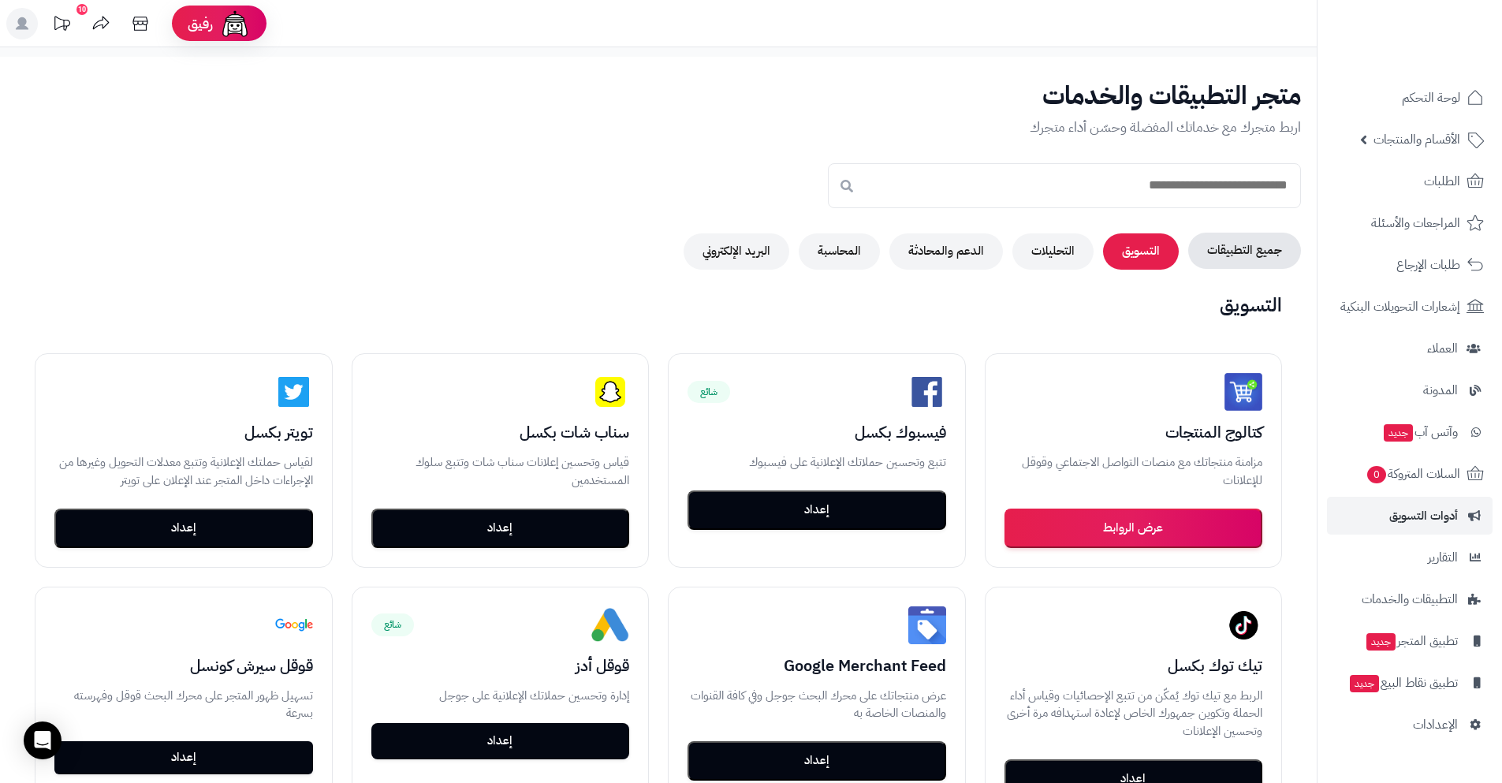
click at [1267, 254] on button "جميع التطبيقات" at bounding box center [1245, 251] width 113 height 36
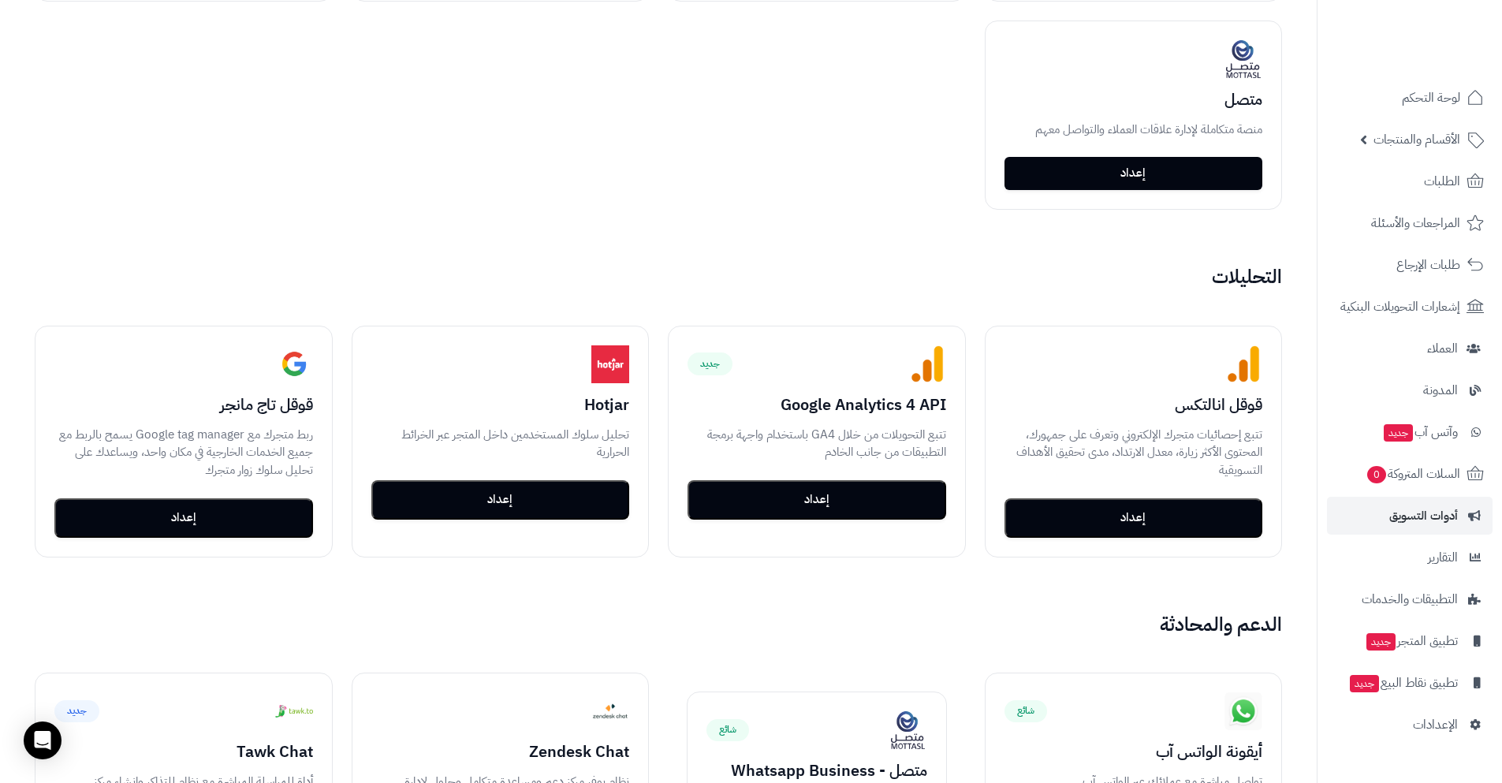
scroll to position [818, 0]
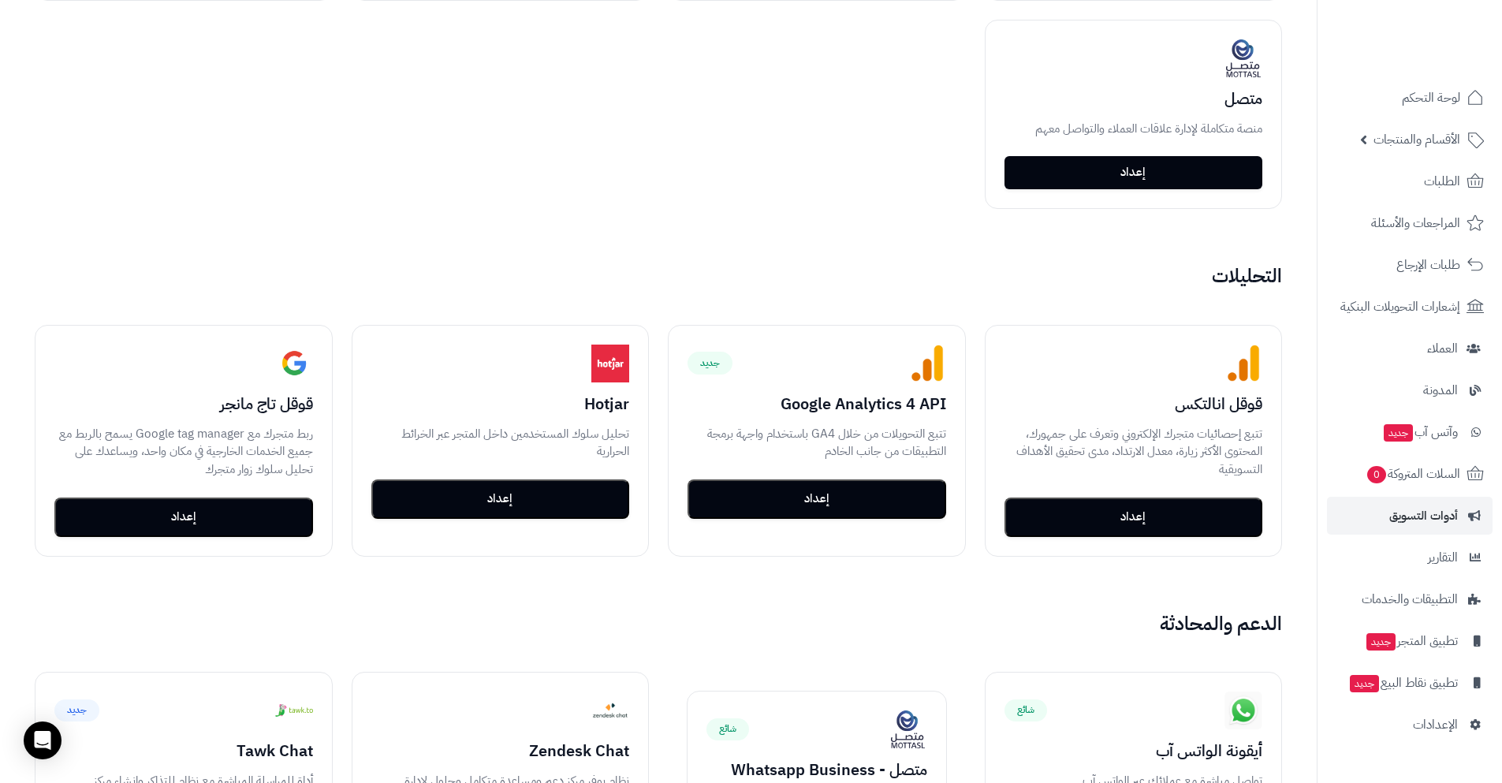
drag, startPoint x: 965, startPoint y: 136, endPoint x: 949, endPoint y: 185, distance: 51.4
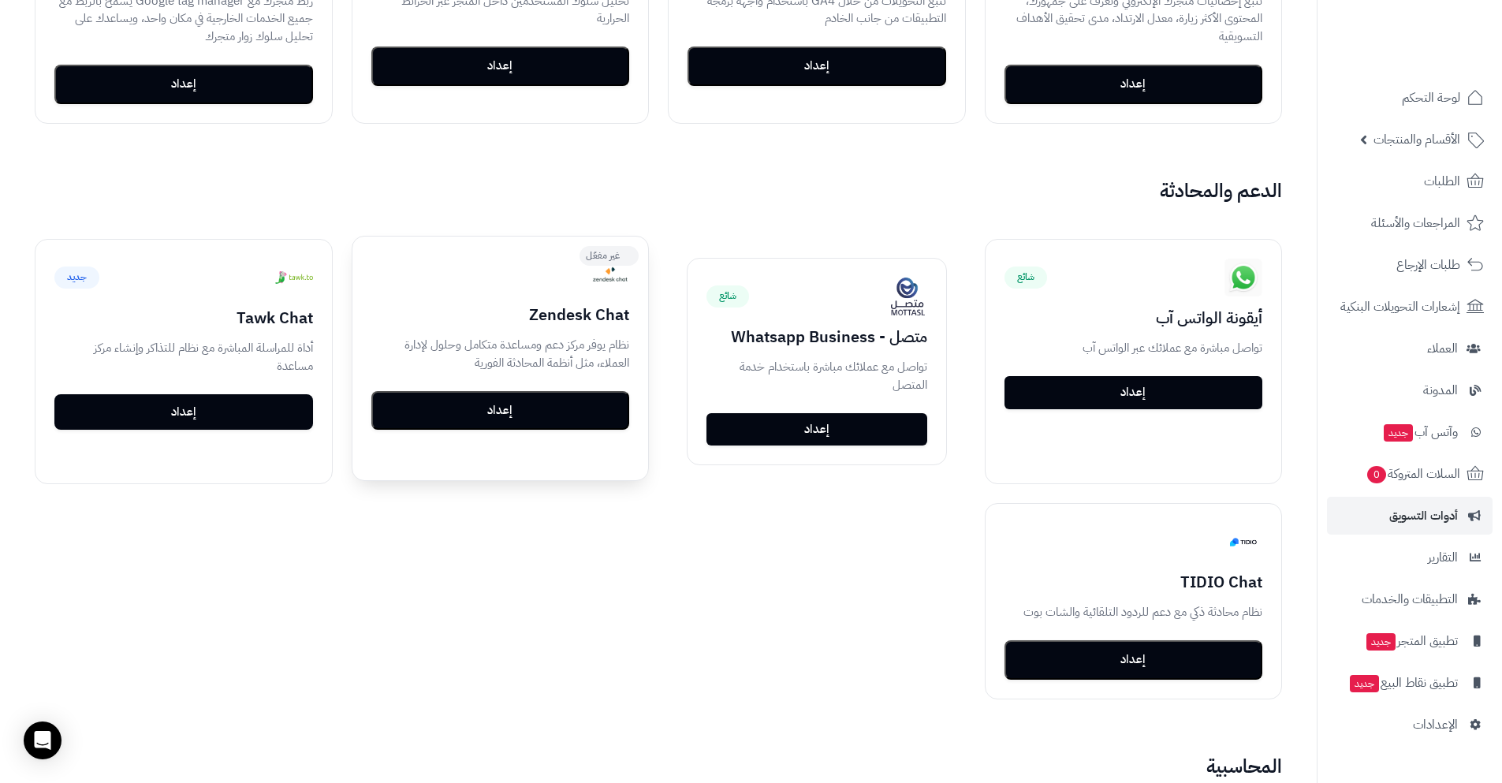
scroll to position [1071, 0]
